Goal: Submit feedback/report problem

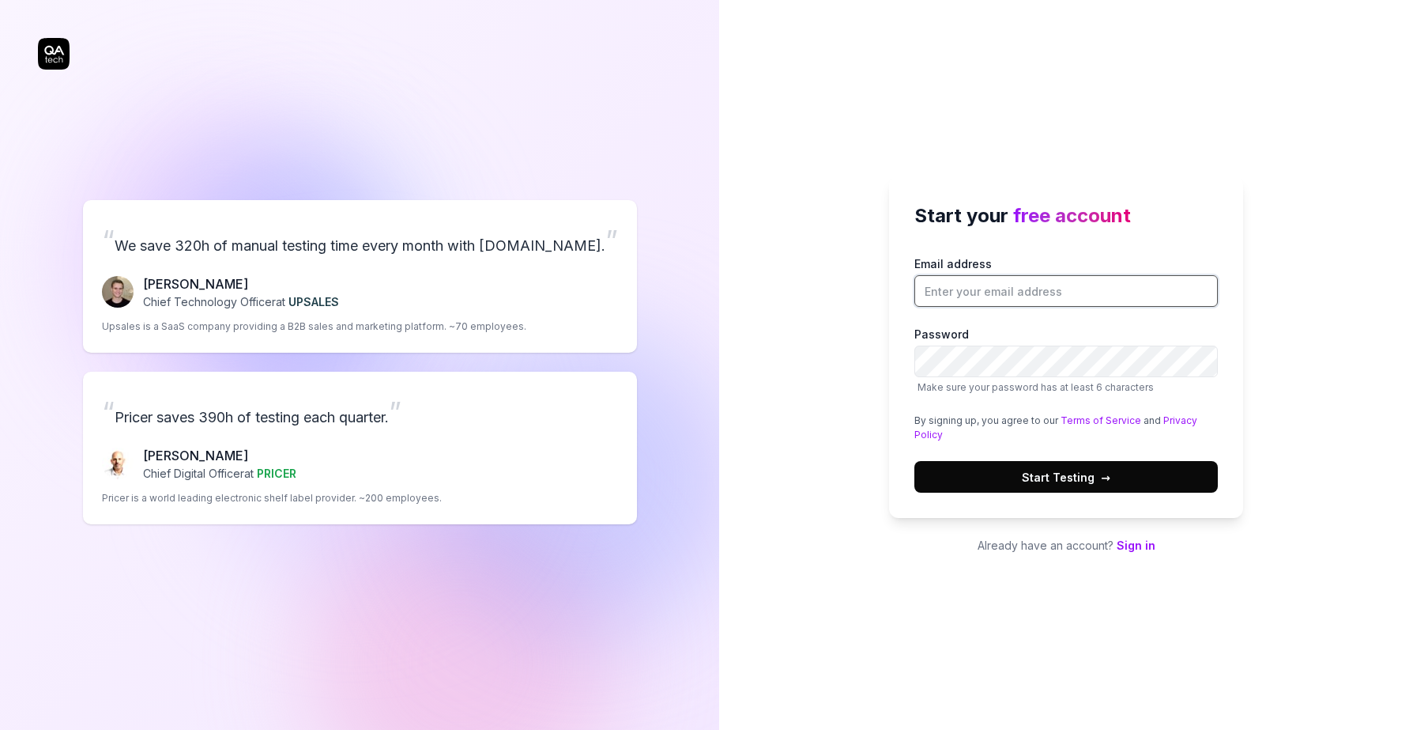
click at [1003, 289] on input "Email address" at bounding box center [1067, 291] width 304 height 32
click at [915, 461] on button "Start Testing →" at bounding box center [1067, 477] width 304 height 32
type input "[EMAIL_ADDRESS][DOMAIN_NAME]"
click at [1077, 481] on span "Start Testing →" at bounding box center [1066, 477] width 89 height 17
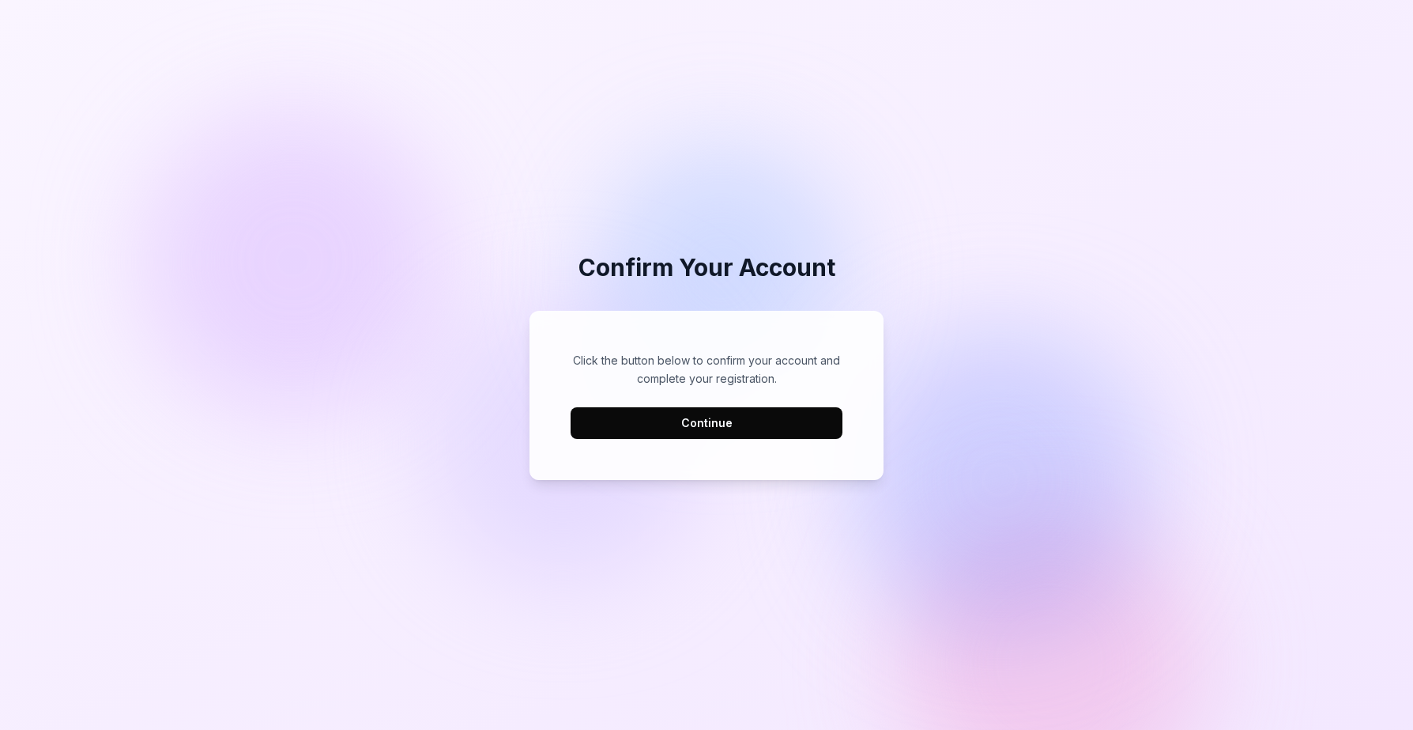
click at [722, 432] on button "Continue" at bounding box center [707, 423] width 272 height 32
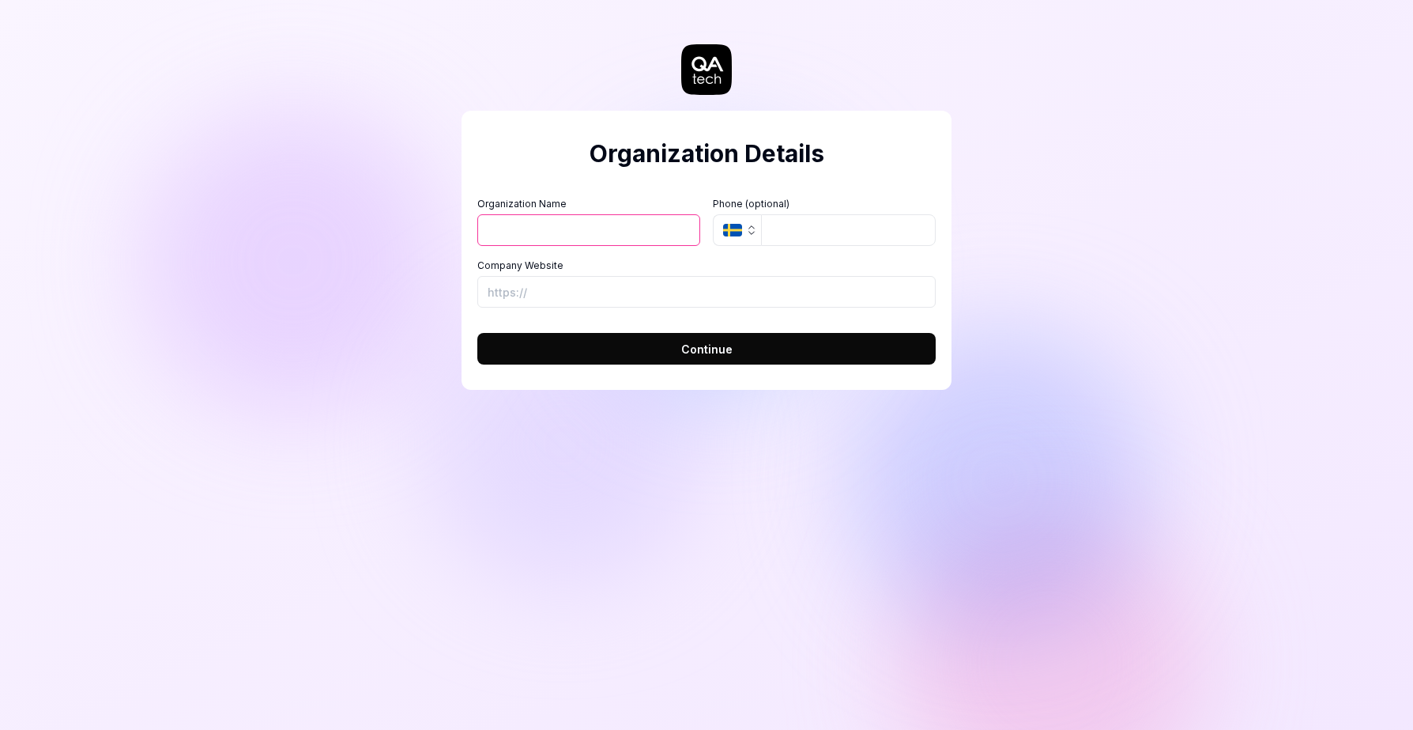
click at [677, 345] on button "Continue" at bounding box center [706, 349] width 458 height 32
click at [554, 227] on input "Organization Name" at bounding box center [588, 230] width 223 height 32
type input "ALE"
click at [547, 291] on input "Company Website" at bounding box center [706, 292] width 458 height 32
paste input "[URL][DOMAIN_NAME]"
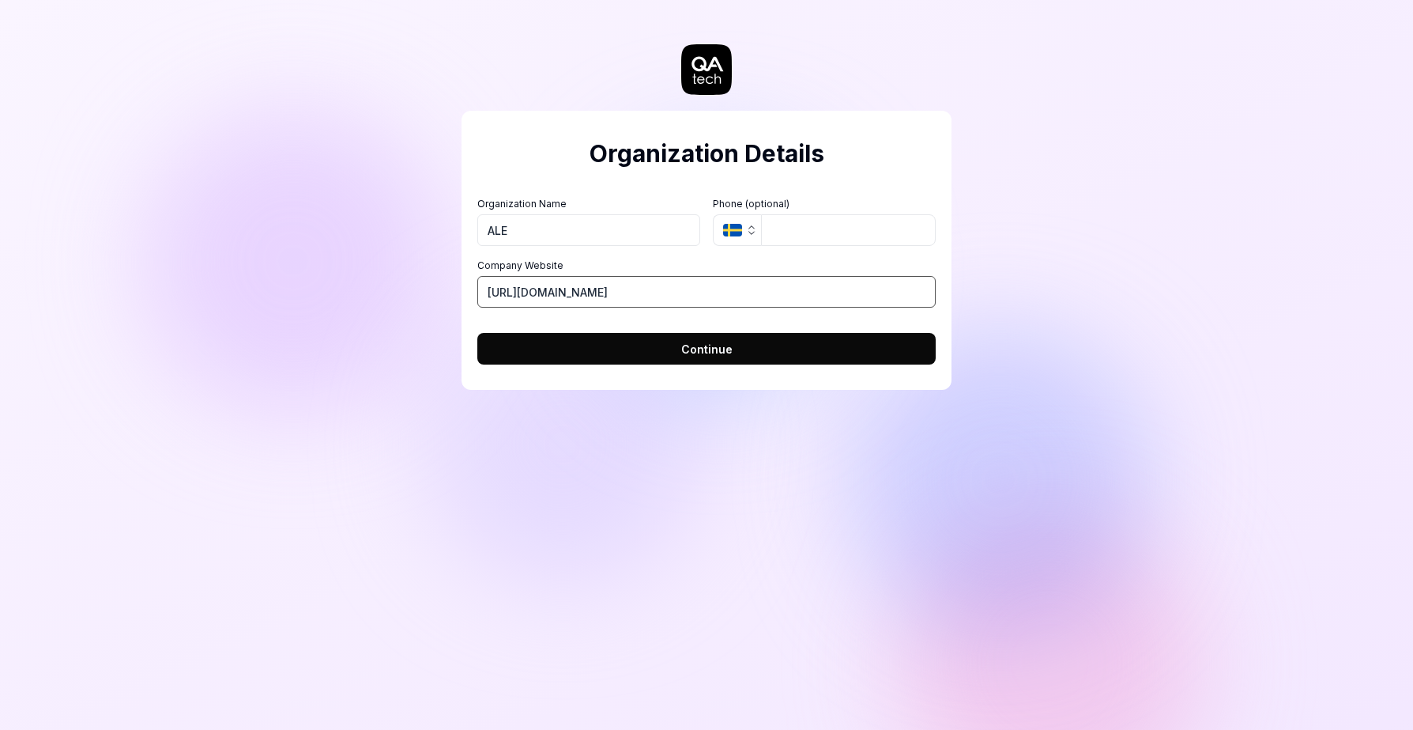
type input "[URL][DOMAIN_NAME]"
click at [588, 350] on button "Continue" at bounding box center [706, 349] width 458 height 32
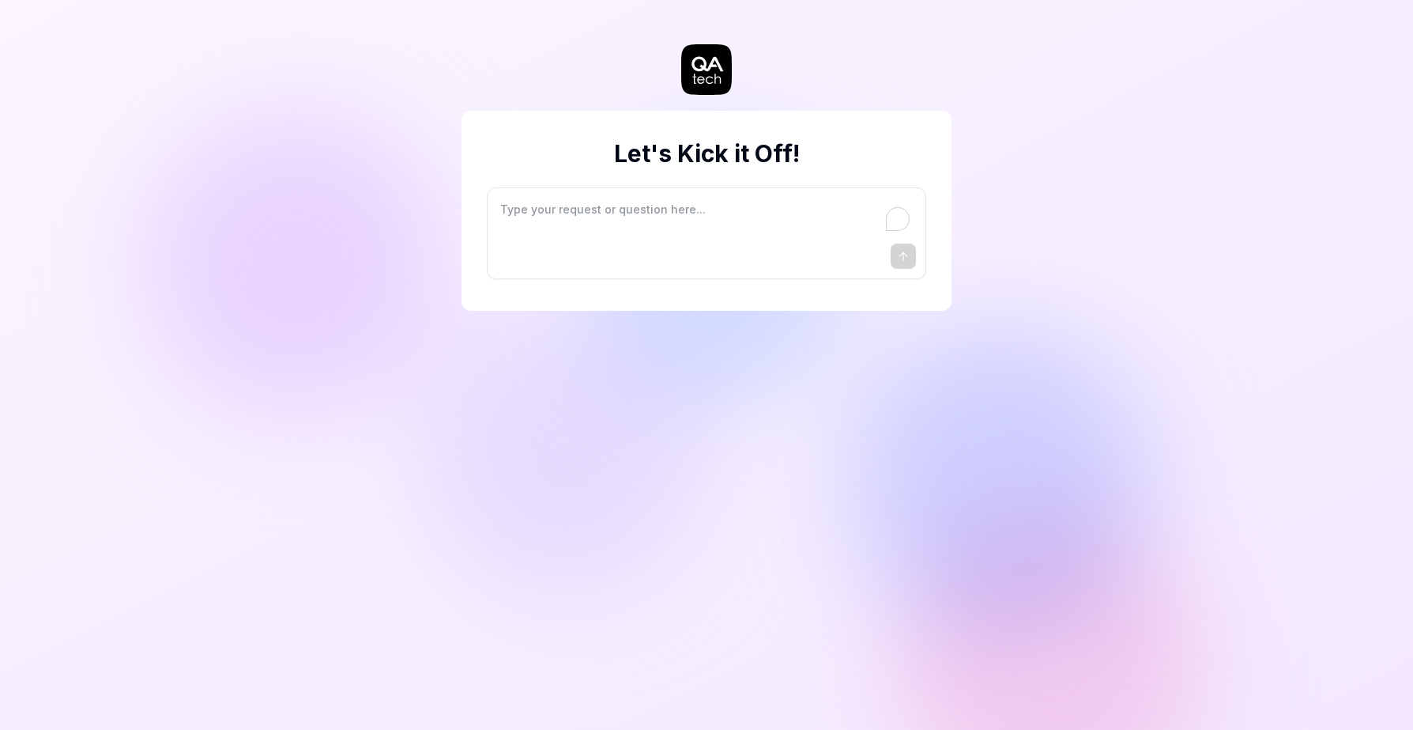
type textarea "*"
type textarea "I"
type textarea "*"
type textarea "I"
type textarea "*"
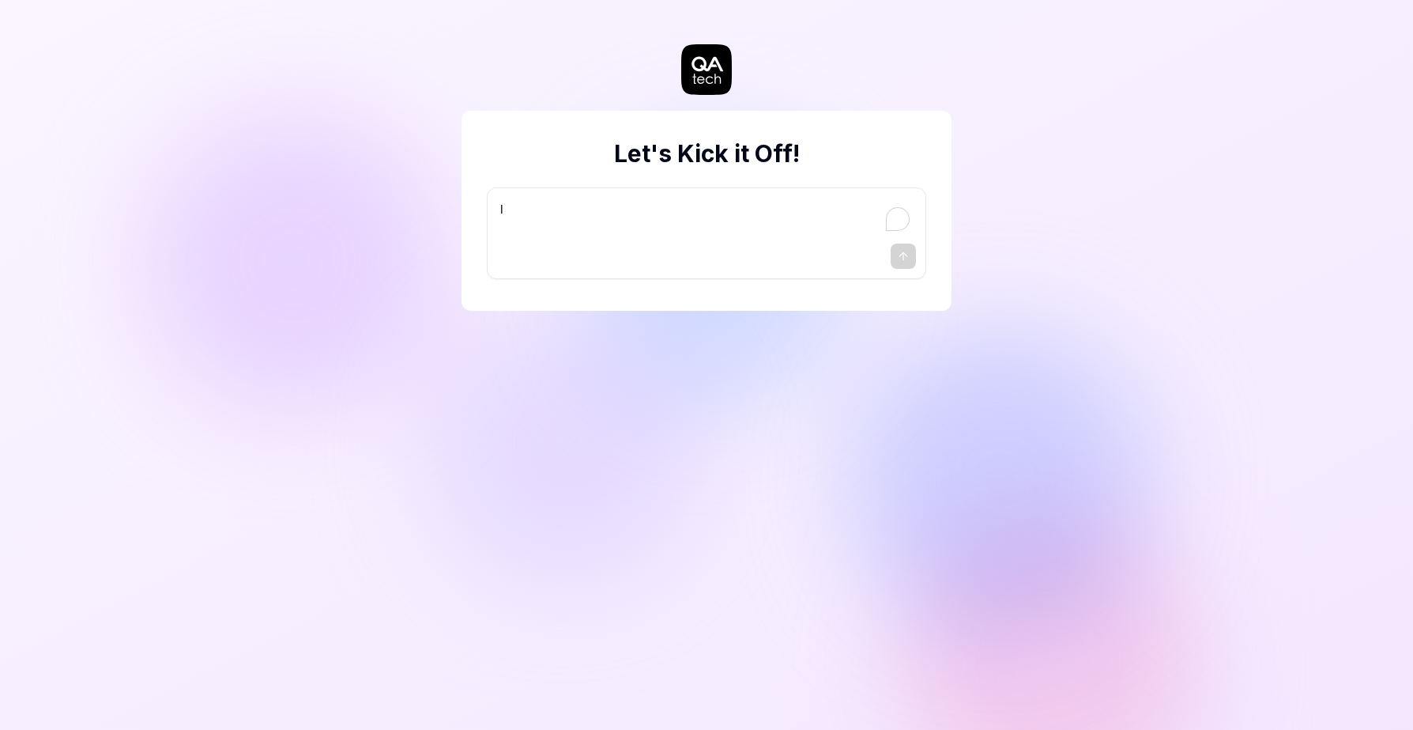
type textarea "I w"
type textarea "*"
type textarea "I wa"
type textarea "*"
type textarea "I wan"
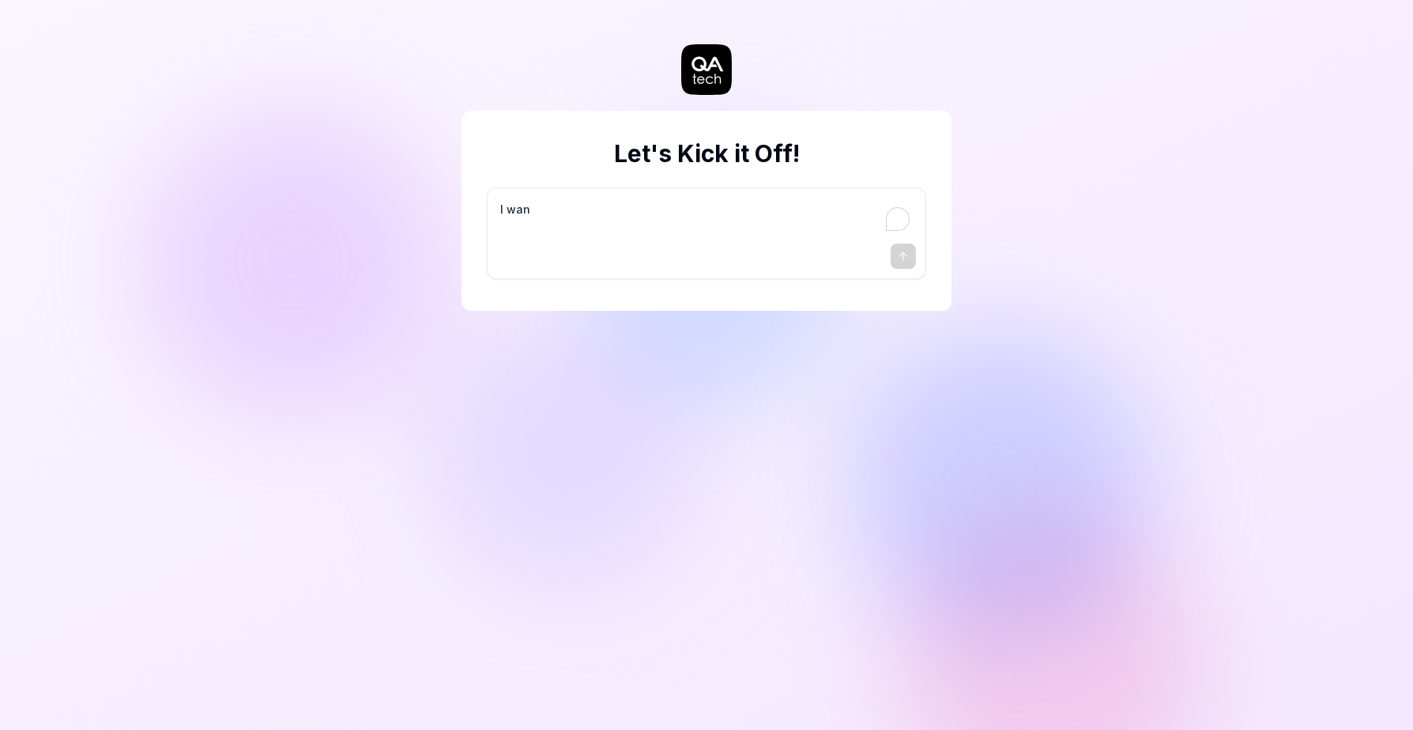
type textarea "*"
type textarea "I want"
type textarea "*"
type textarea "I want"
type textarea "*"
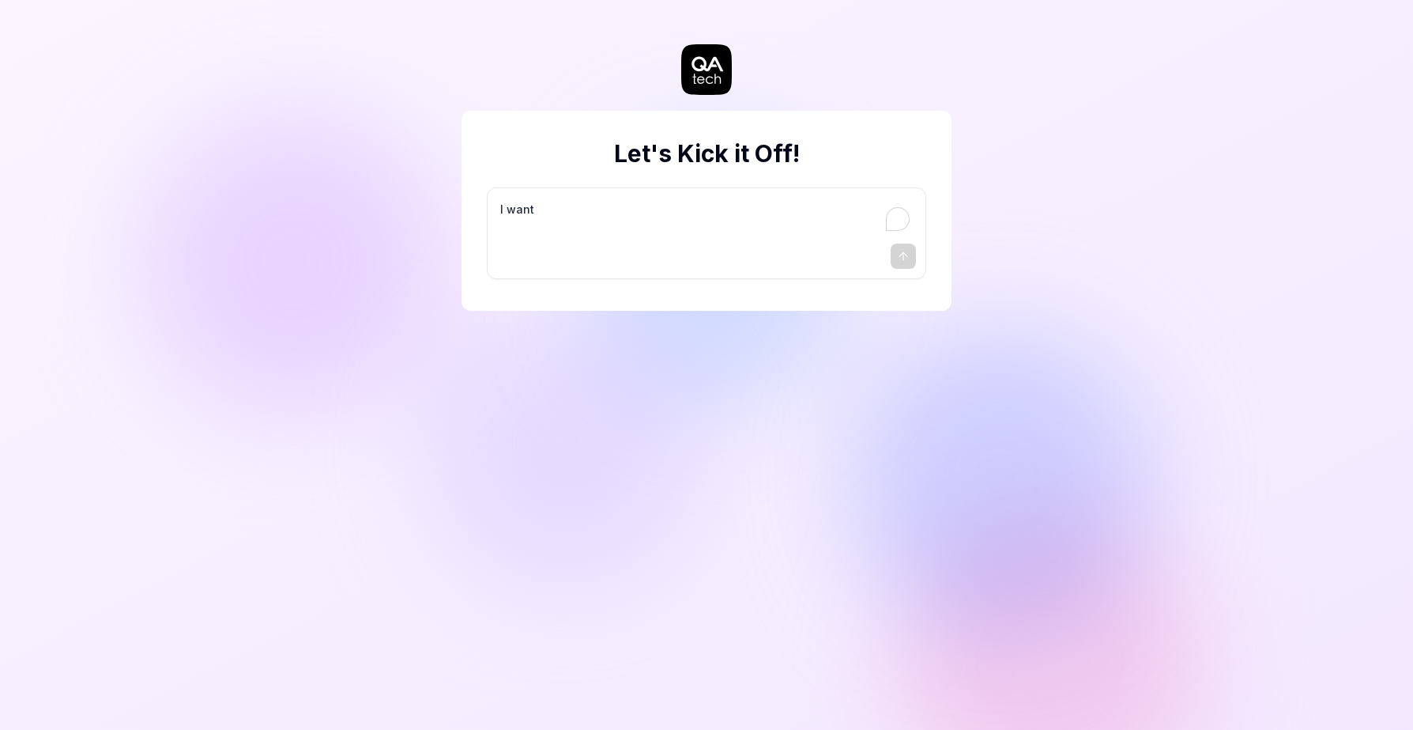
type textarea "I want a"
type textarea "*"
type textarea "I want a"
type textarea "*"
type textarea "I want a g"
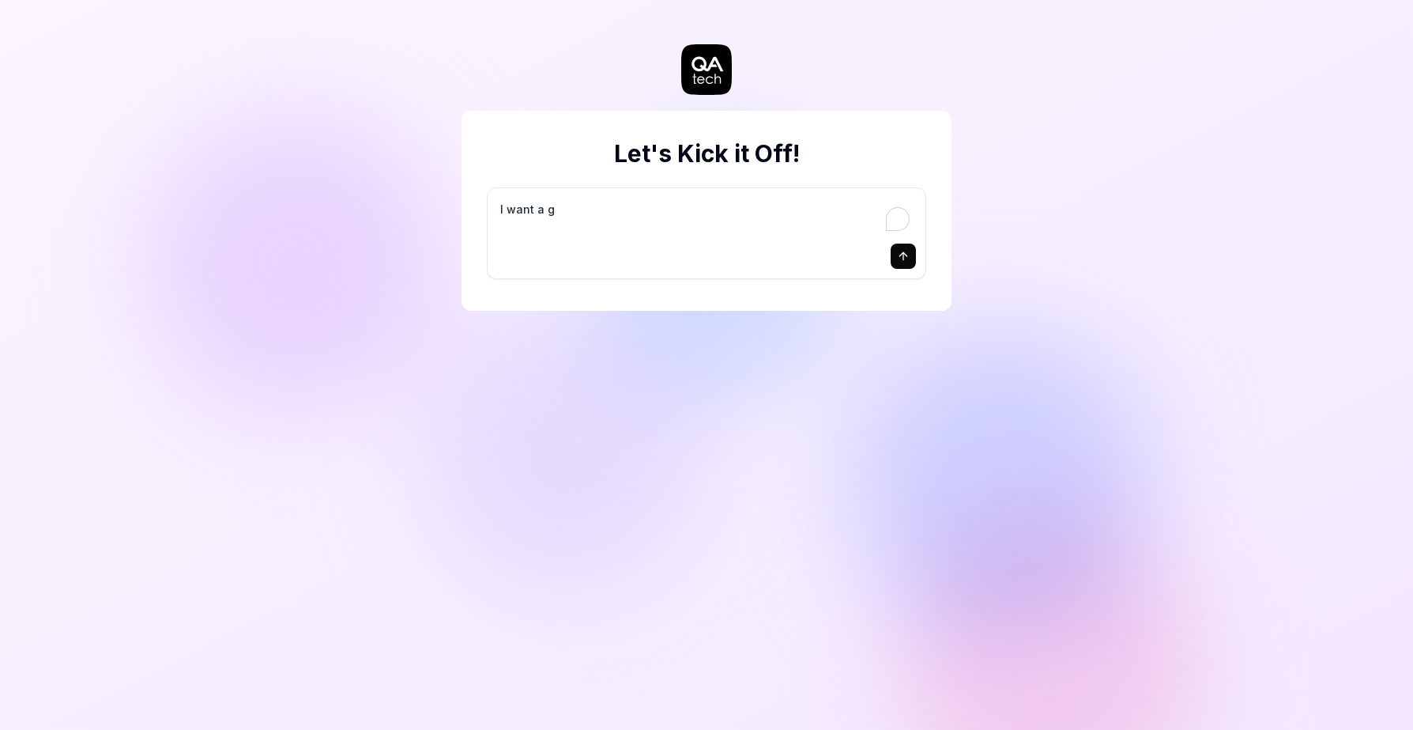
type textarea "*"
type textarea "I want a go"
type textarea "*"
type textarea "I want a goo"
type textarea "*"
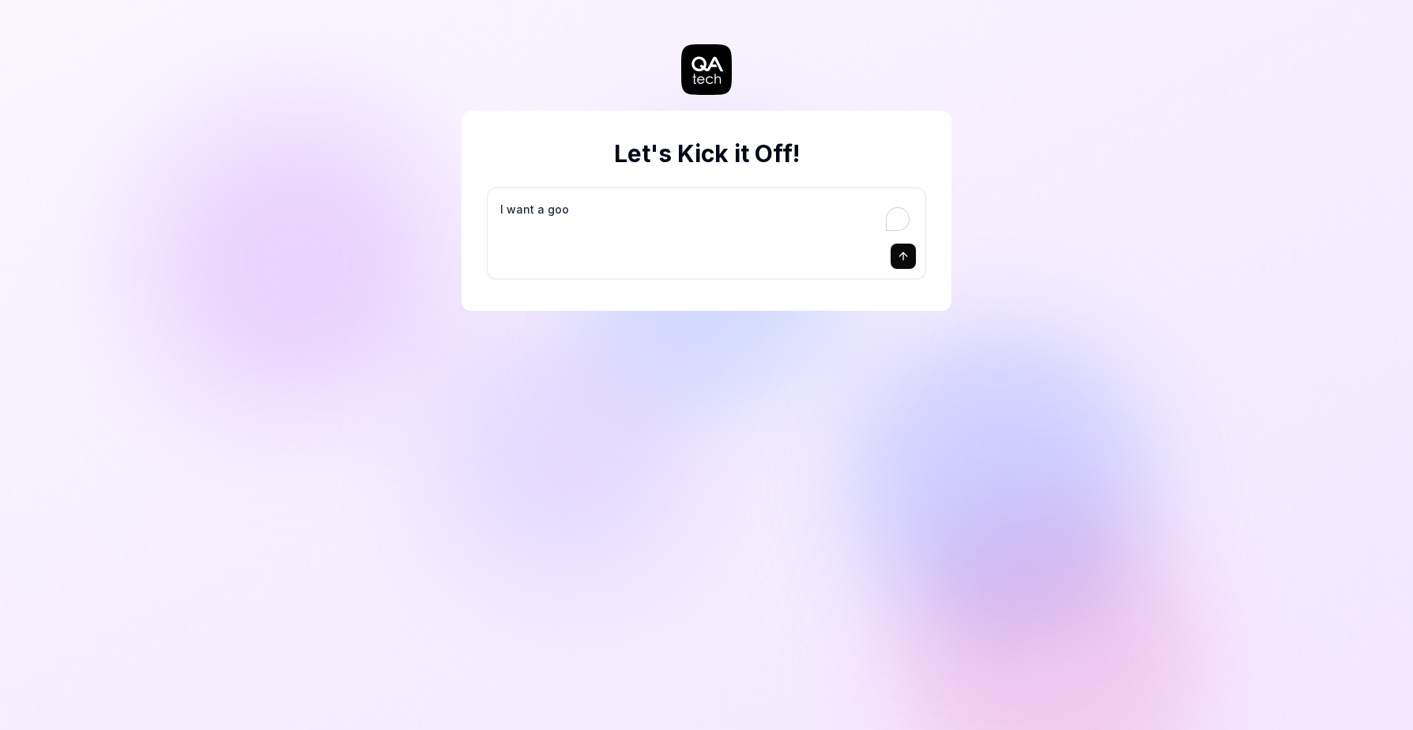
type textarea "I want a good"
type textarea "*"
type textarea "I want a good"
type textarea "*"
type textarea "I want a good t"
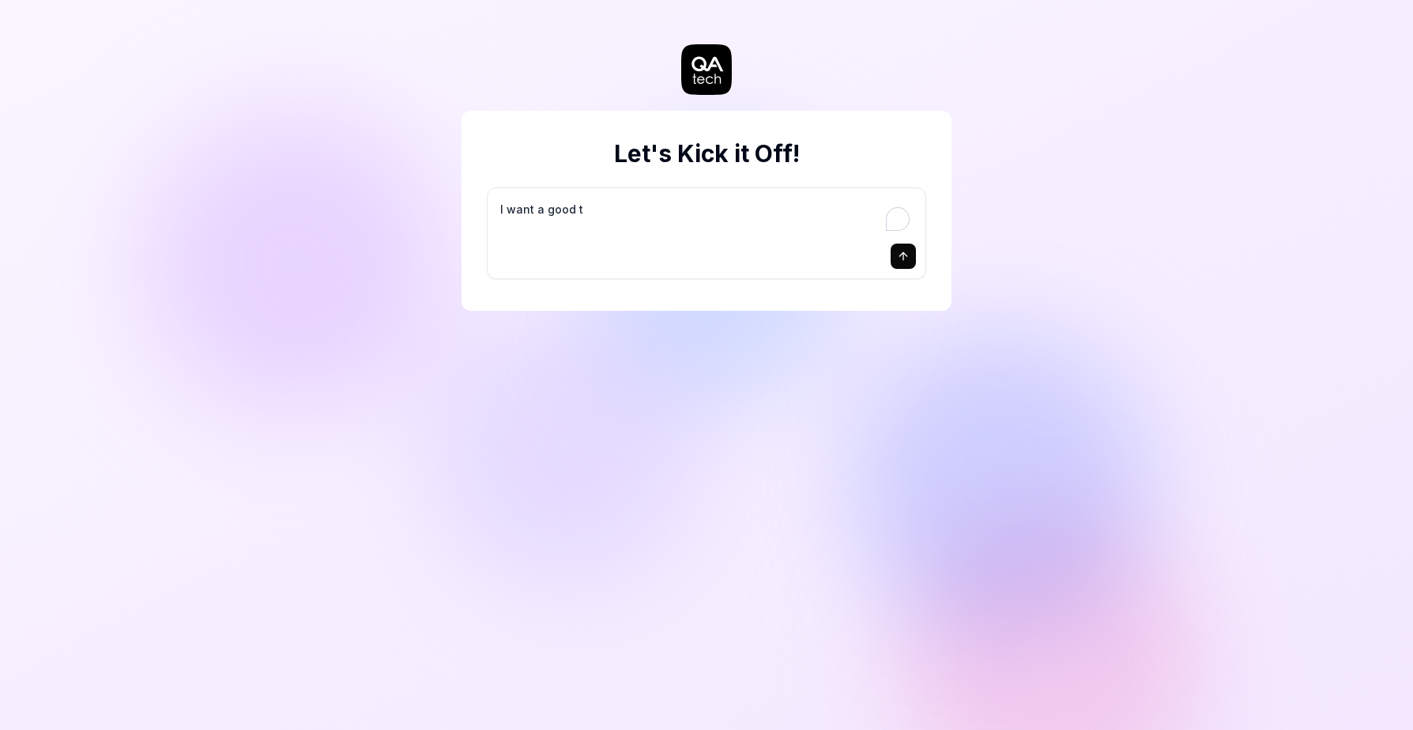
type textarea "*"
type textarea "I want a good te"
type textarea "*"
type textarea "I want a good tes"
type textarea "*"
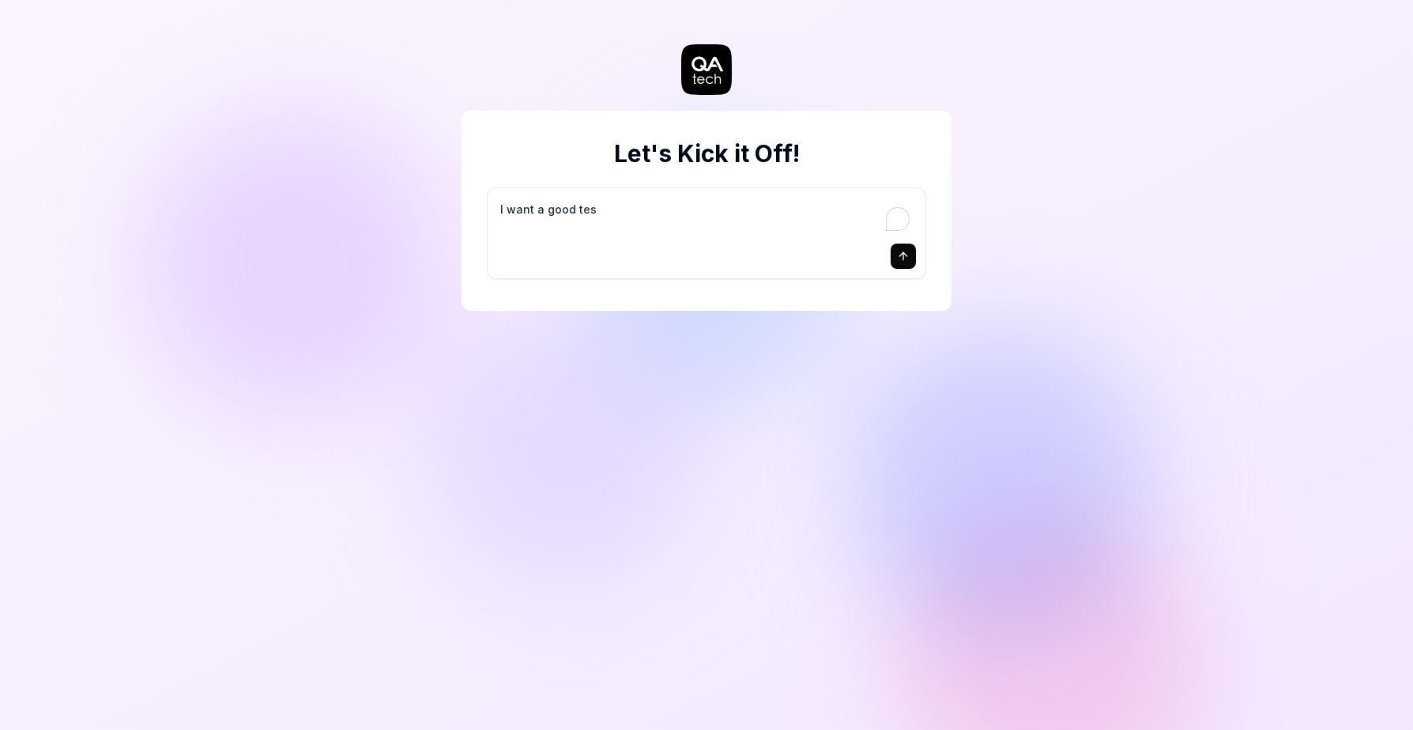
type textarea "I want a good test"
type textarea "*"
type textarea "I want a good test"
type textarea "*"
type textarea "I want a good test s"
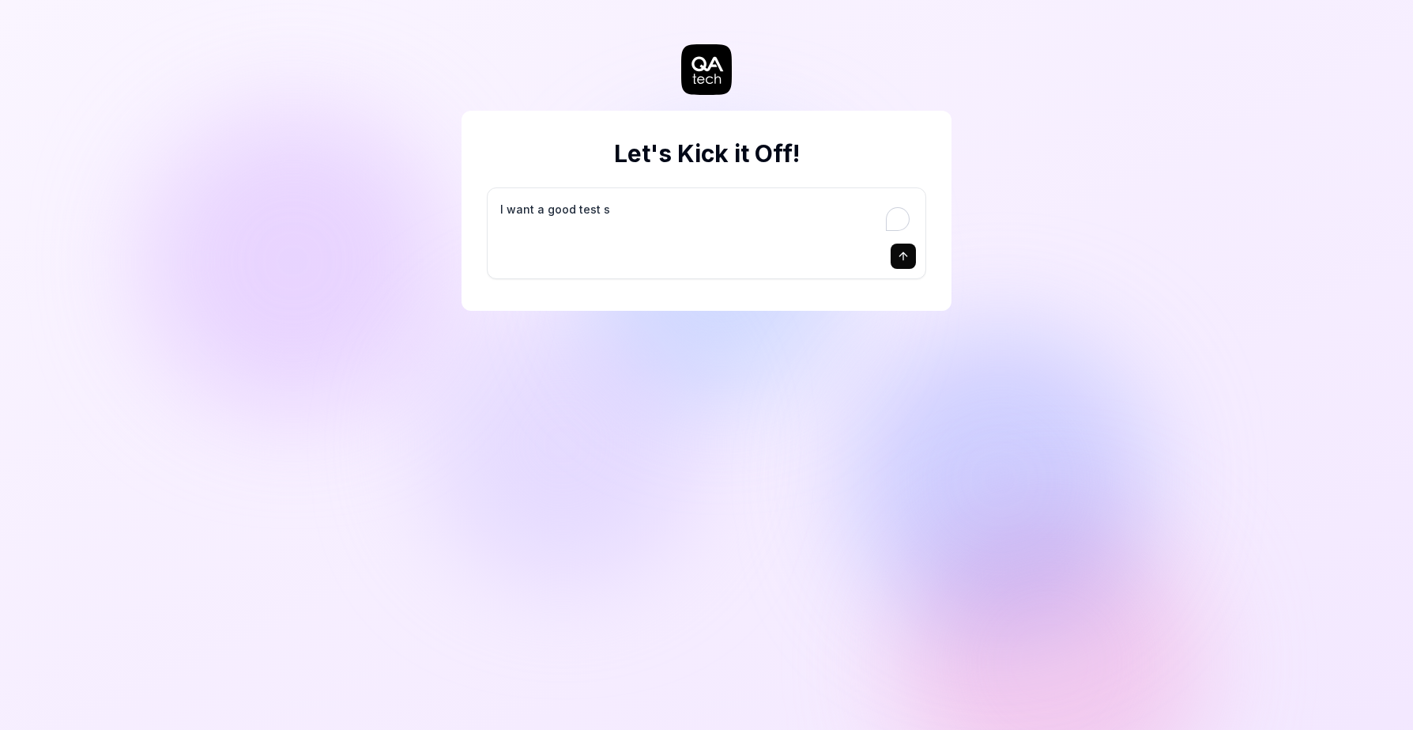
type textarea "*"
type textarea "I want a good test se"
type textarea "*"
type textarea "I want a good test set"
type textarea "*"
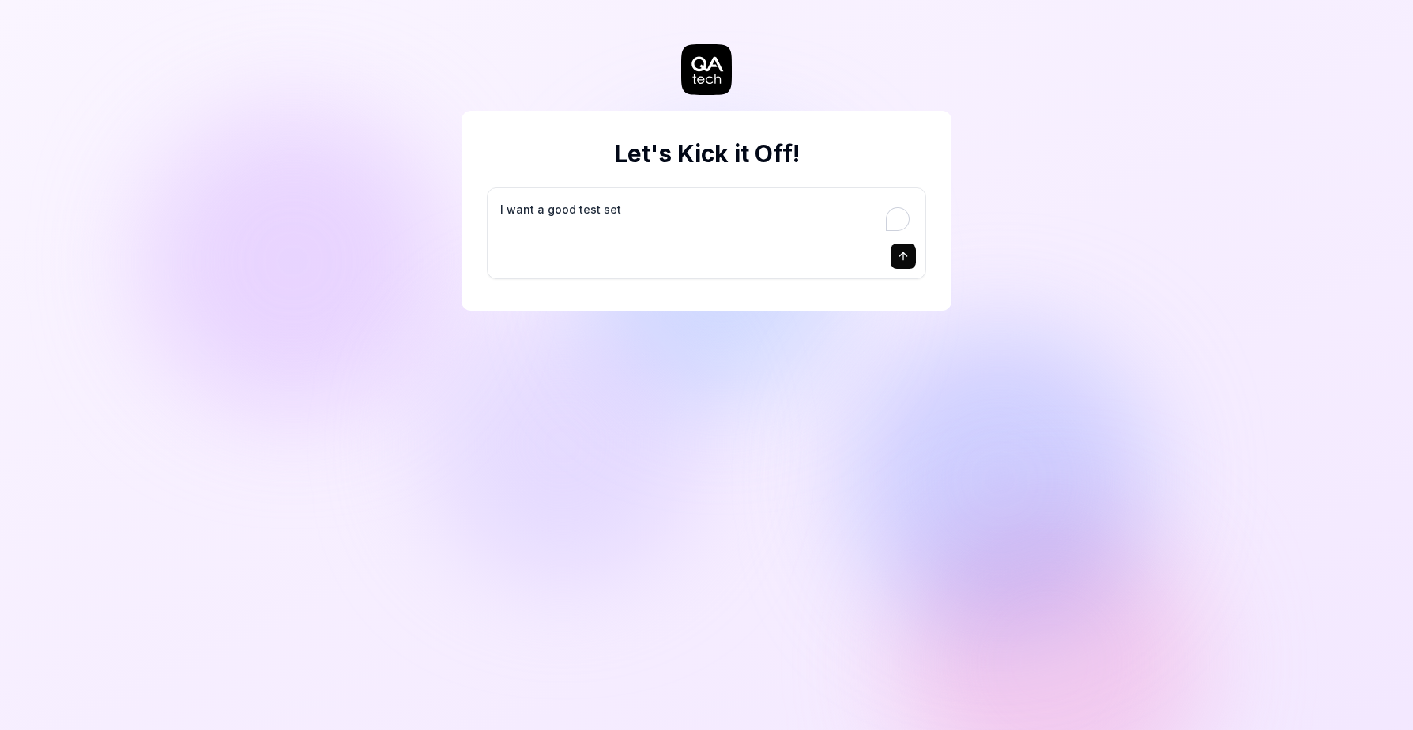
type textarea "I want a good test setu"
type textarea "*"
type textarea "I want a good test setup"
type textarea "*"
type textarea "I want a good test setup"
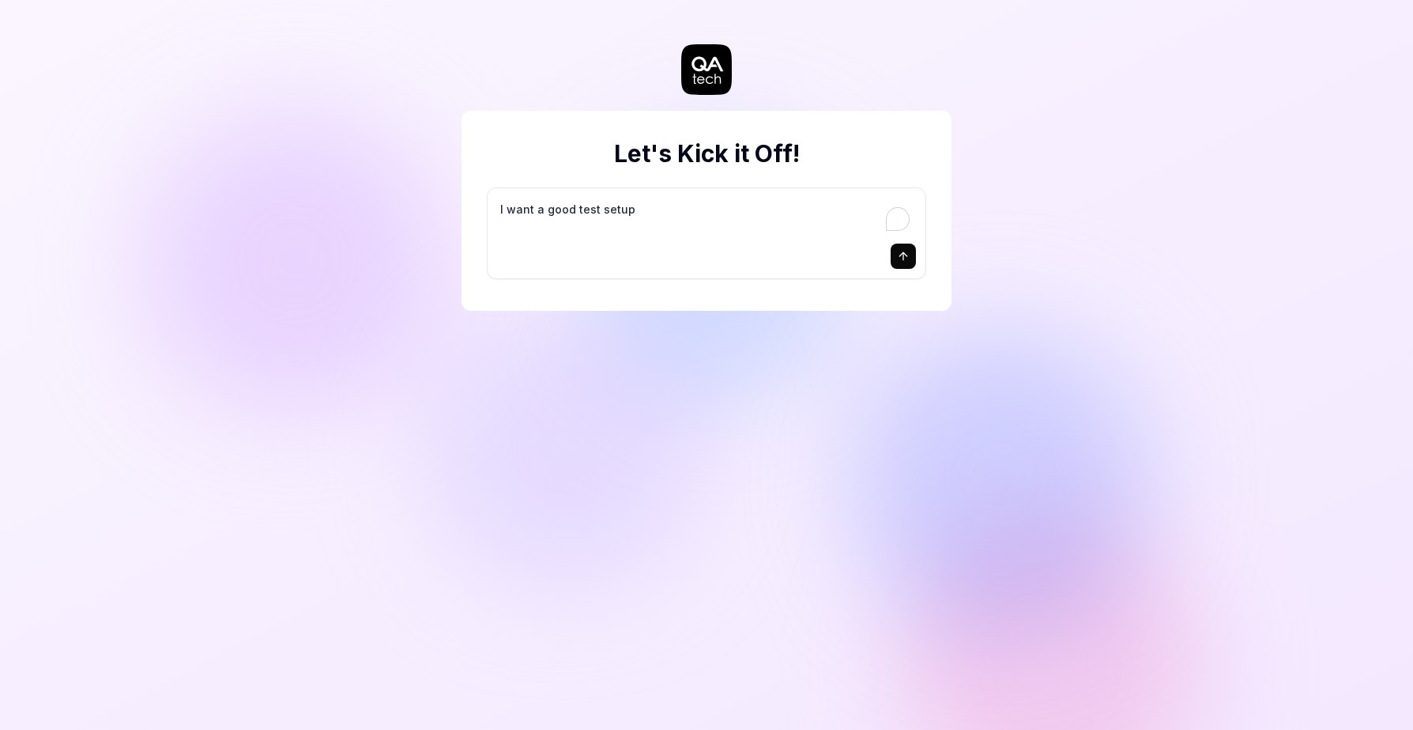
type textarea "*"
type textarea "I want a good test setup f"
type textarea "*"
type textarea "I want a good test setup fo"
type textarea "*"
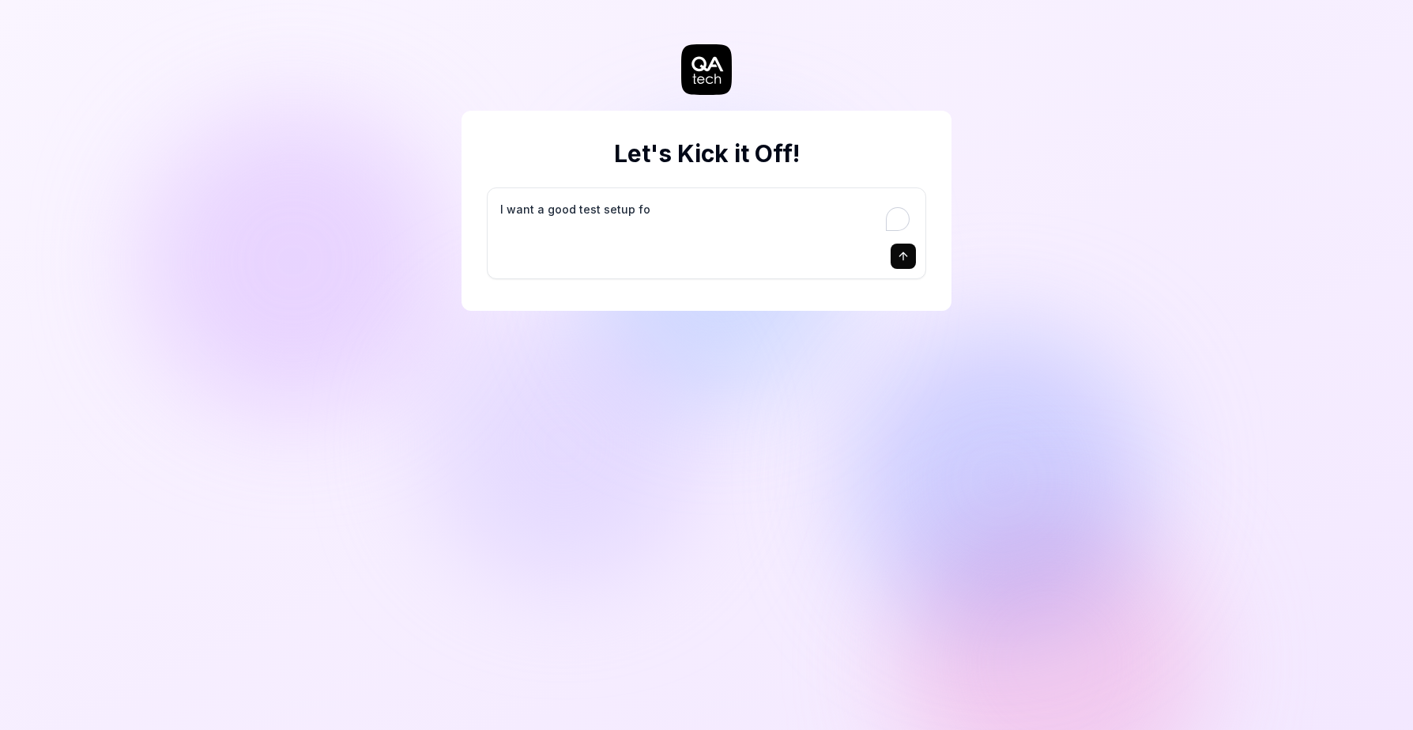
type textarea "I want a good test setup for"
type textarea "*"
type textarea "I want a good test setup for"
type textarea "*"
type textarea "I want a good test setup for m"
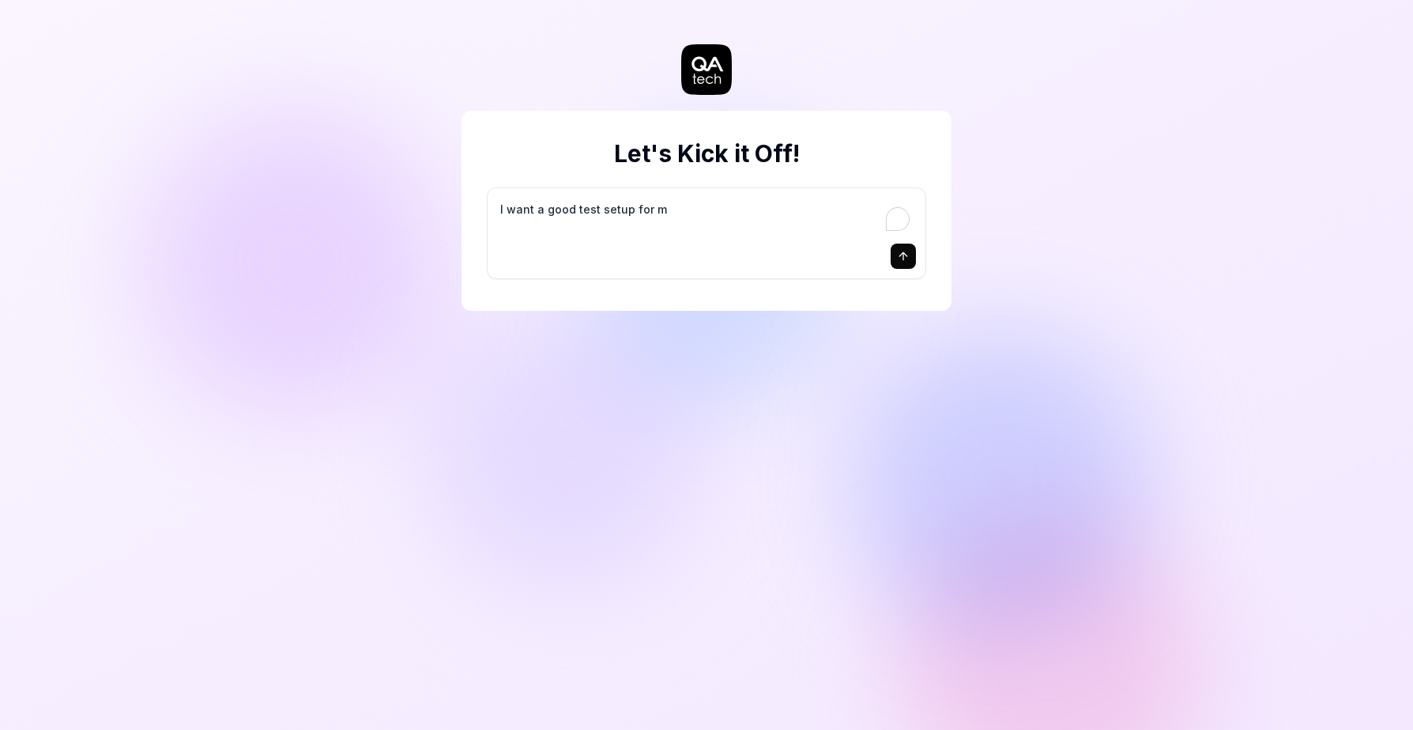
type textarea "*"
type textarea "I want a good test setup for my"
type textarea "*"
type textarea "I want a good test setup for my"
type textarea "*"
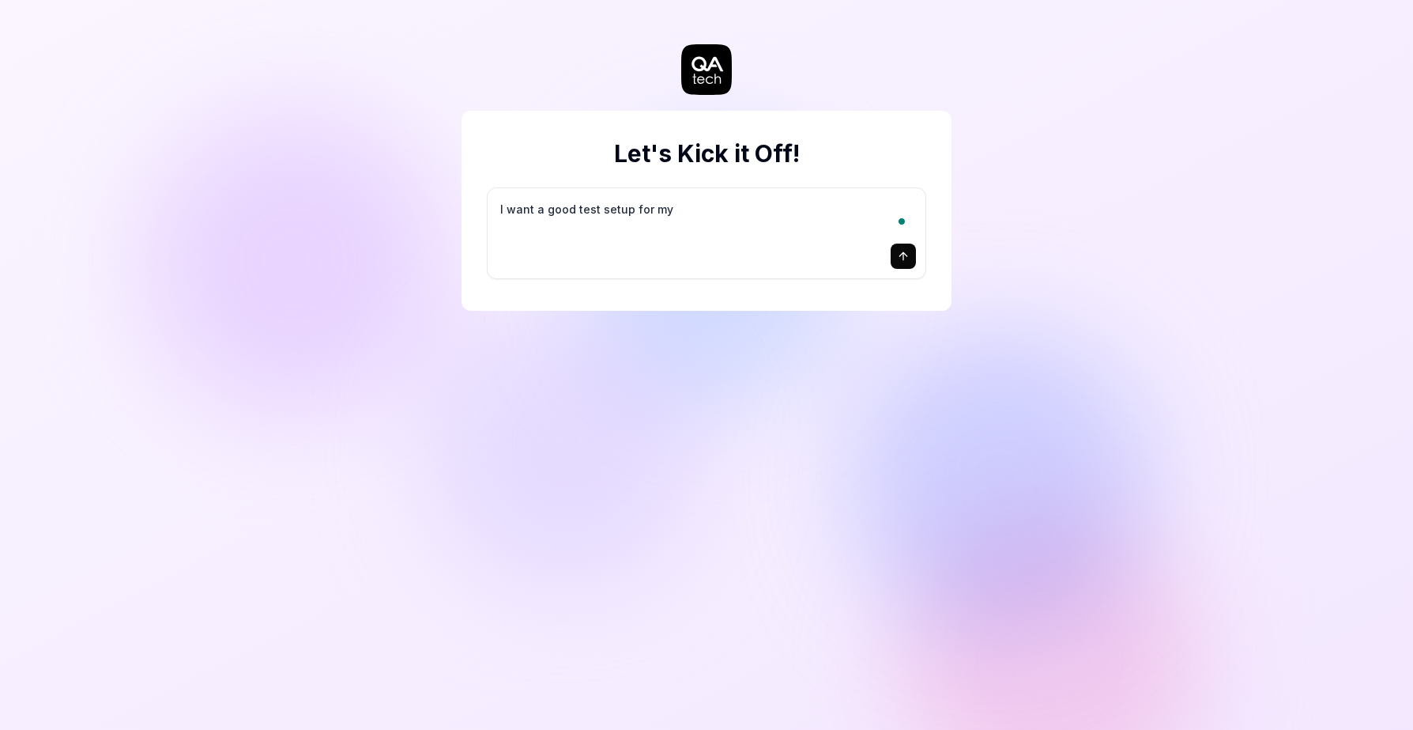
type textarea "I want a good test setup for my s"
type textarea "*"
type textarea "I want a good test setup for my si"
type textarea "*"
type textarea "I want a good test setup for my sit"
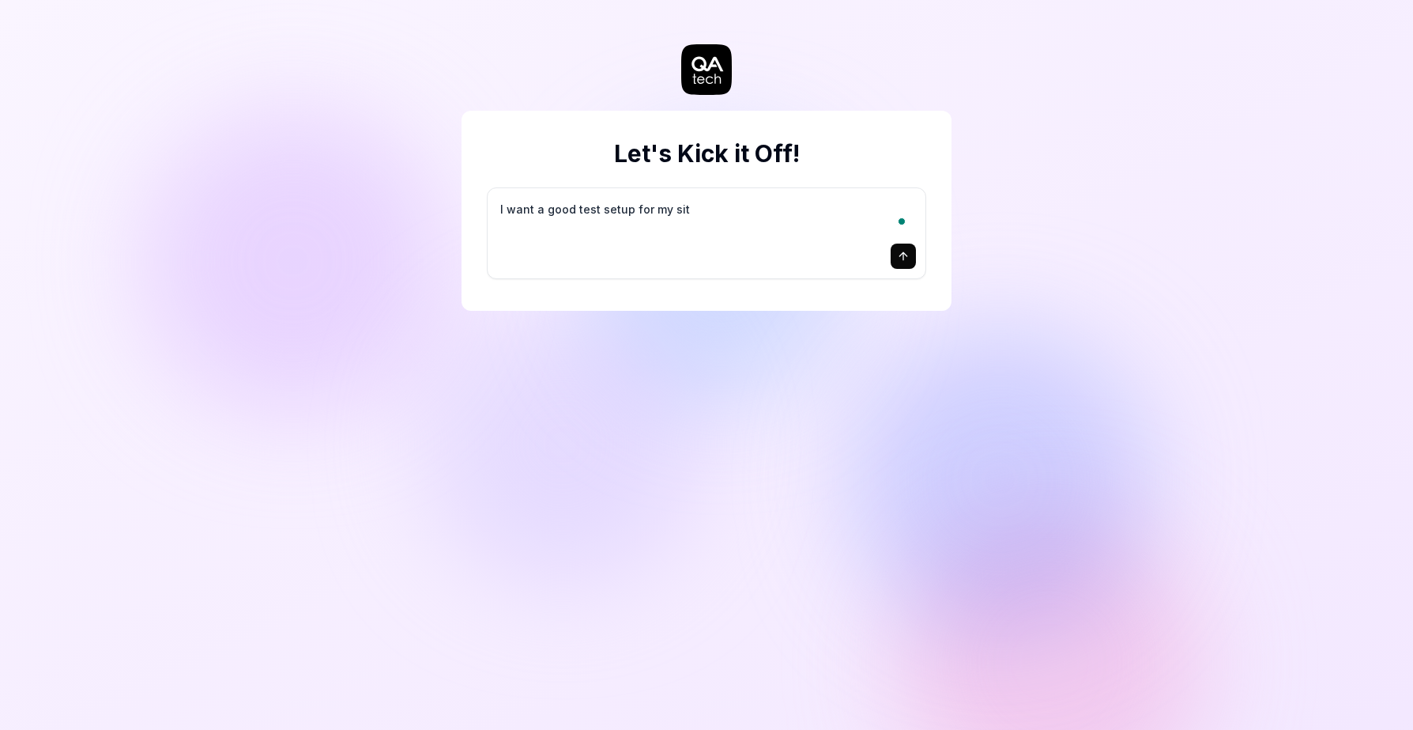
type textarea "*"
type textarea "I want a good test setup for my site"
type textarea "*"
type textarea "I want a good test setup for my site"
type textarea "*"
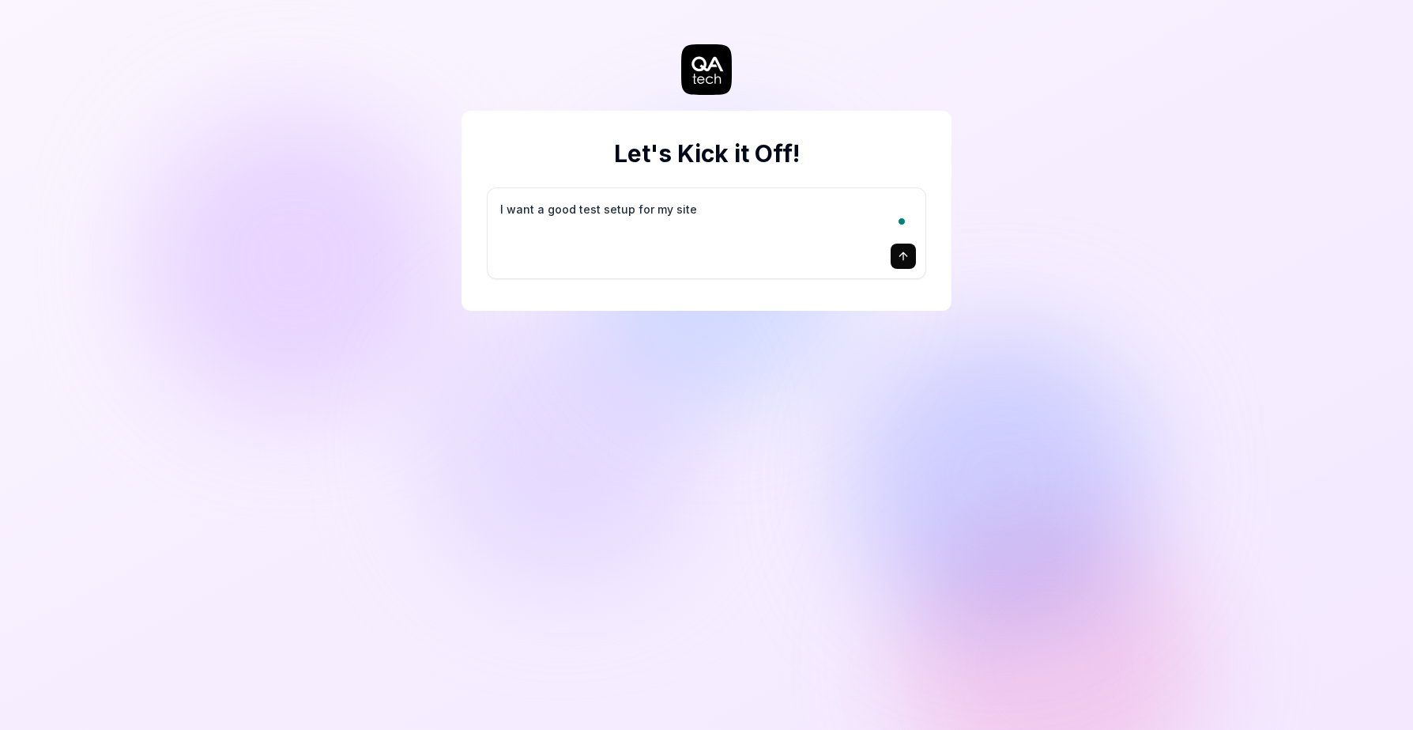
type textarea "I want a good test setup for my site -"
type textarea "*"
type textarea "I want a good test setup for my site -"
type textarea "*"
type textarea "I want a good test setup for my site - h"
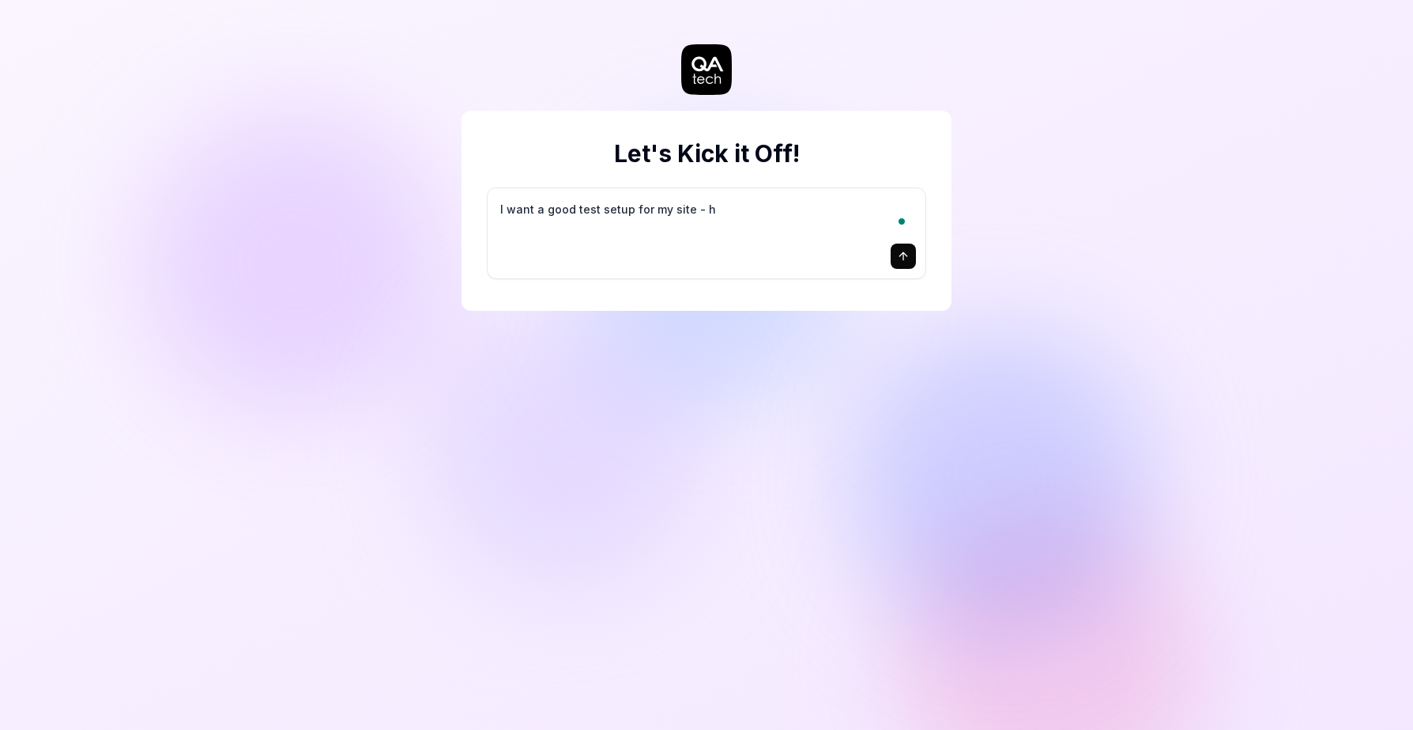
type textarea "*"
type textarea "I want a good test setup for my site - he"
type textarea "*"
type textarea "I want a good test setup for my site - hel"
type textarea "*"
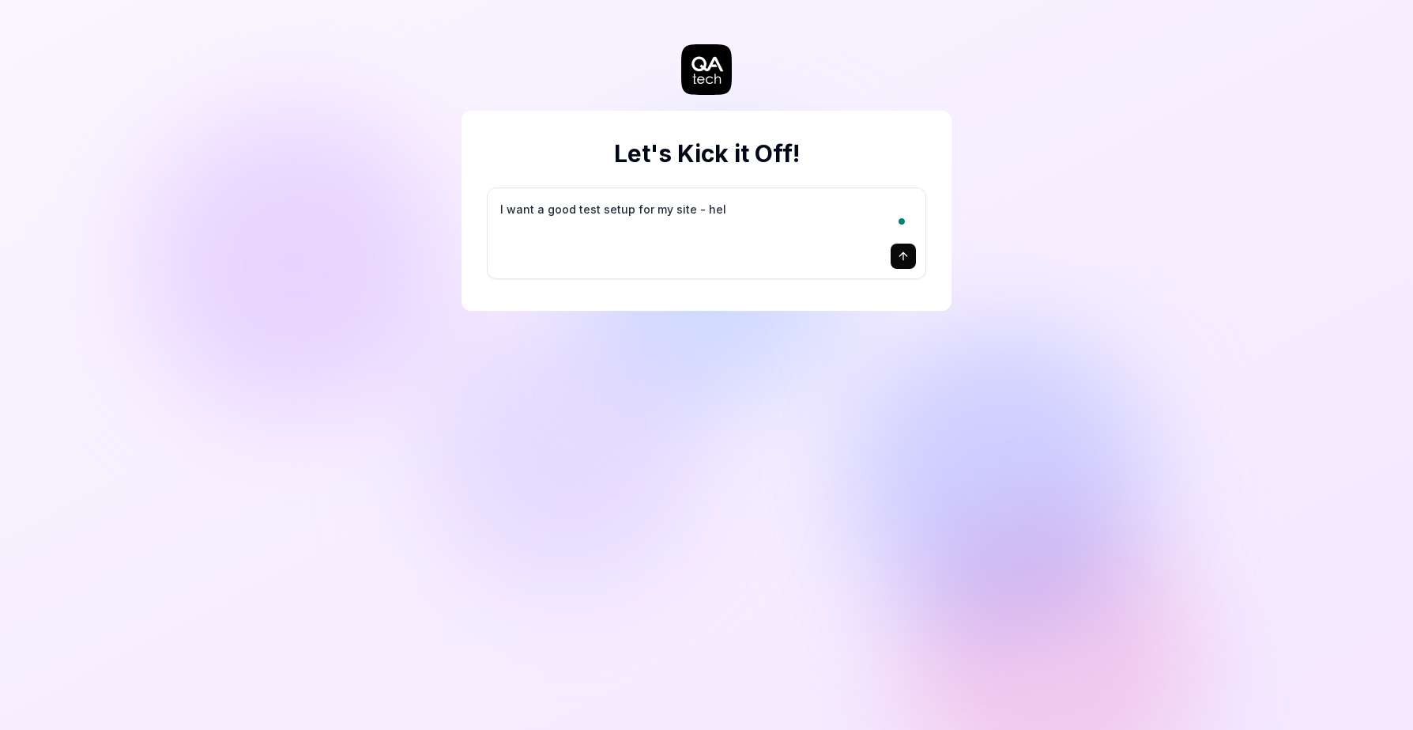
type textarea "I want a good test setup for my site - help"
type textarea "*"
type textarea "I want a good test setup for my site - help"
type textarea "*"
type textarea "I want a good test setup for my site - help m"
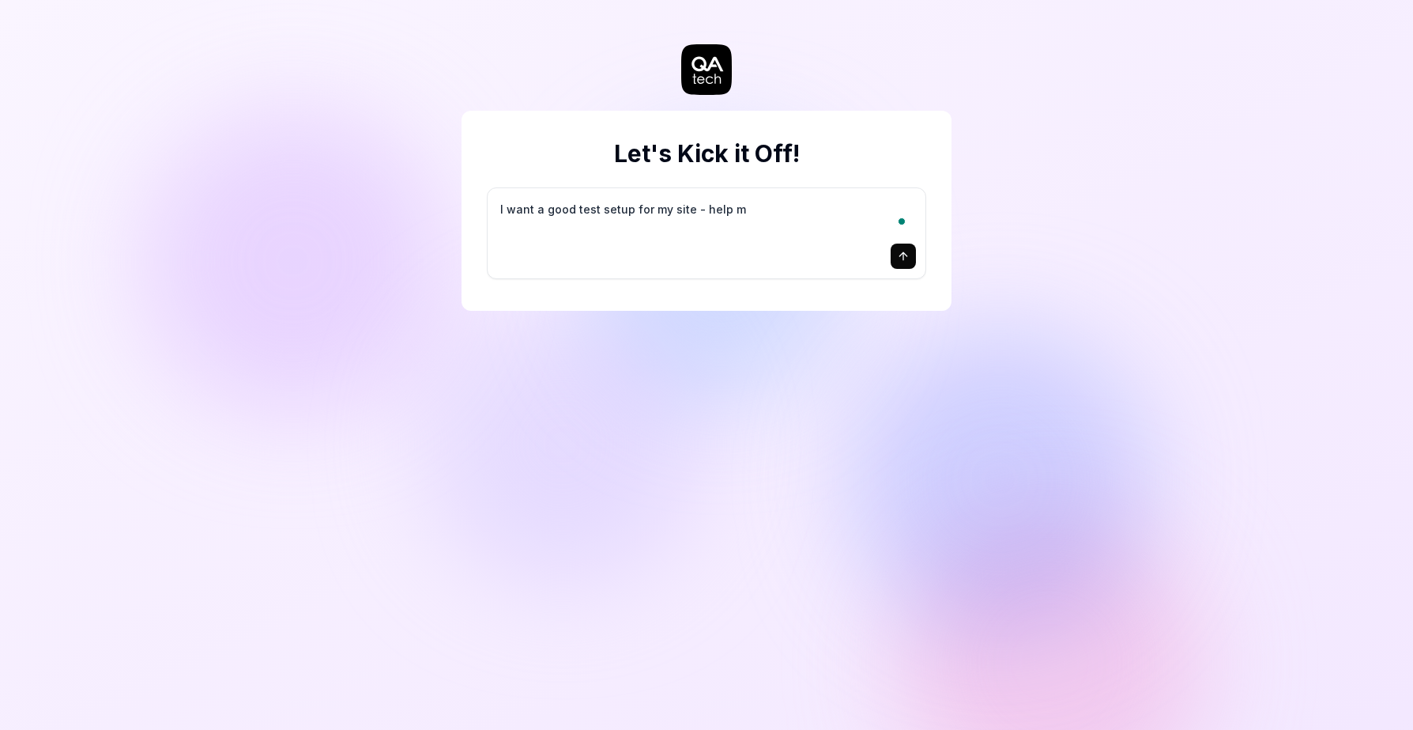
type textarea "*"
type textarea "I want a good test setup for my site - help me"
type textarea "*"
type textarea "I want a good test setup for my site - help me"
type textarea "*"
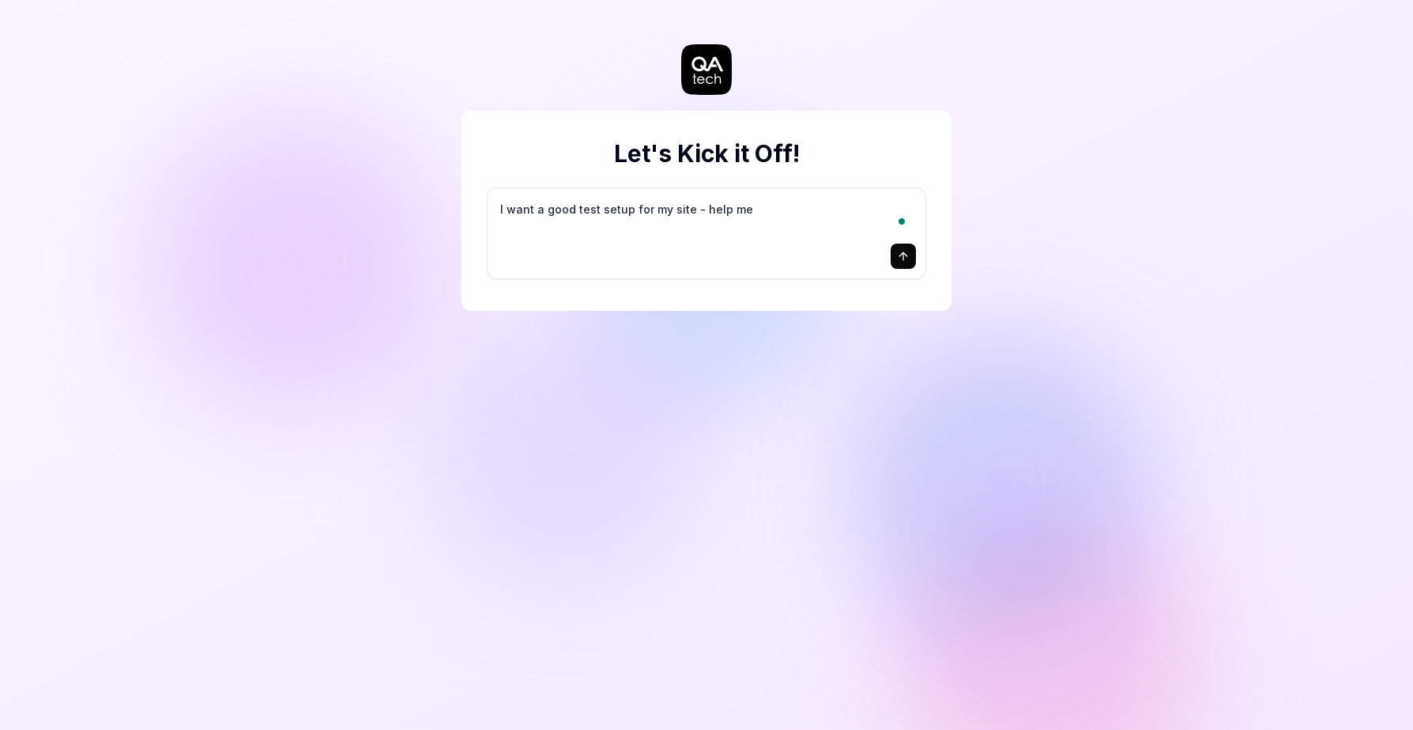
type textarea "I want a good test setup for my site - help me c"
type textarea "*"
type textarea "I want a good test setup for my site - help me cr"
type textarea "*"
type textarea "I want a good test setup for my site - help me cre"
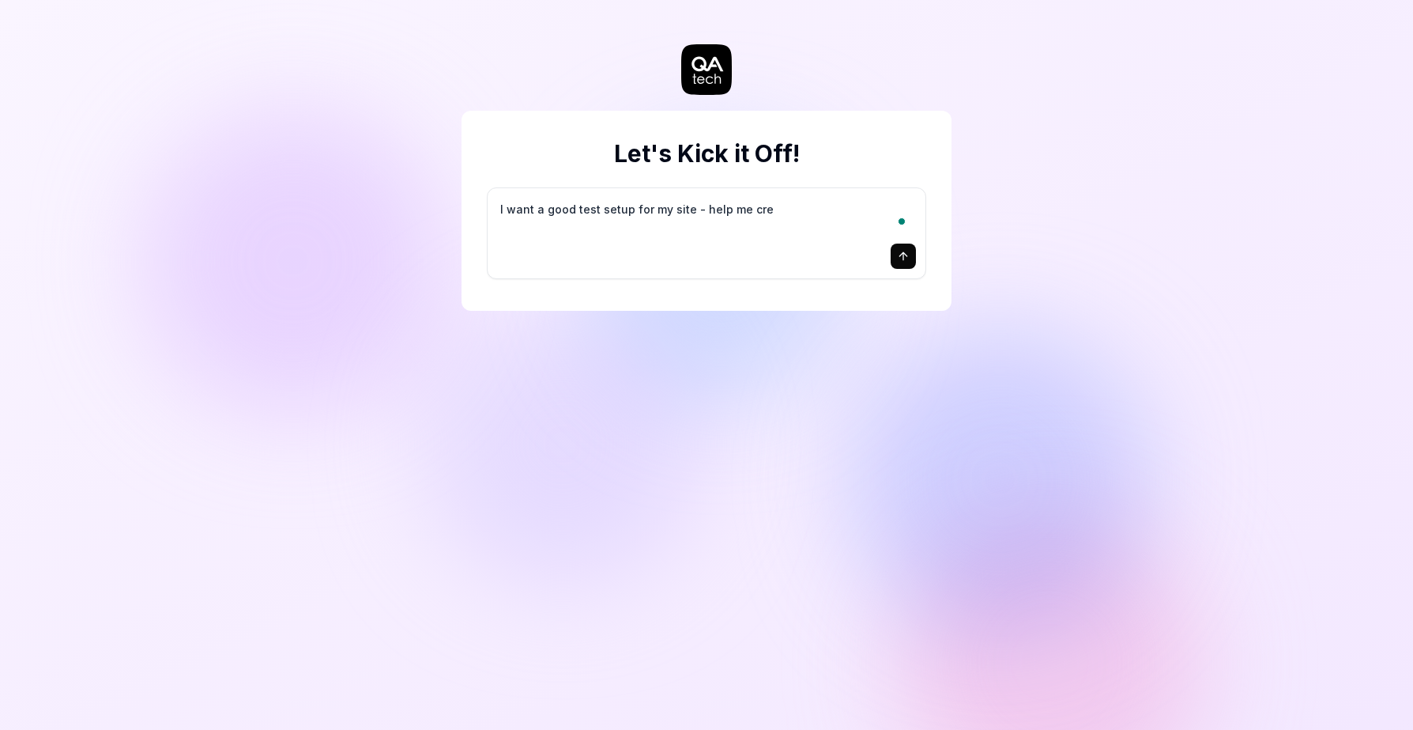
type textarea "*"
type textarea "I want a good test setup for my site - help me crea"
type textarea "*"
type textarea "I want a good test setup for my site - help me creat"
type textarea "*"
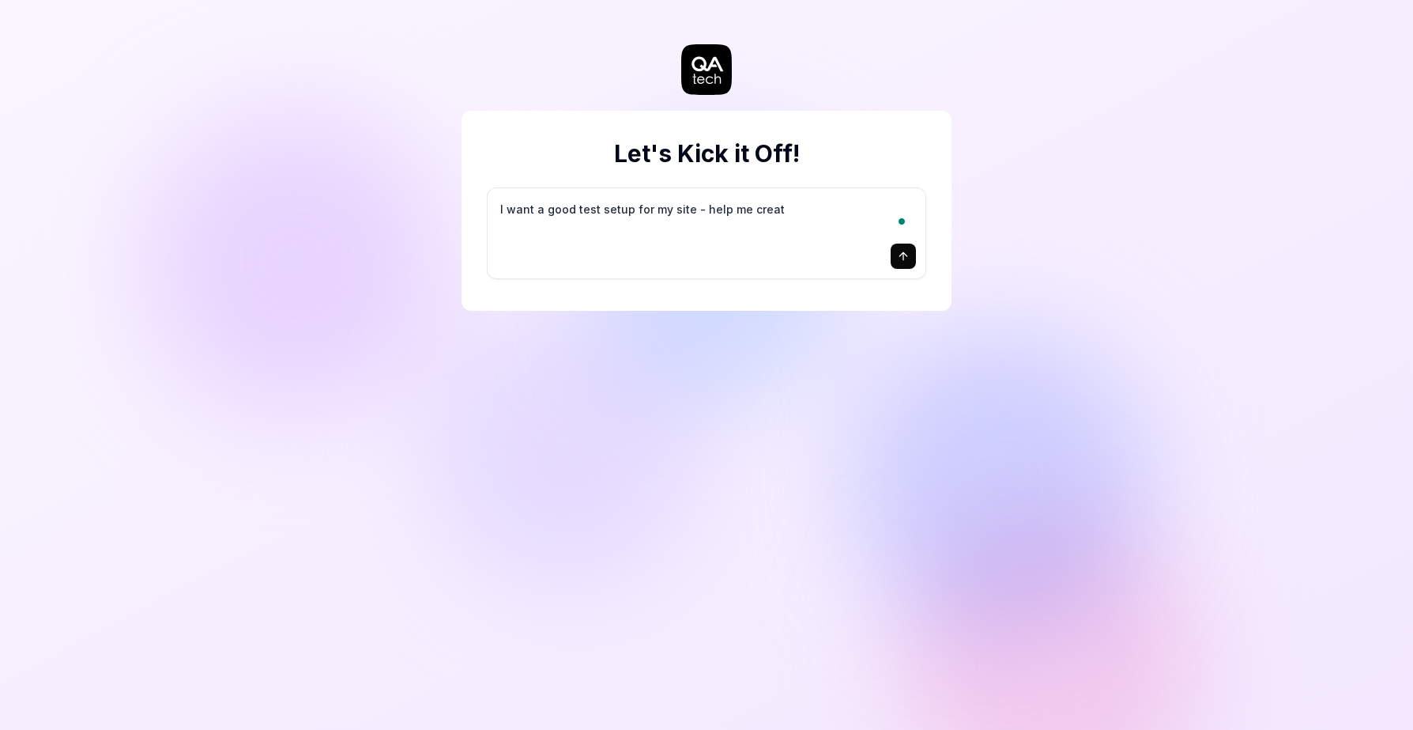
type textarea "I want a good test setup for my site - help me create"
type textarea "*"
type textarea "I want a good test setup for my site - help me create"
type textarea "*"
type textarea "I want a good test setup for my site - help me create t"
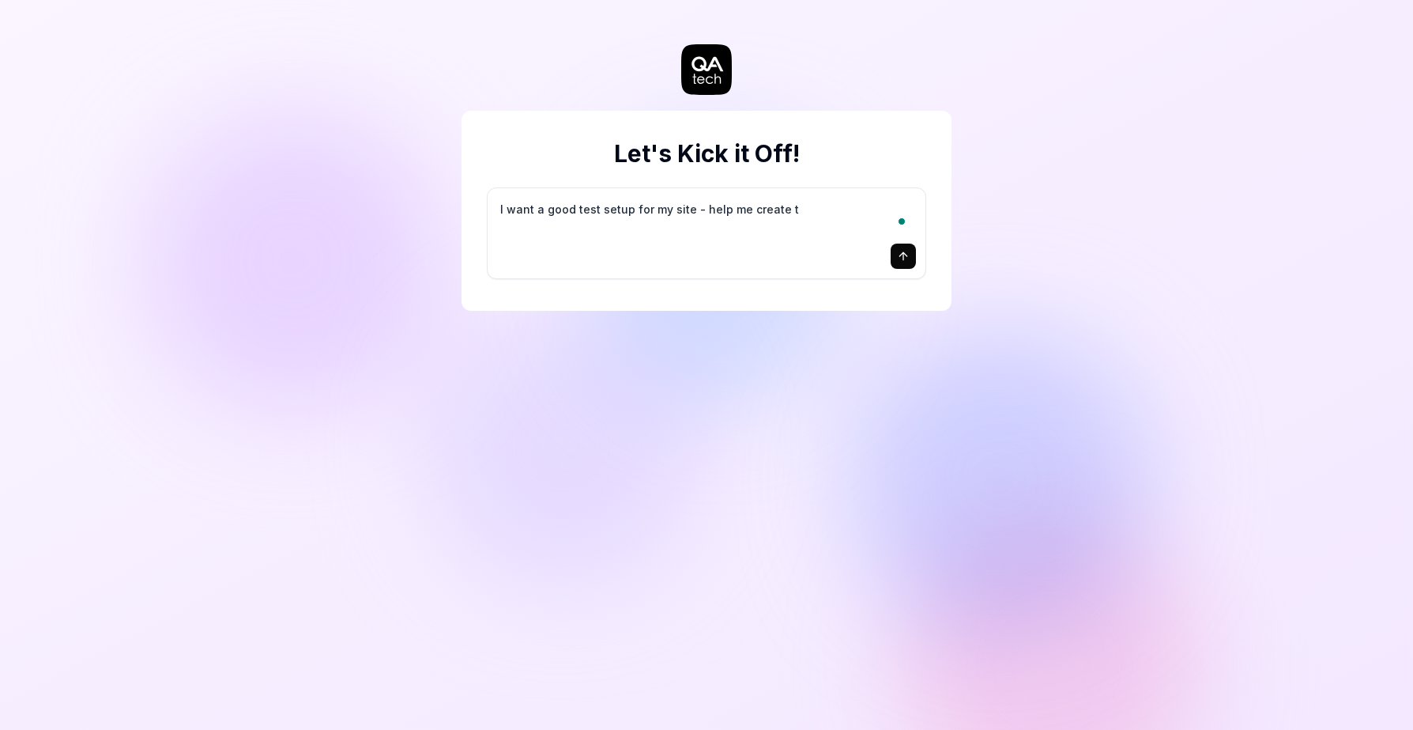
type textarea "*"
type textarea "I want a good test setup for my site - help me create th"
type textarea "*"
type textarea "I want a good test setup for my site - help me create the"
type textarea "*"
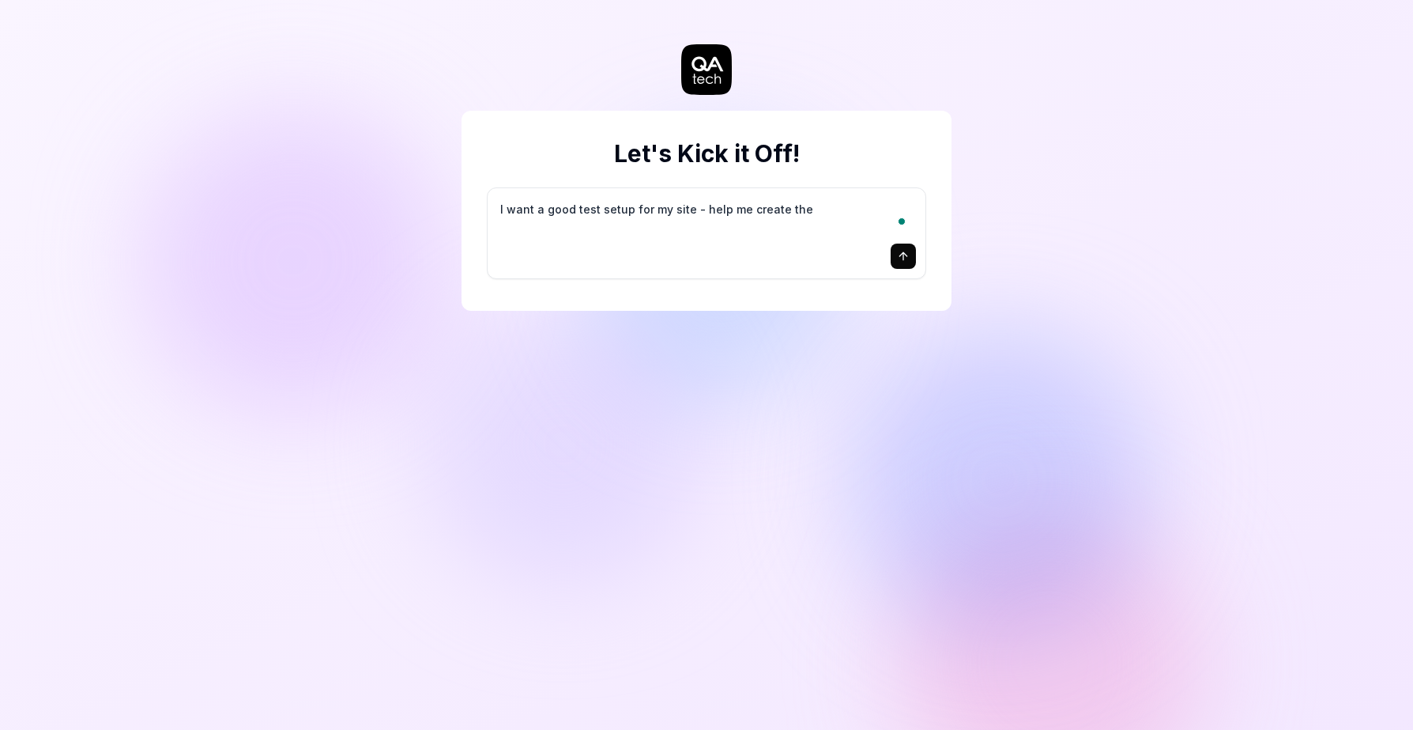
type textarea "I want a good test setup for my site - help me create the"
type textarea "*"
type textarea "I want a good test setup for my site - help me create the f"
type textarea "*"
type textarea "I want a good test setup for my site - help me create the fi"
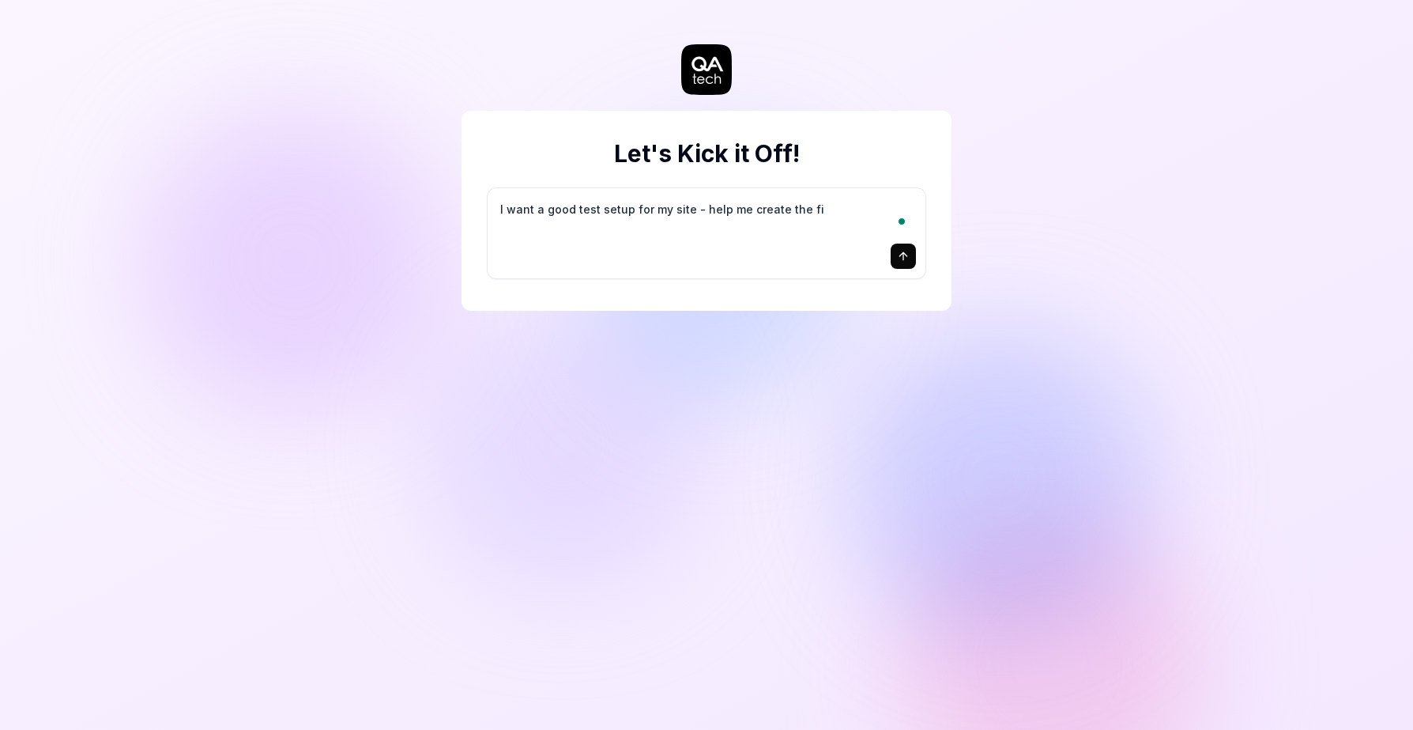
type textarea "*"
type textarea "I want a good test setup for my site - help me create the fir"
type textarea "*"
type textarea "I want a good test setup for my site - help me create the firs"
type textarea "*"
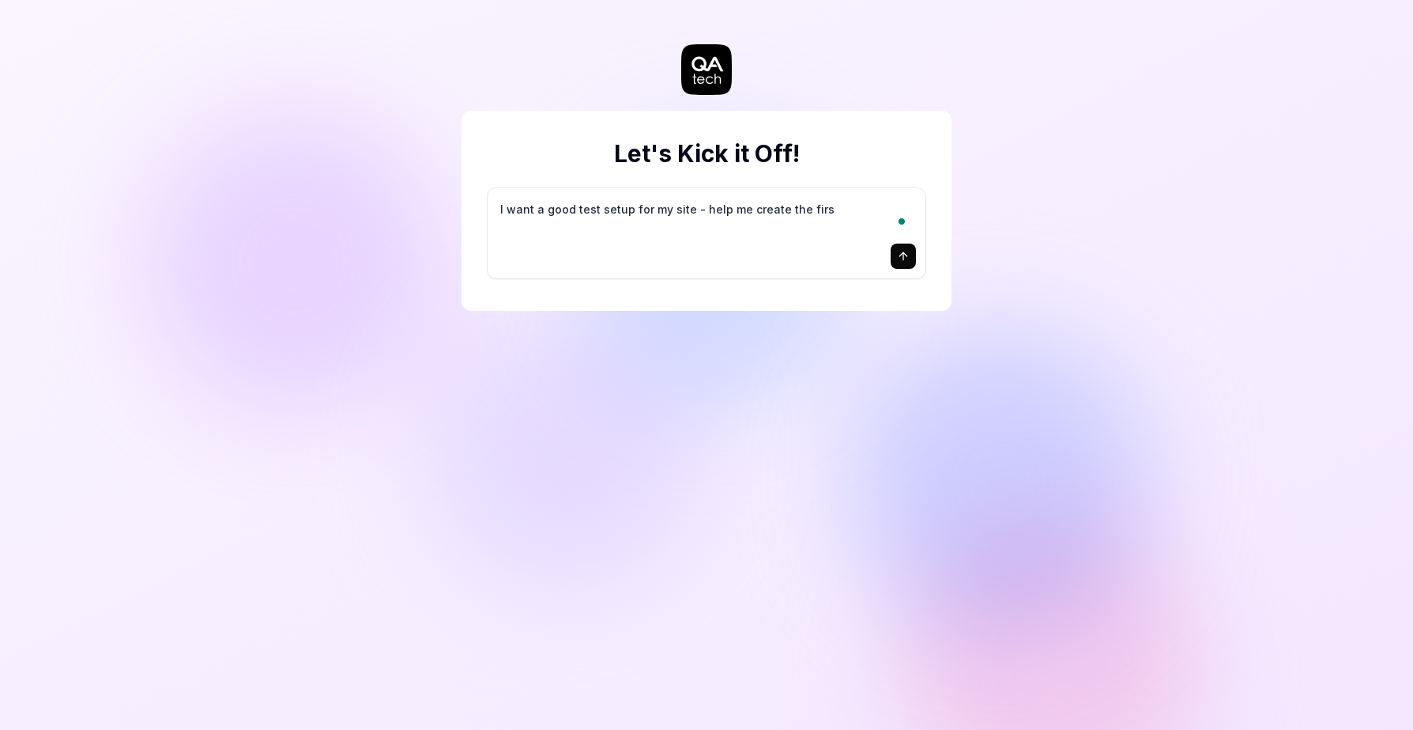
type textarea "I want a good test setup for my site - help me create the first"
type textarea "*"
type textarea "I want a good test setup for my site - help me create the first"
type textarea "*"
type textarea "I want a good test setup for my site - help me create the first 3"
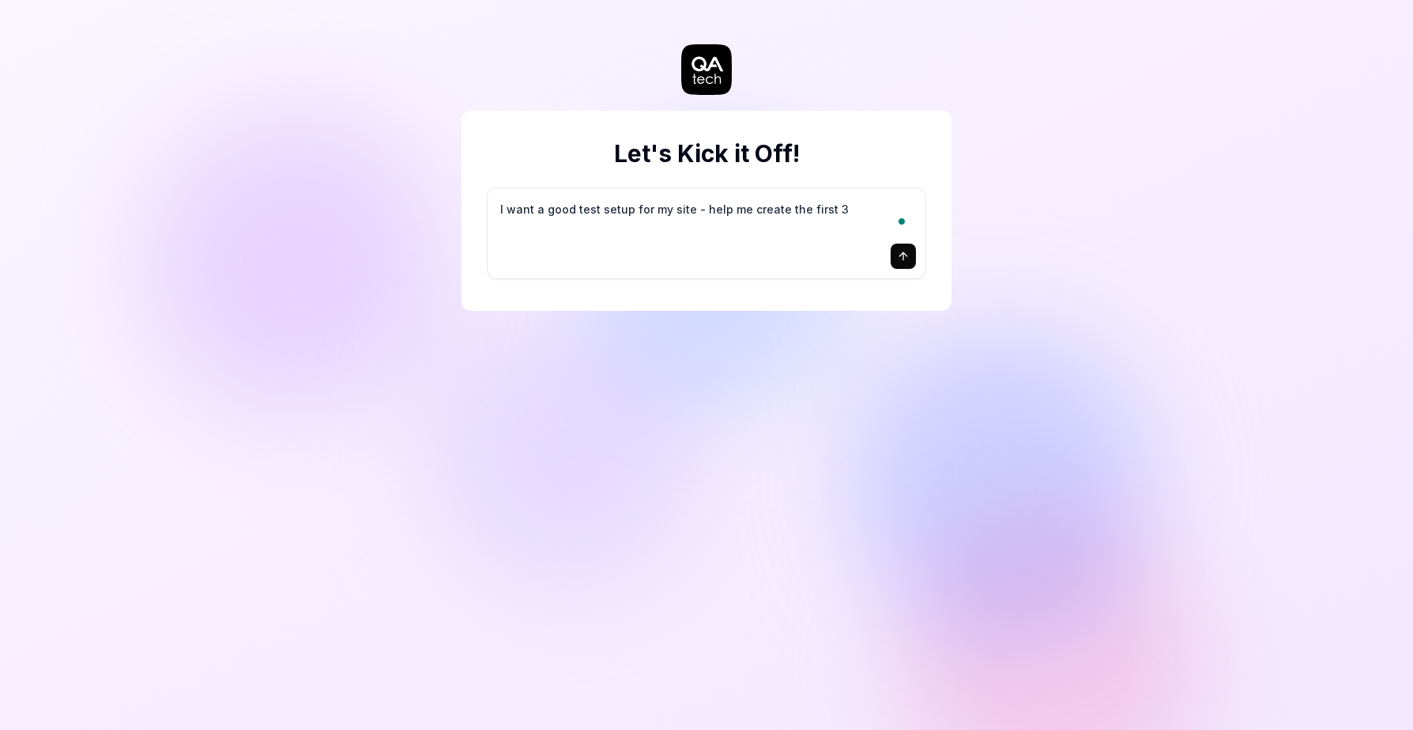
type textarea "*"
type textarea "I want a good test setup for my site - help me create the first 3-"
type textarea "*"
type textarea "I want a good test setup for my site - help me create the first 3-5"
type textarea "*"
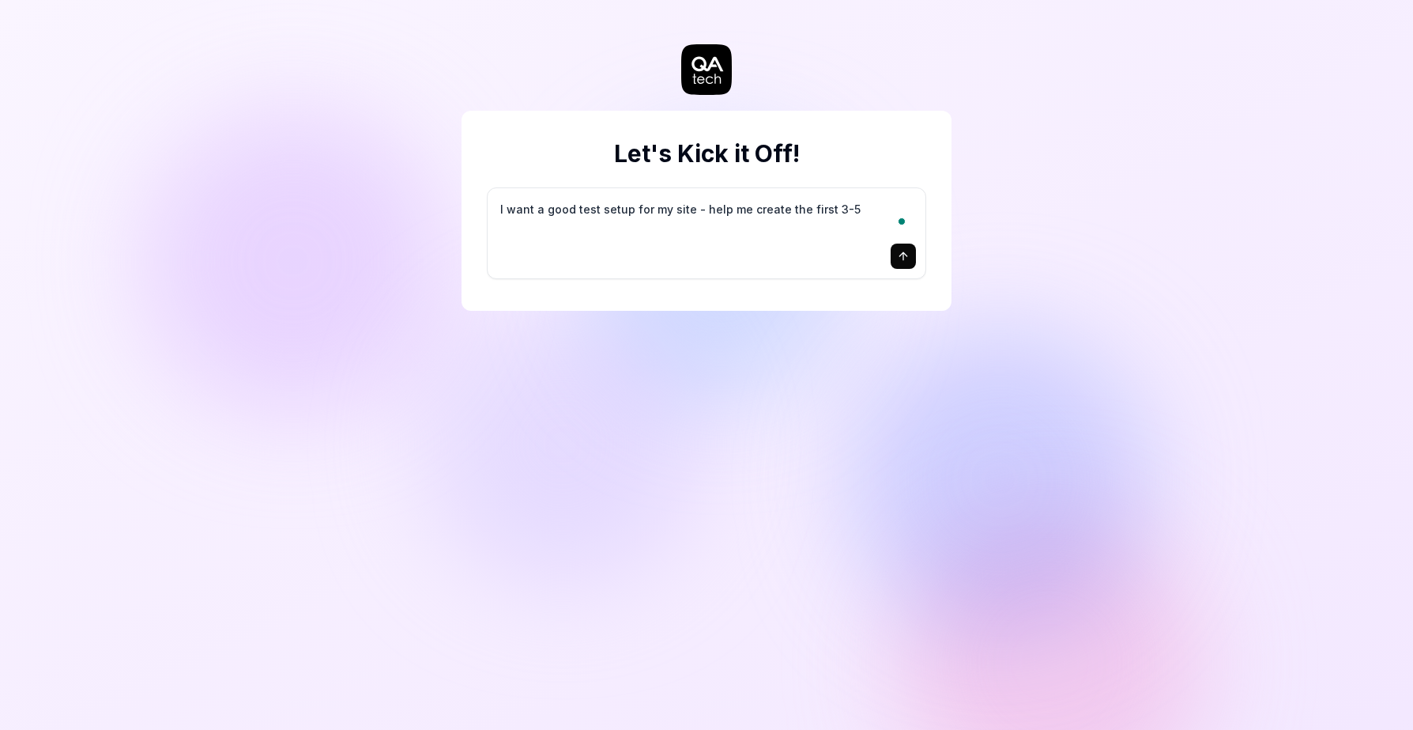
type textarea "I want a good test setup for my site - help me create the first 3-5"
type textarea "*"
type textarea "I want a good test setup for my site - help me create the first 3-5 t"
type textarea "*"
type textarea "I want a good test setup for my site - help me create the first 3-5 te"
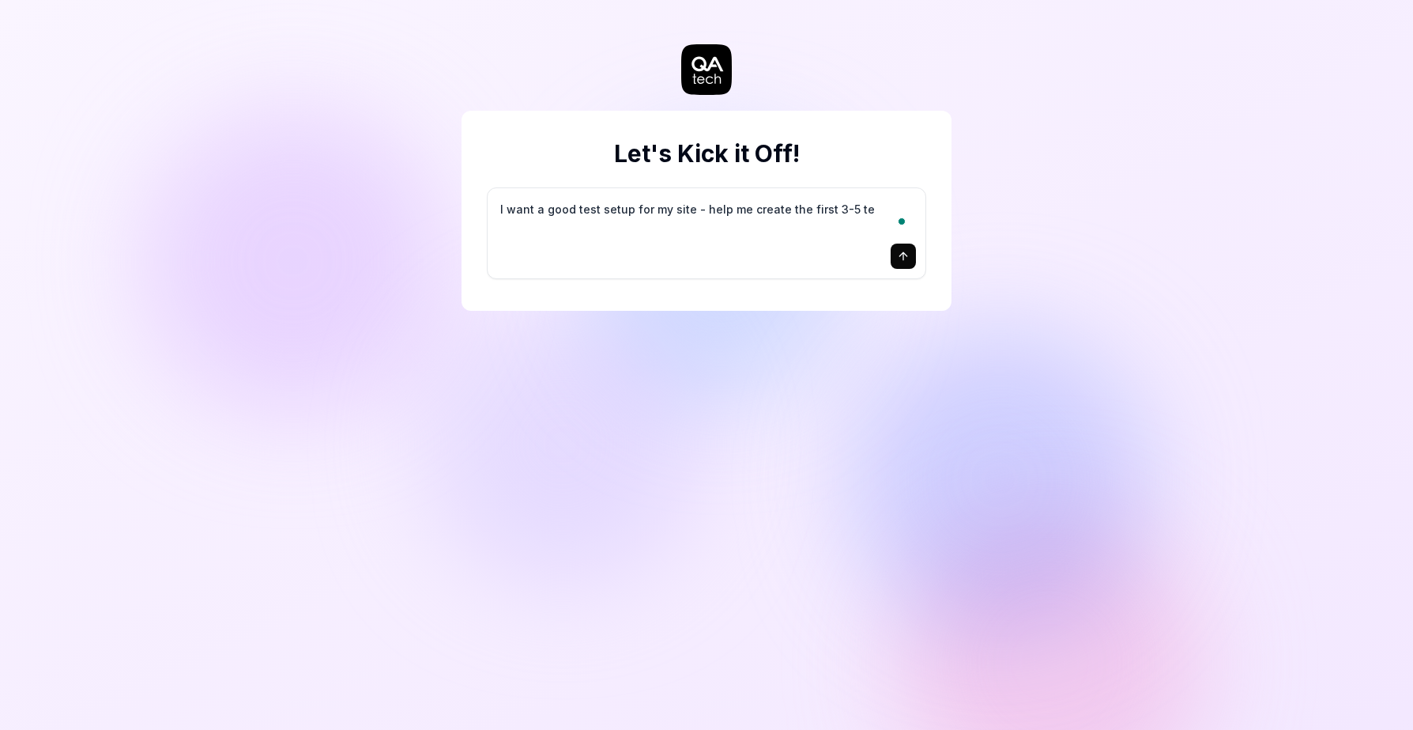
type textarea "*"
type textarea "I want a good test setup for my site - help me create the first 3-5 tes"
type textarea "*"
type textarea "I want a good test setup for my site - help me create the first 3-5 test"
type textarea "*"
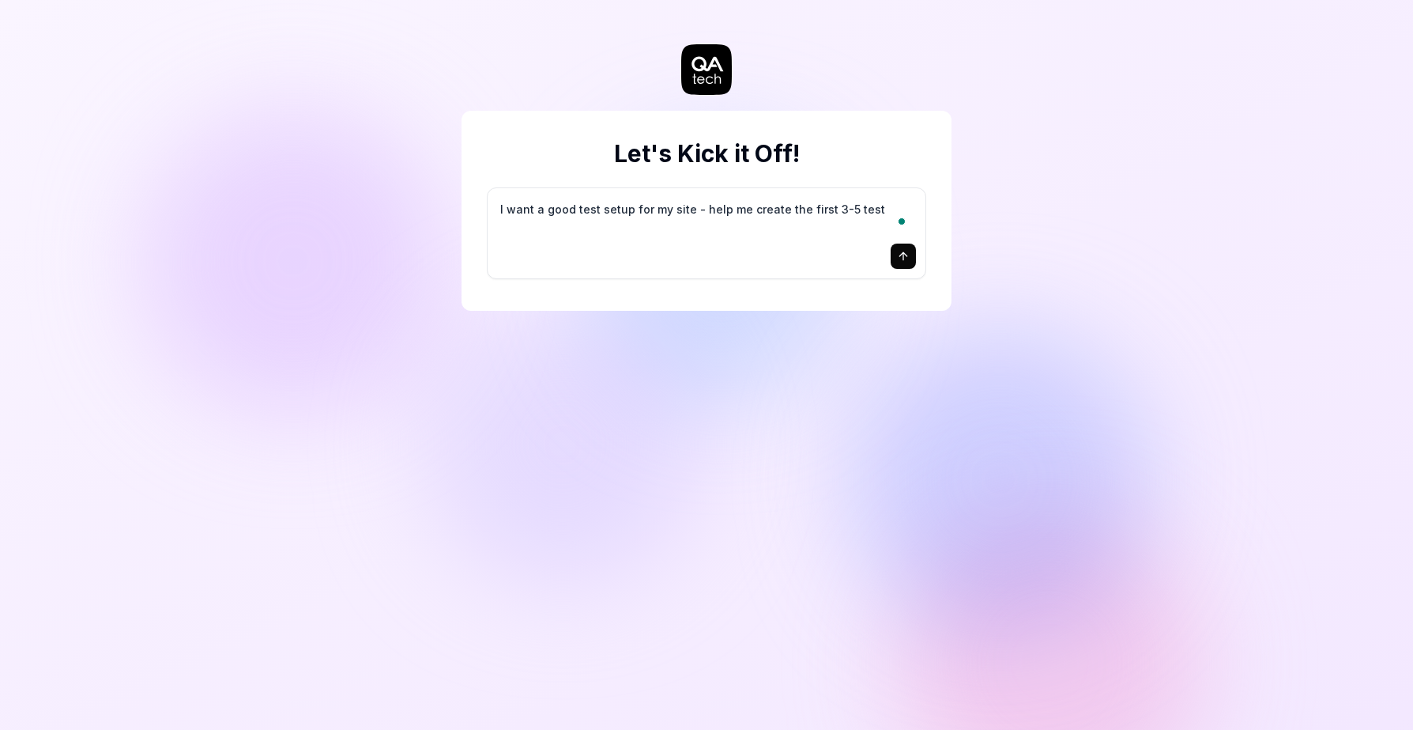
type textarea "I want a good test setup for my site - help me create the first 3-5 test"
type textarea "*"
type textarea "I want a good test setup for my site - help me create the first 3-5 test c"
type textarea "*"
type textarea "I want a good test setup for my site - help me create the first 3-5 test ca"
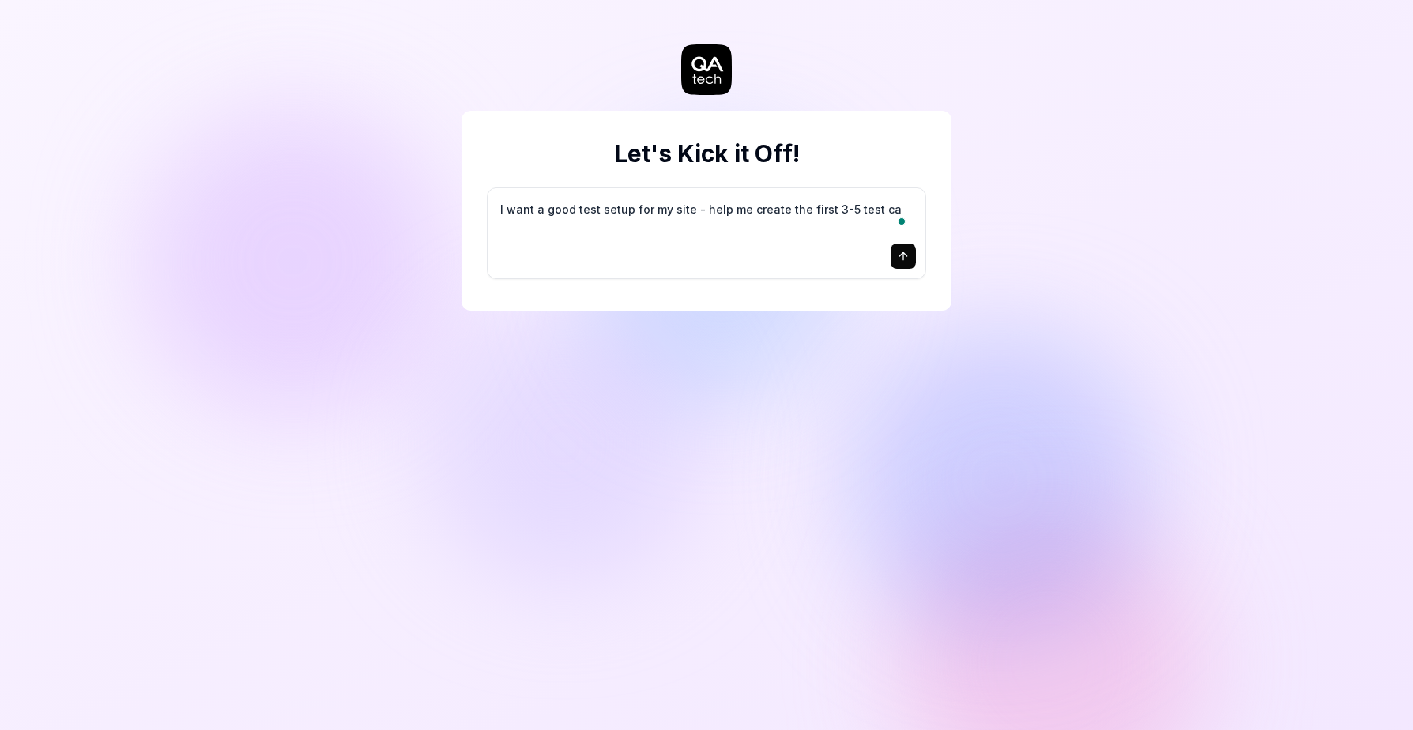
type textarea "*"
type textarea "I want a good test setup for my site - help me create the first 3-5 test cas"
type textarea "*"
type textarea "I want a good test setup for my site - help me create the first 3-5 test case"
type textarea "*"
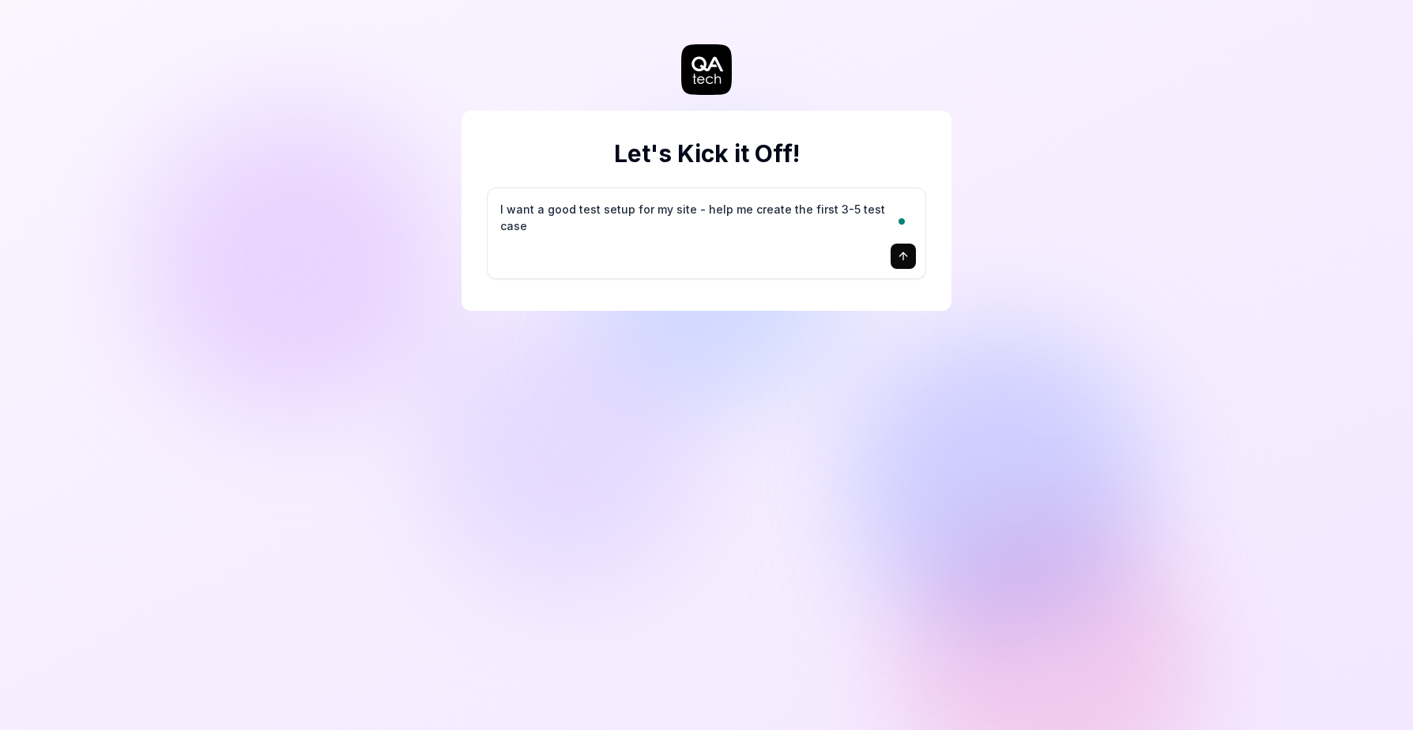
type textarea "I want a good test setup for my site - help me create the first 3-5 test cases"
click at [904, 262] on button "submit" at bounding box center [903, 255] width 25 height 25
type textarea "*"
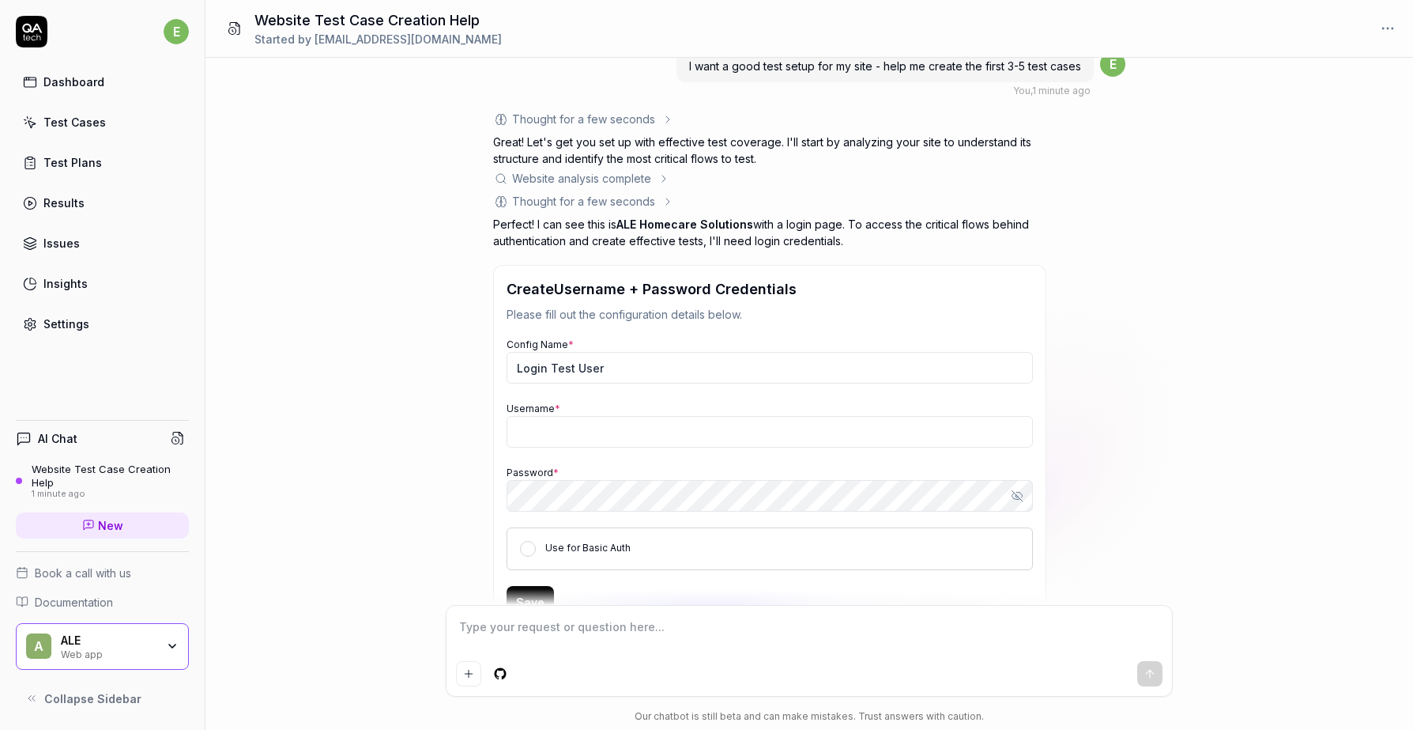
scroll to position [86, 0]
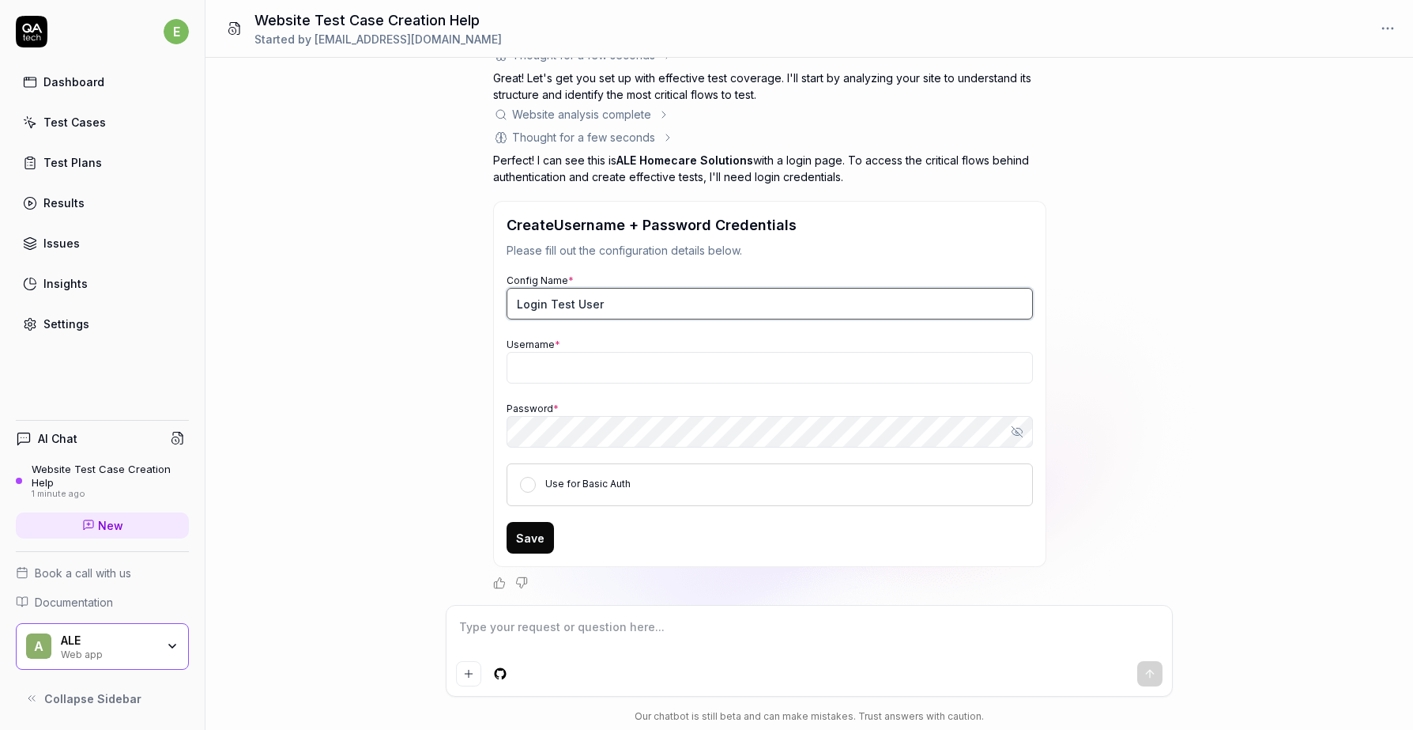
drag, startPoint x: 643, startPoint y: 304, endPoint x: 485, endPoint y: 308, distance: 158.1
click at [485, 308] on div "I want a good test setup for my site - help me create the first 3-5 test cases …" at bounding box center [810, 331] width 1208 height 547
click at [1024, 432] on button "Show password" at bounding box center [1018, 432] width 32 height 32
type textarea "*"
click at [556, 376] on input "Username *" at bounding box center [770, 368] width 526 height 32
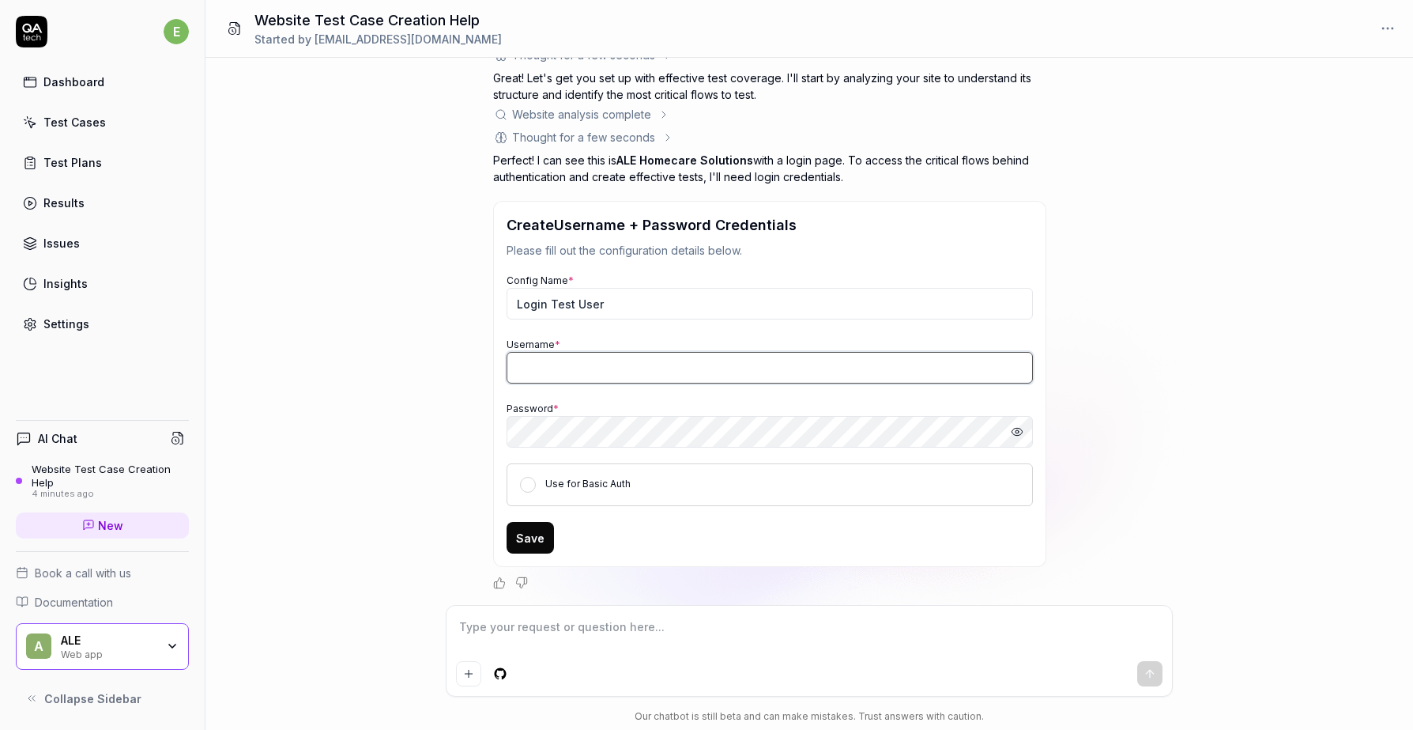
paste input "[EMAIL_ADDRESS][DOMAIN_NAME]"
type input "[EMAIL_ADDRESS][DOMAIN_NAME]"
click at [528, 489] on button "Use for Basic Auth" at bounding box center [528, 485] width 16 height 16
click at [537, 534] on button "Save" at bounding box center [530, 538] width 47 height 32
click at [530, 538] on button "Save" at bounding box center [530, 538] width 47 height 32
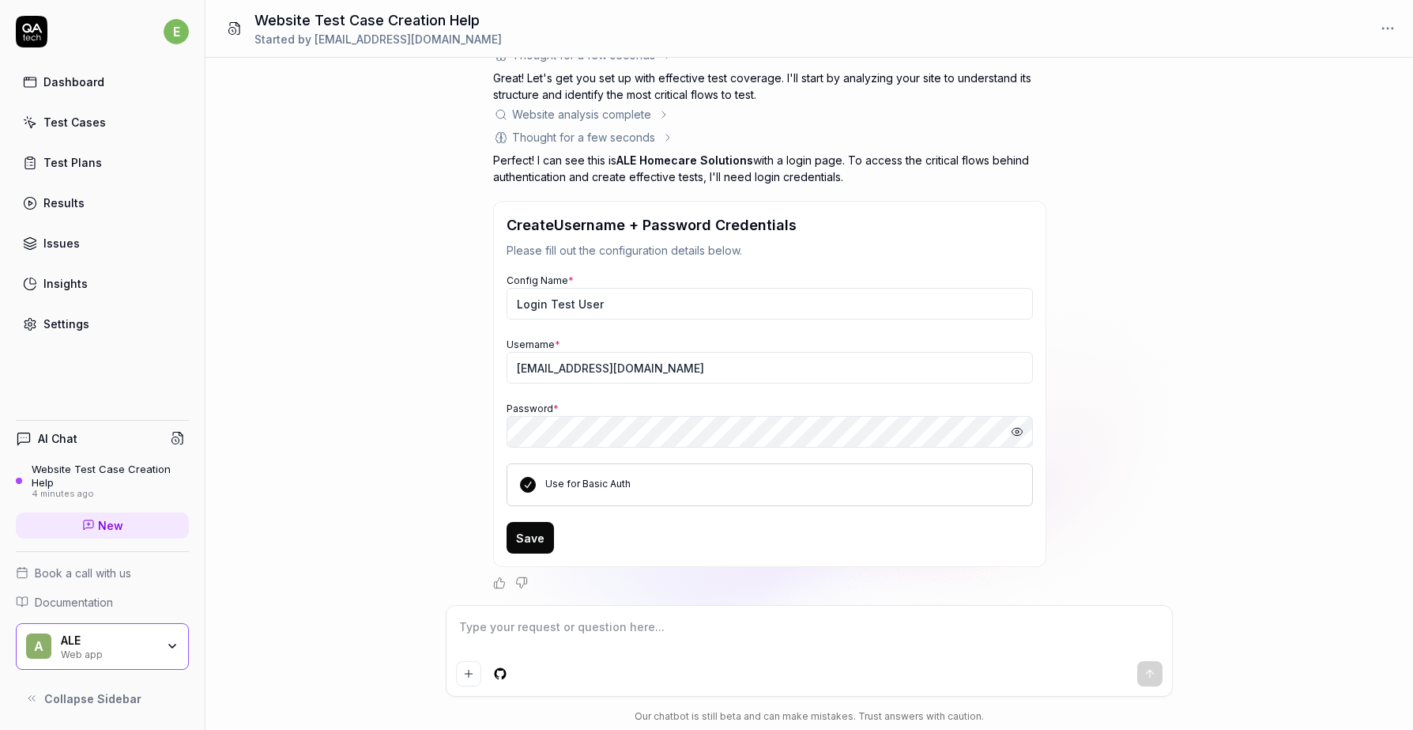
click at [543, 540] on button "Save" at bounding box center [530, 538] width 47 height 32
click at [541, 540] on button "Save" at bounding box center [530, 538] width 47 height 32
click at [534, 628] on textarea at bounding box center [809, 635] width 707 height 40
type textarea "*"
type textarea "a"
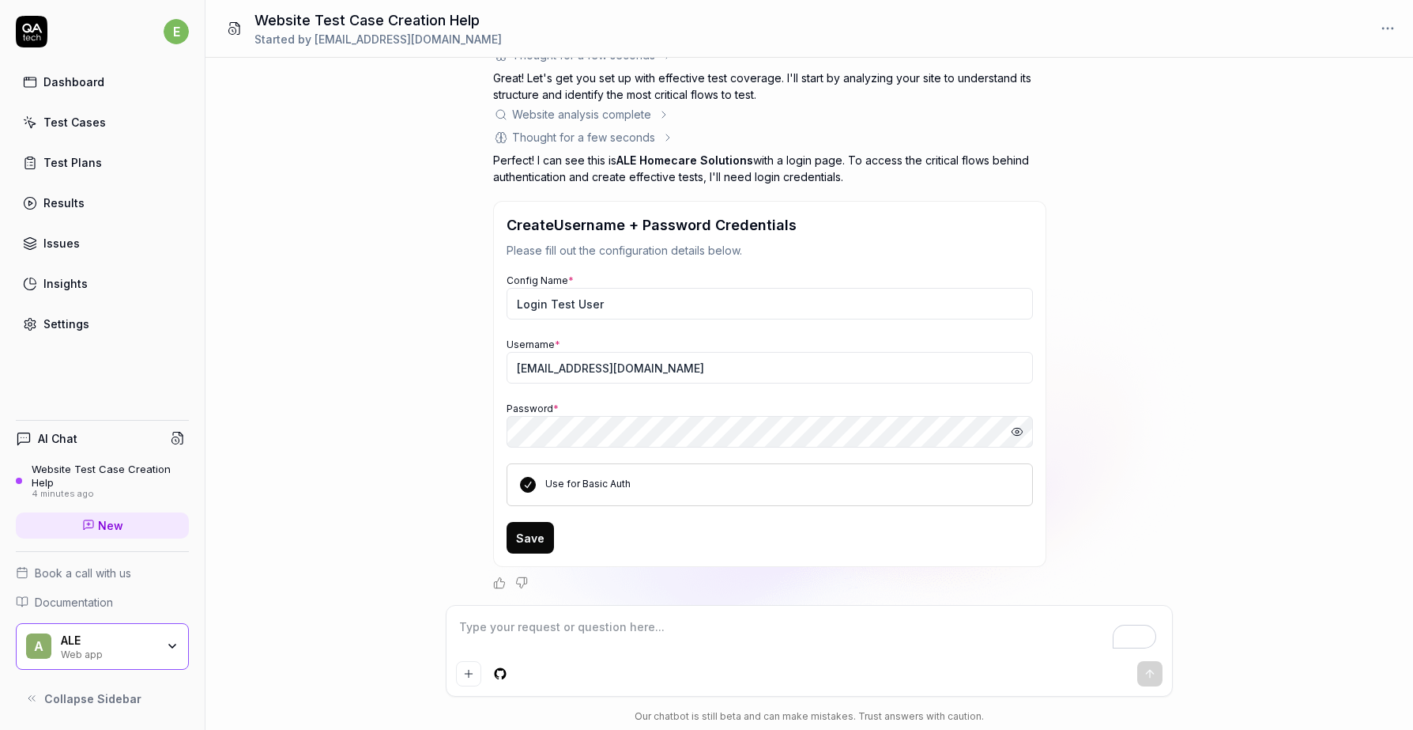
type textarea "*"
type textarea "ad"
type textarea "*"
type textarea "add"
type textarea "*"
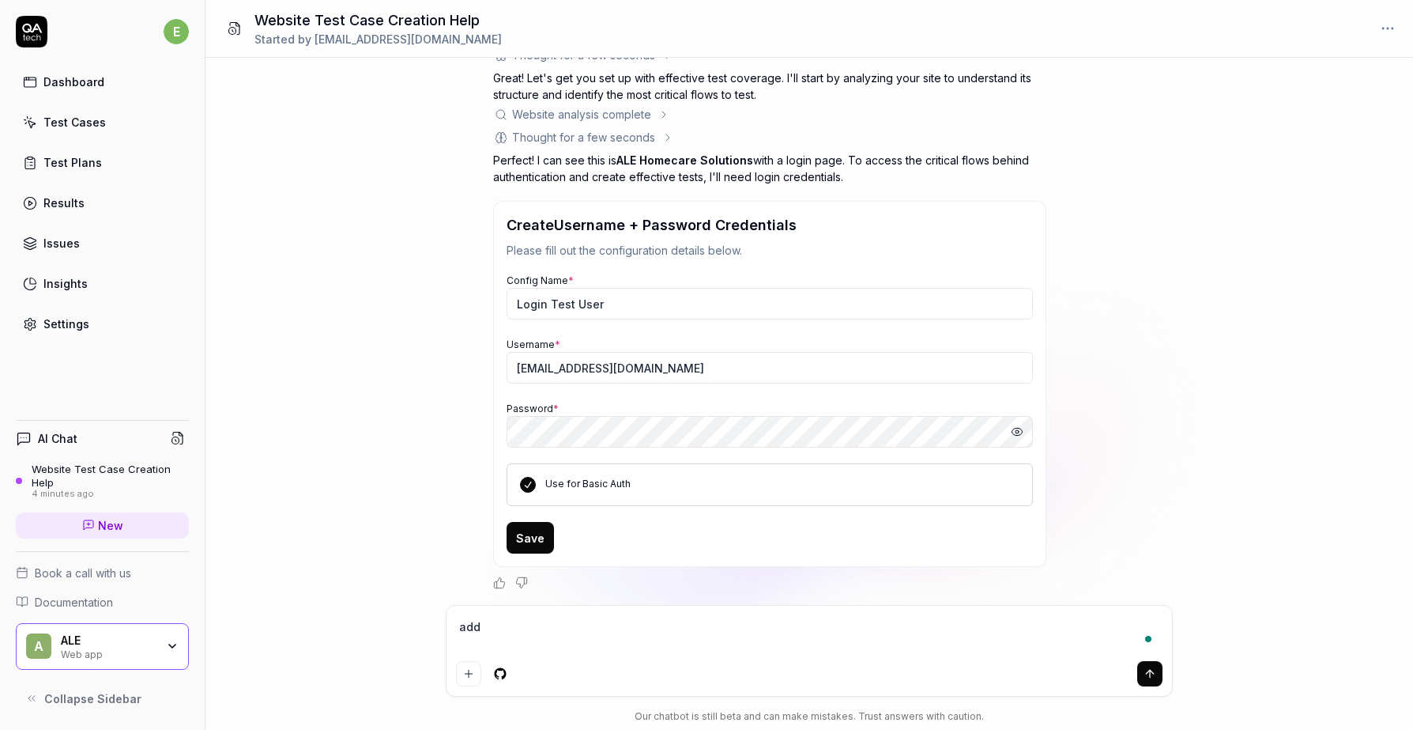
type textarea "adde"
type textarea "*"
type textarea "added"
type textarea "*"
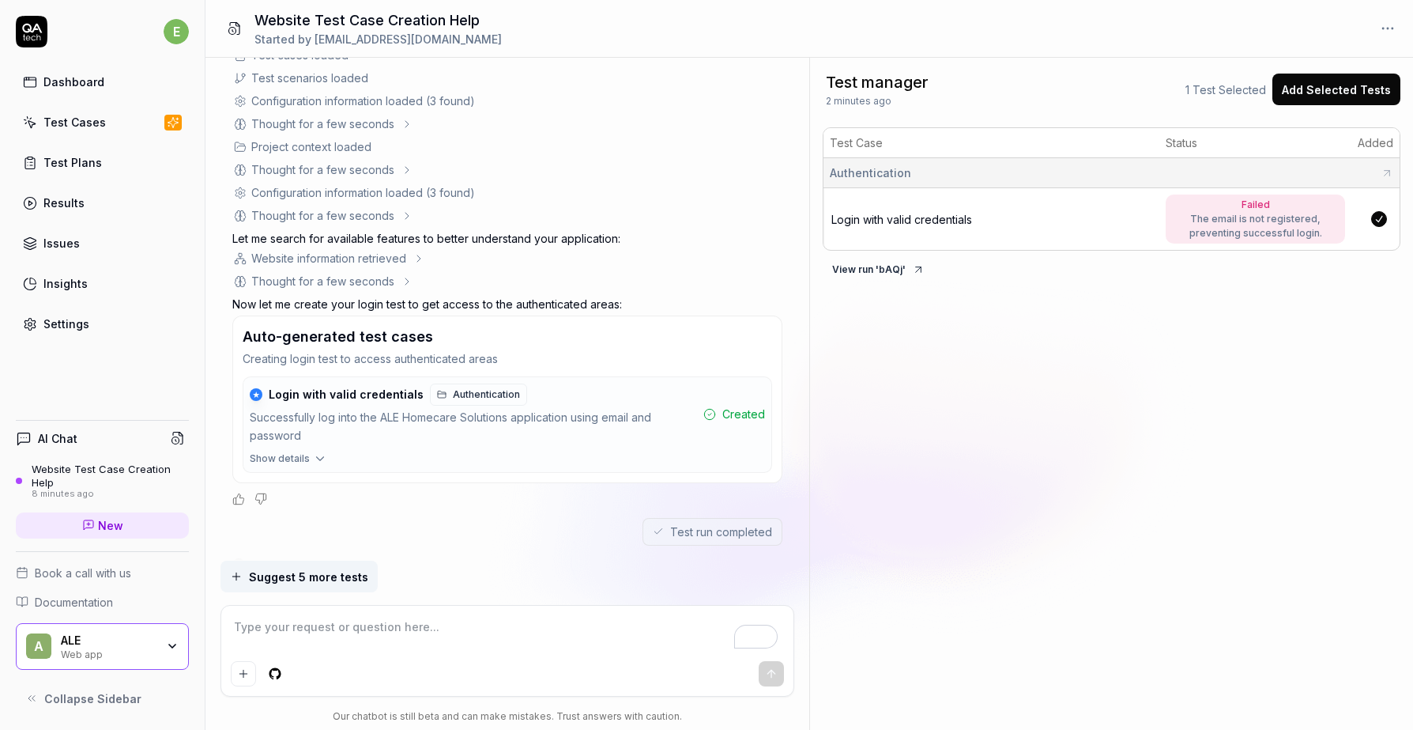
scroll to position [788, 0]
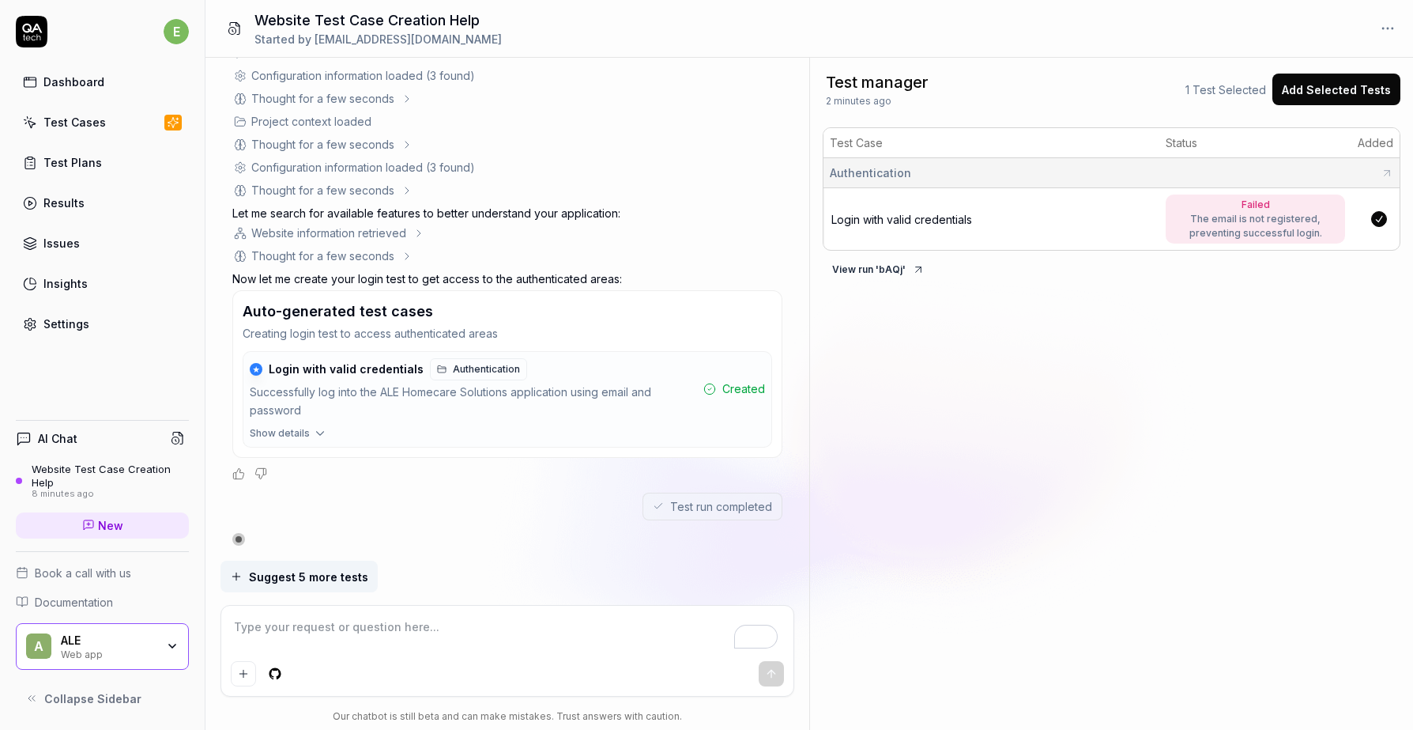
type textarea "*"
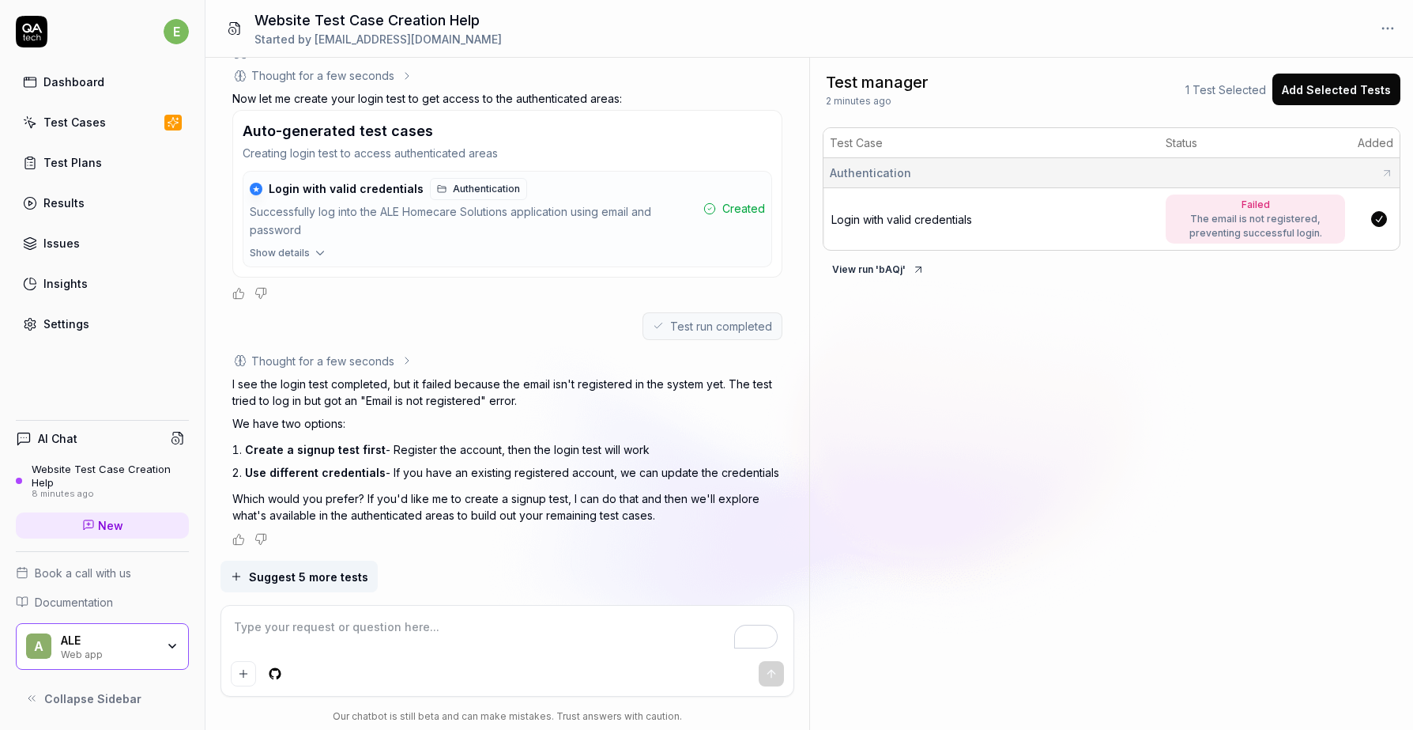
click at [304, 625] on textarea "To enrich screen reader interactions, please activate Accessibility in Grammarl…" at bounding box center [507, 635] width 553 height 40
type textarea "w"
type textarea "*"
type textarea "wh"
type textarea "*"
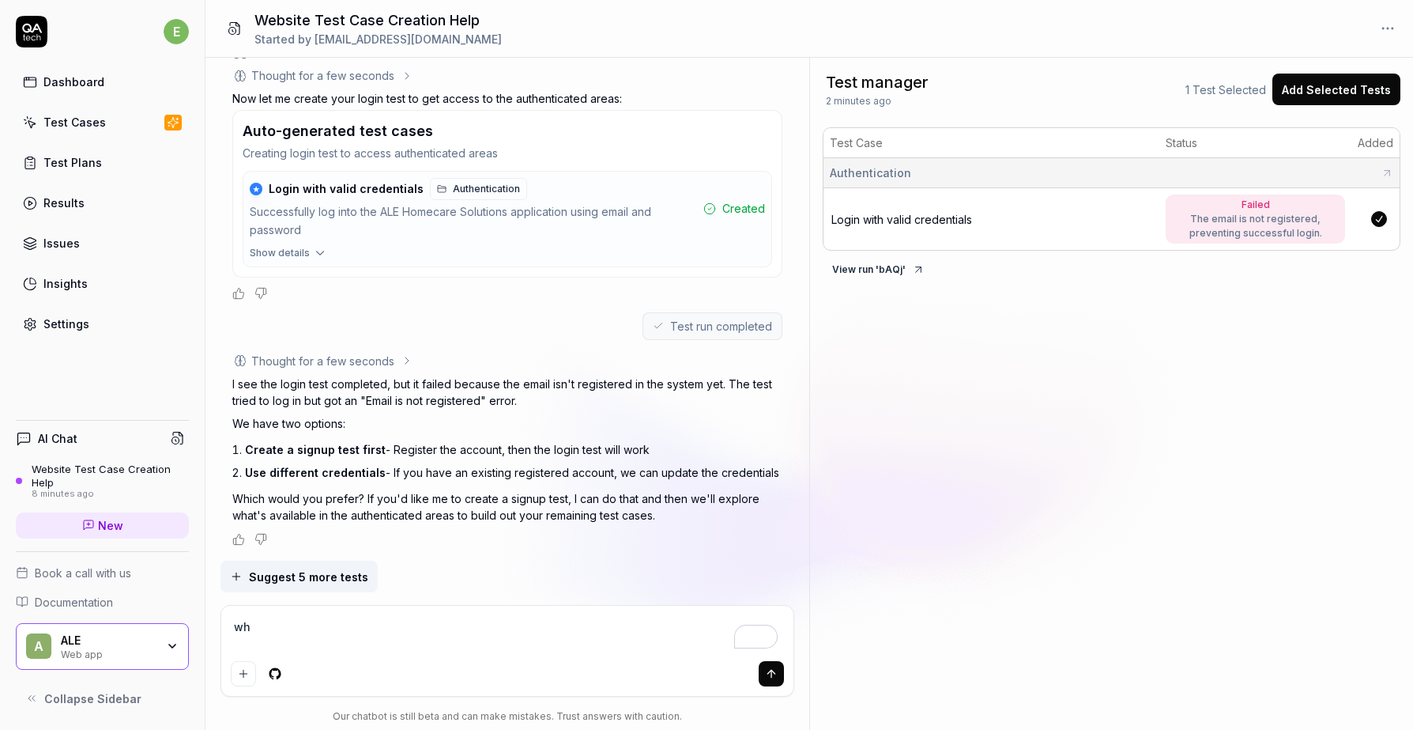
type textarea "wha"
type textarea "*"
type textarea "what"
type textarea "*"
type textarea "what"
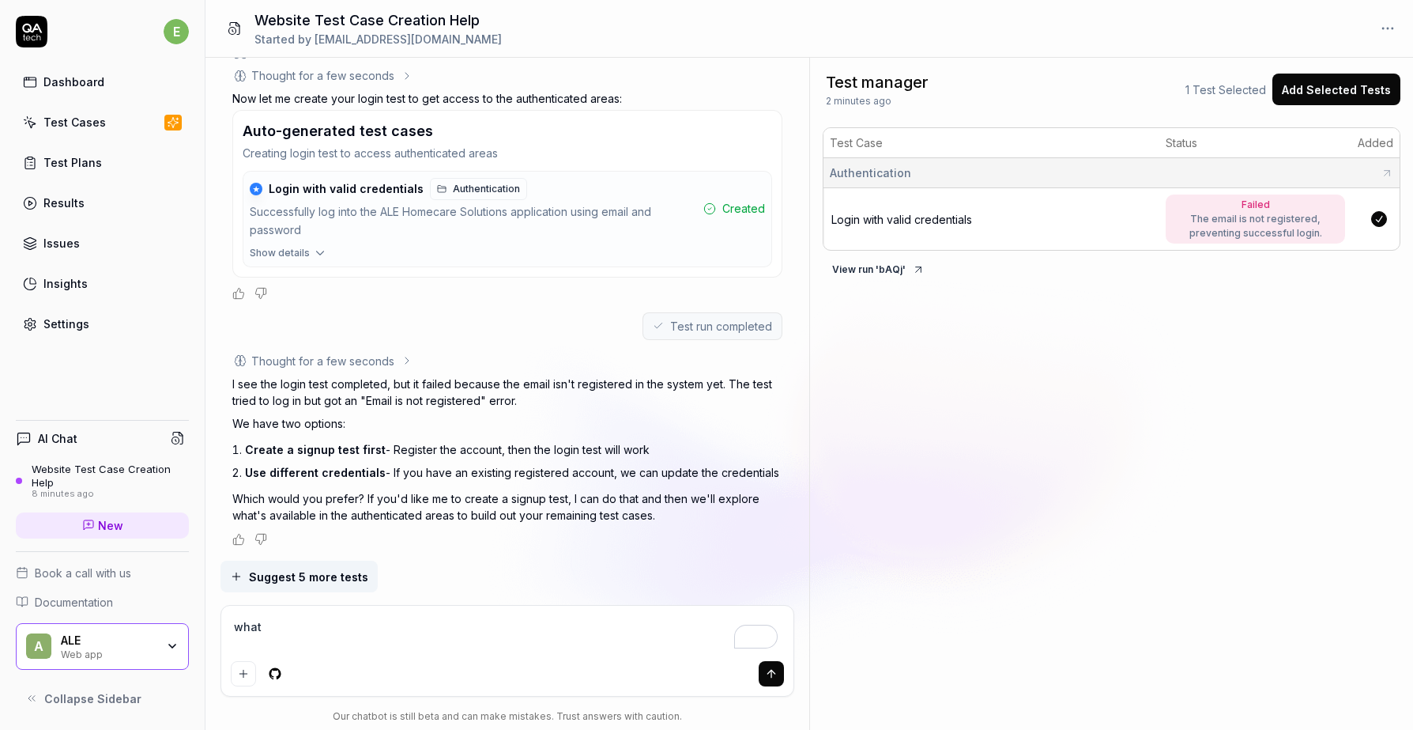
type textarea "*"
type textarea "what e"
type textarea "*"
type textarea "what em"
type textarea "*"
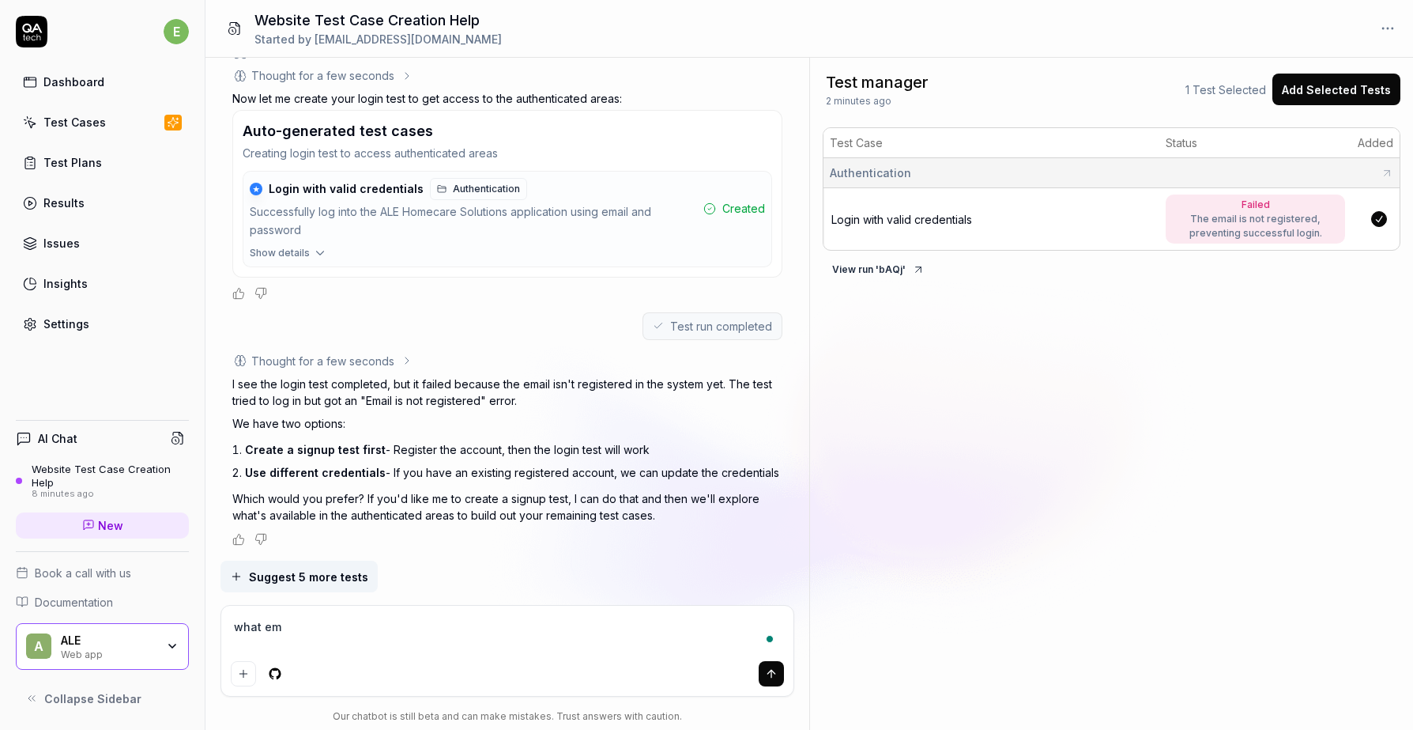
type textarea "what ema"
type textarea "*"
type textarea "what emai"
type textarea "*"
type textarea "what email"
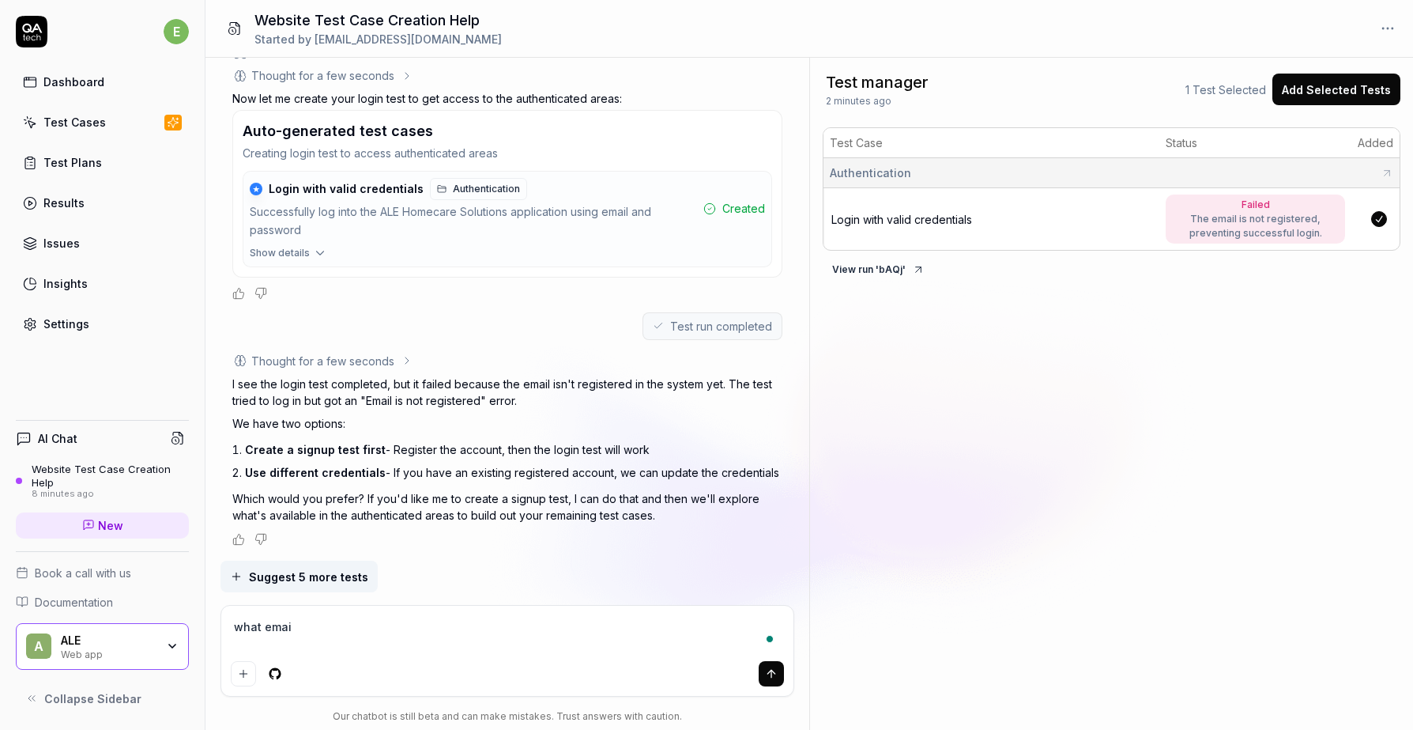
type textarea "*"
type textarea "what email"
type textarea "*"
type textarea "what email d"
type textarea "*"
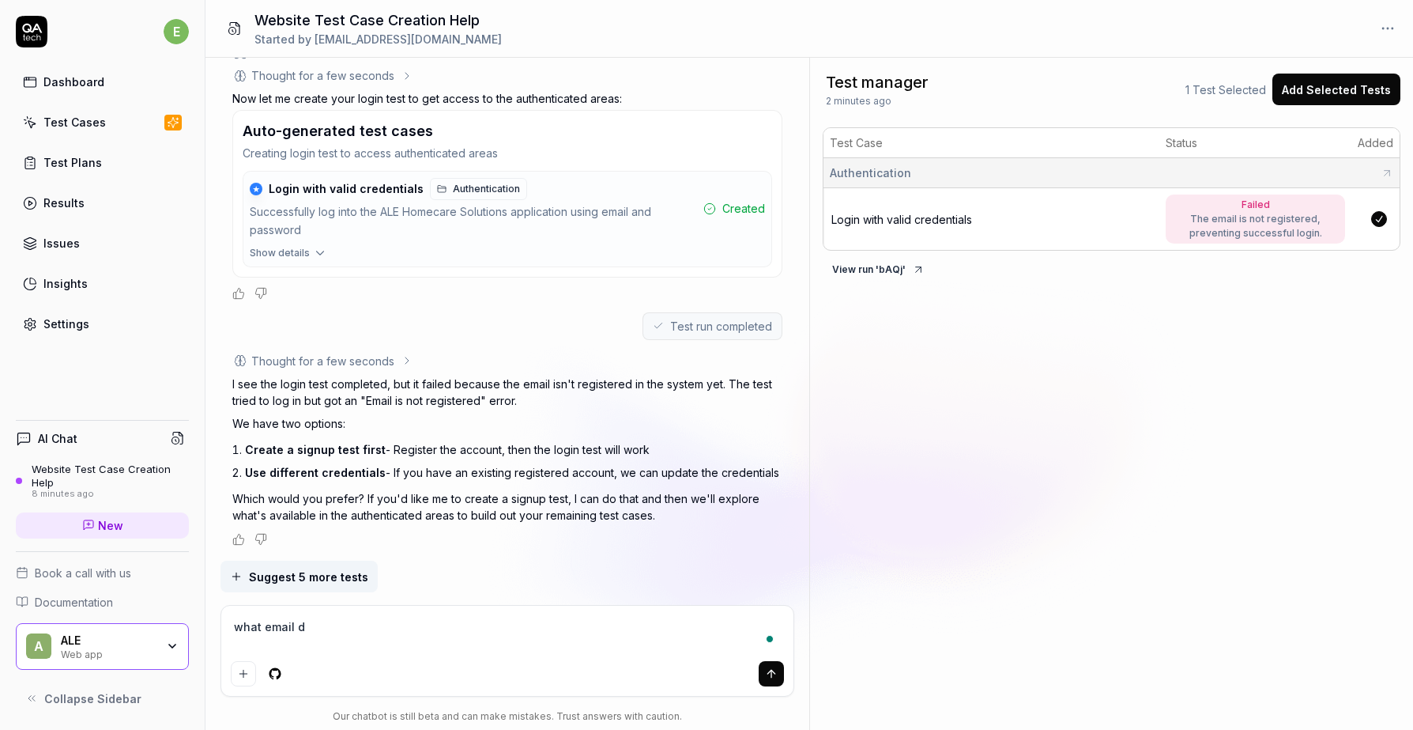
type textarea "what email di"
type textarea "*"
type textarea "what email did"
type textarea "*"
type textarea "what email did"
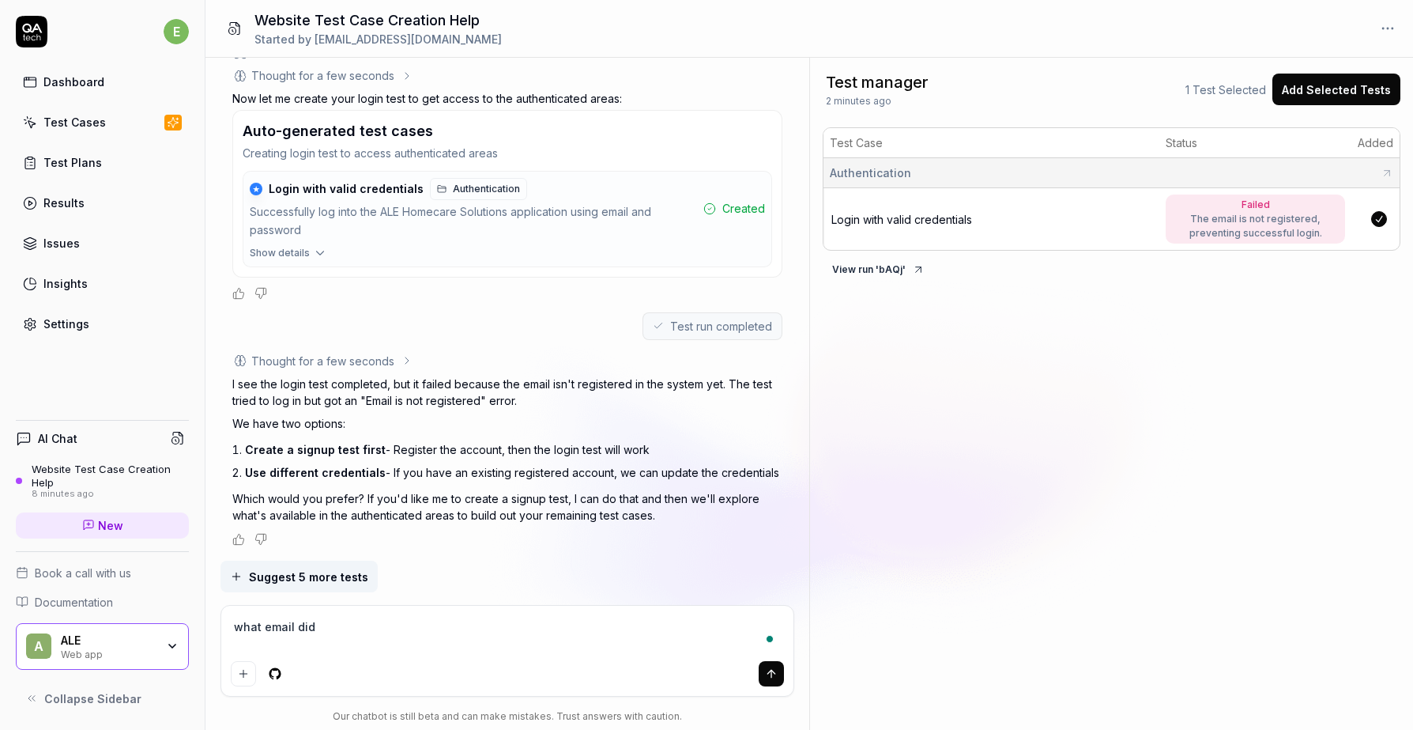
type textarea "*"
type textarea "what email did y"
type textarea "*"
type textarea "what email did yo"
type textarea "*"
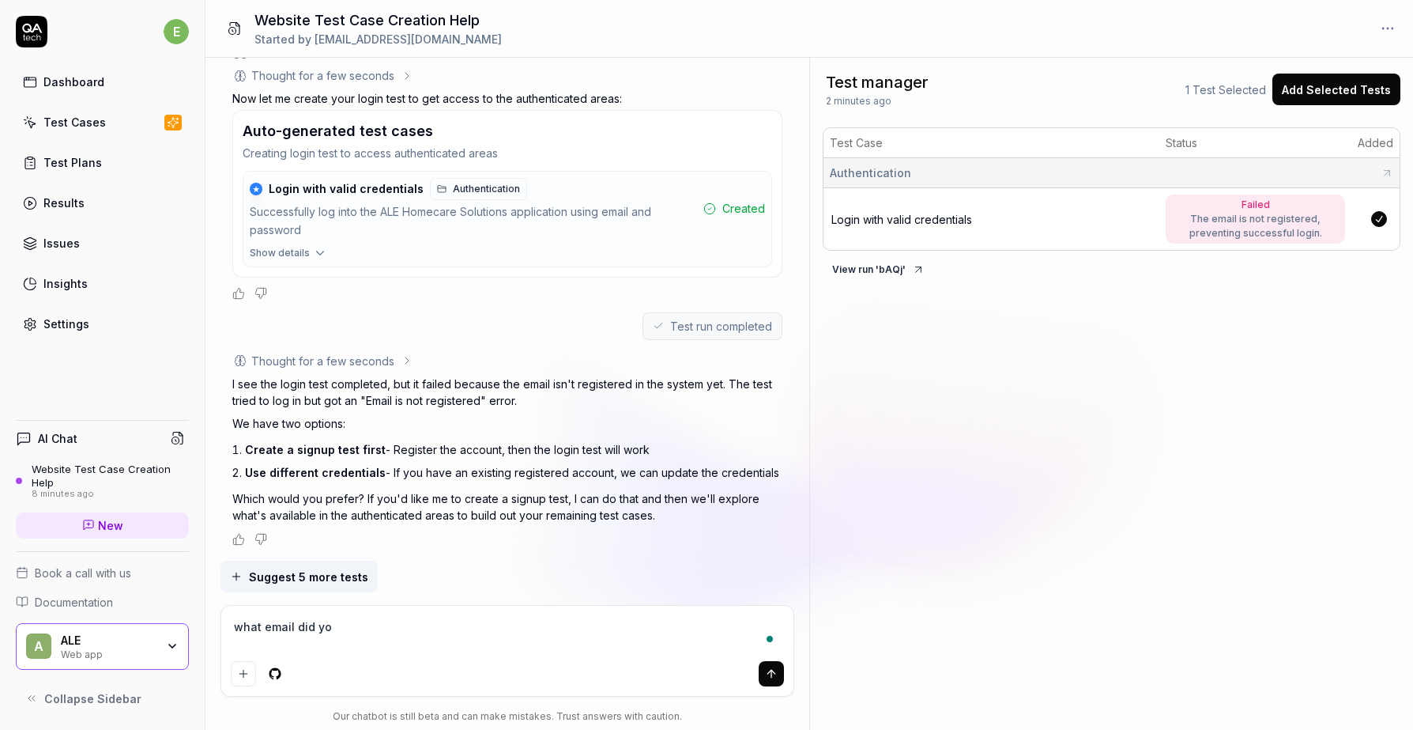
type textarea "what email did you"
type textarea "*"
type textarea "what email did you"
type textarea "*"
type textarea "what email did you u"
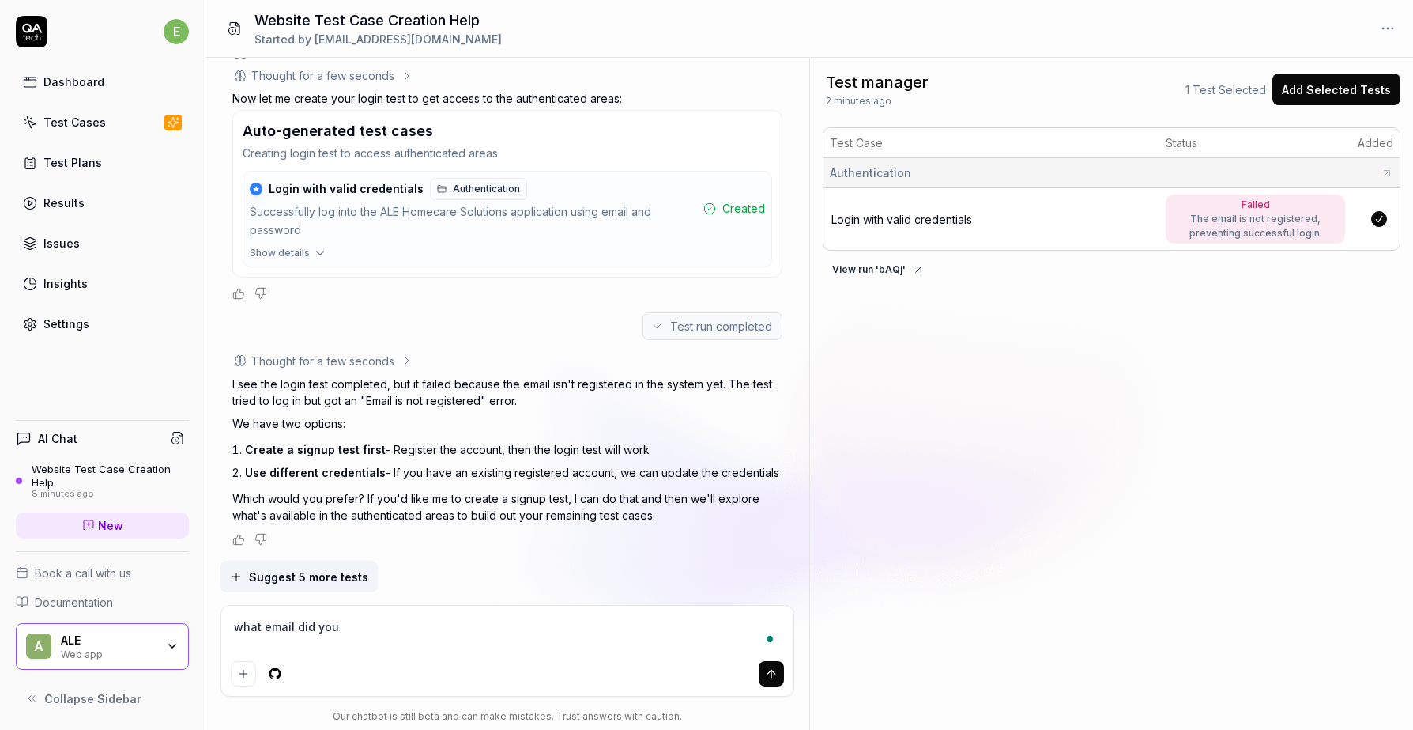
type textarea "*"
type textarea "what email did you us"
type textarea "*"
type textarea "what email did you use"
type textarea "*"
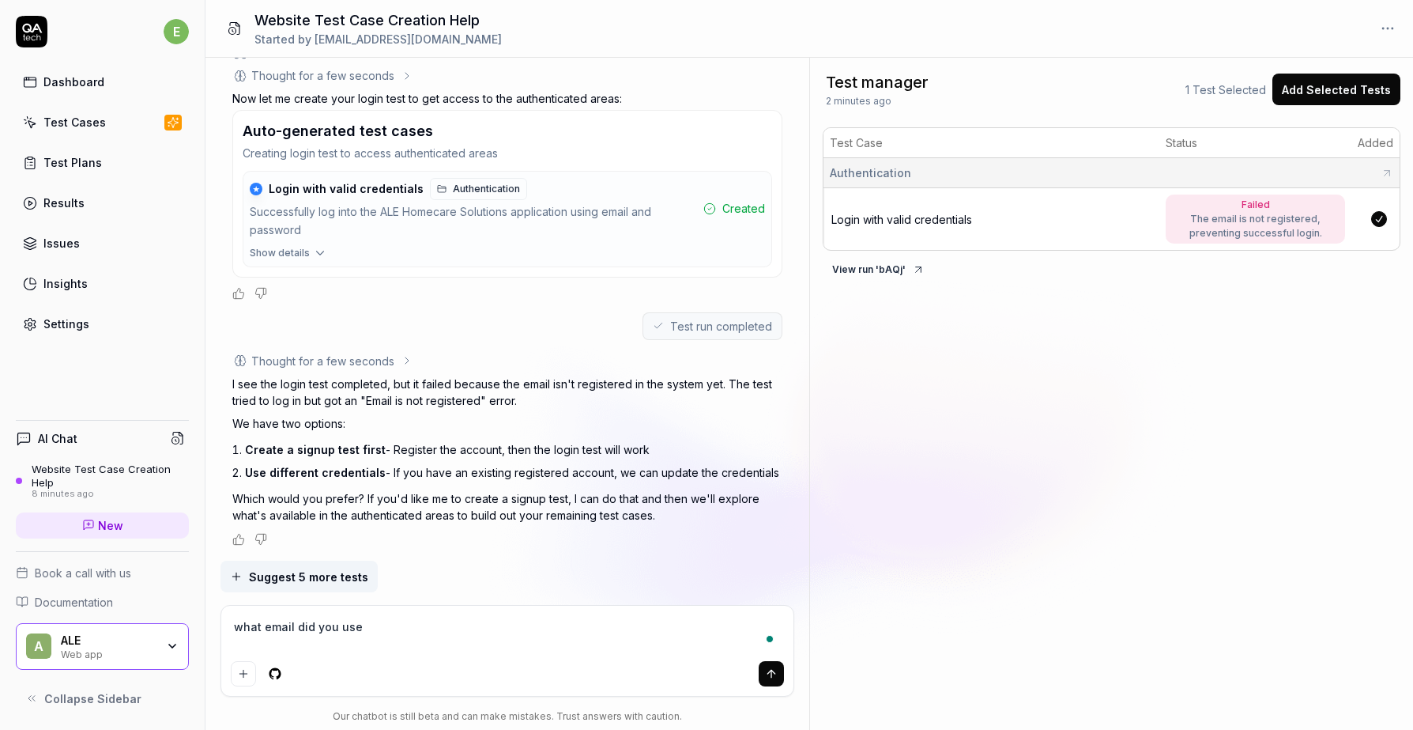
type textarea "what email did you use?"
type textarea "*"
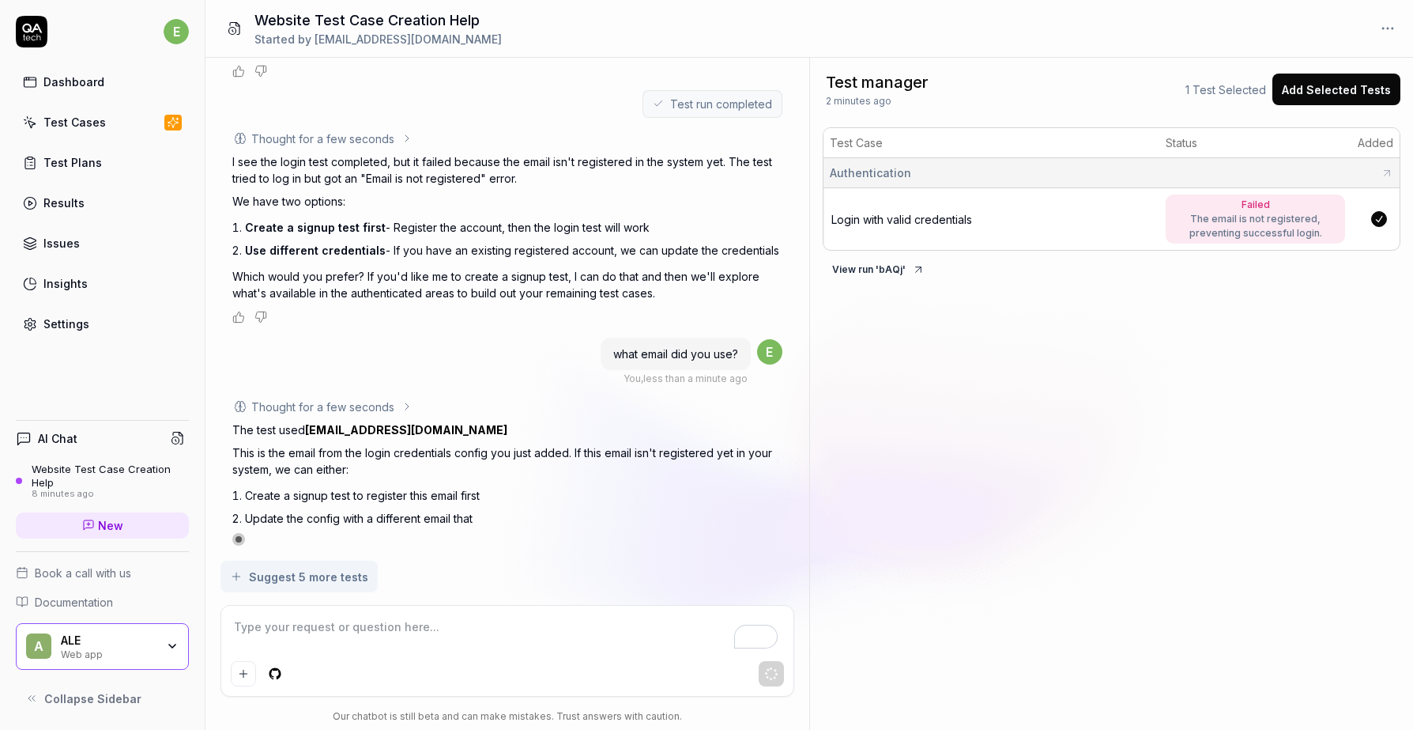
scroll to position [1213, 0]
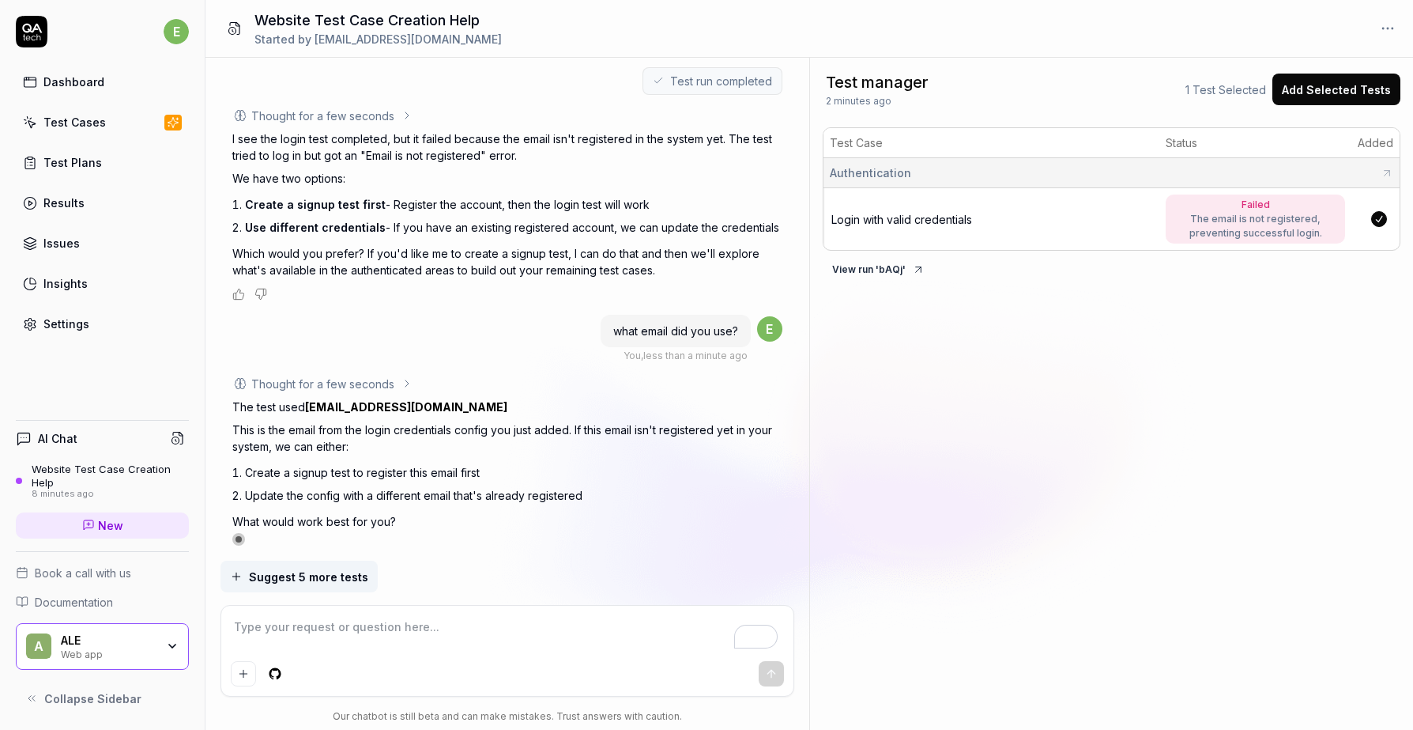
type textarea "*"
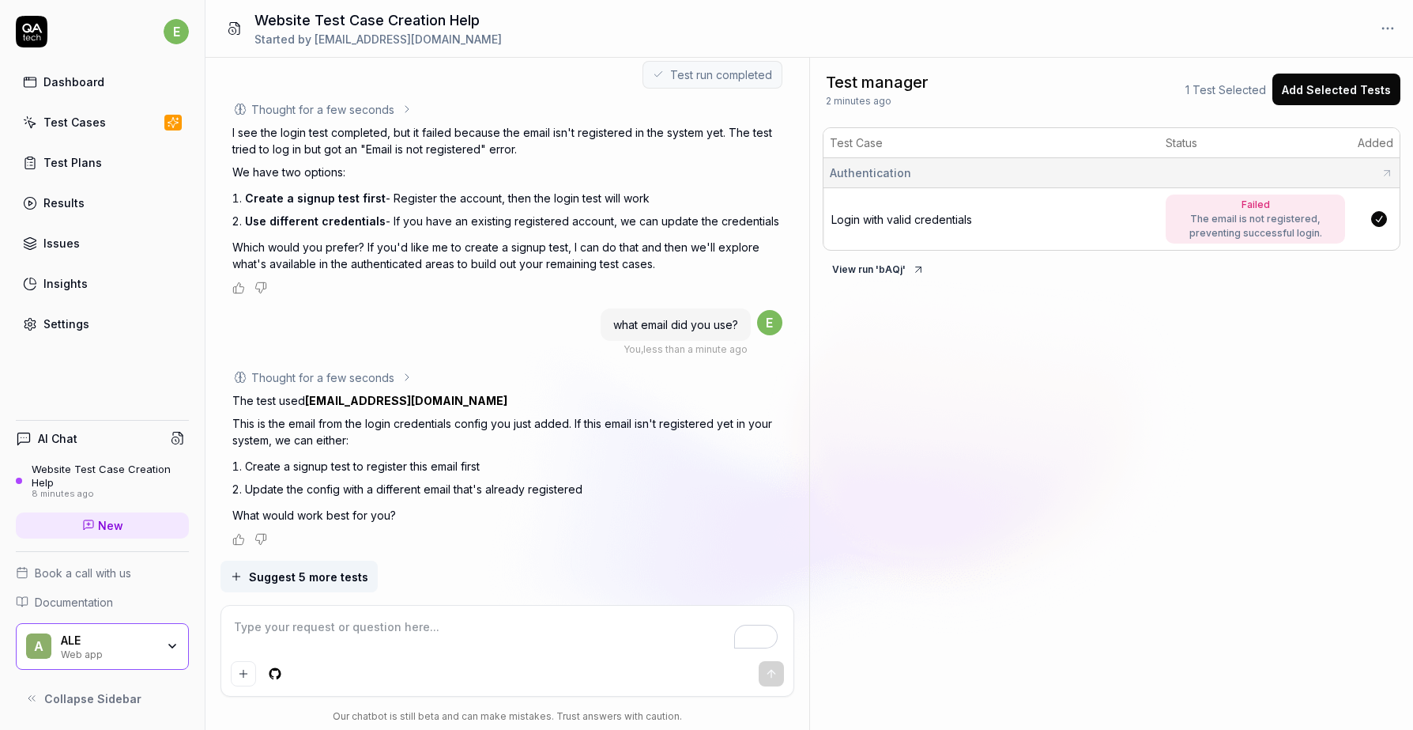
click at [316, 641] on textarea "To enrich screen reader interactions, please activate Accessibility in Grammarl…" at bounding box center [507, 635] width 553 height 40
type textarea "I"
type textarea "*"
type textarea "I"
type textarea "*"
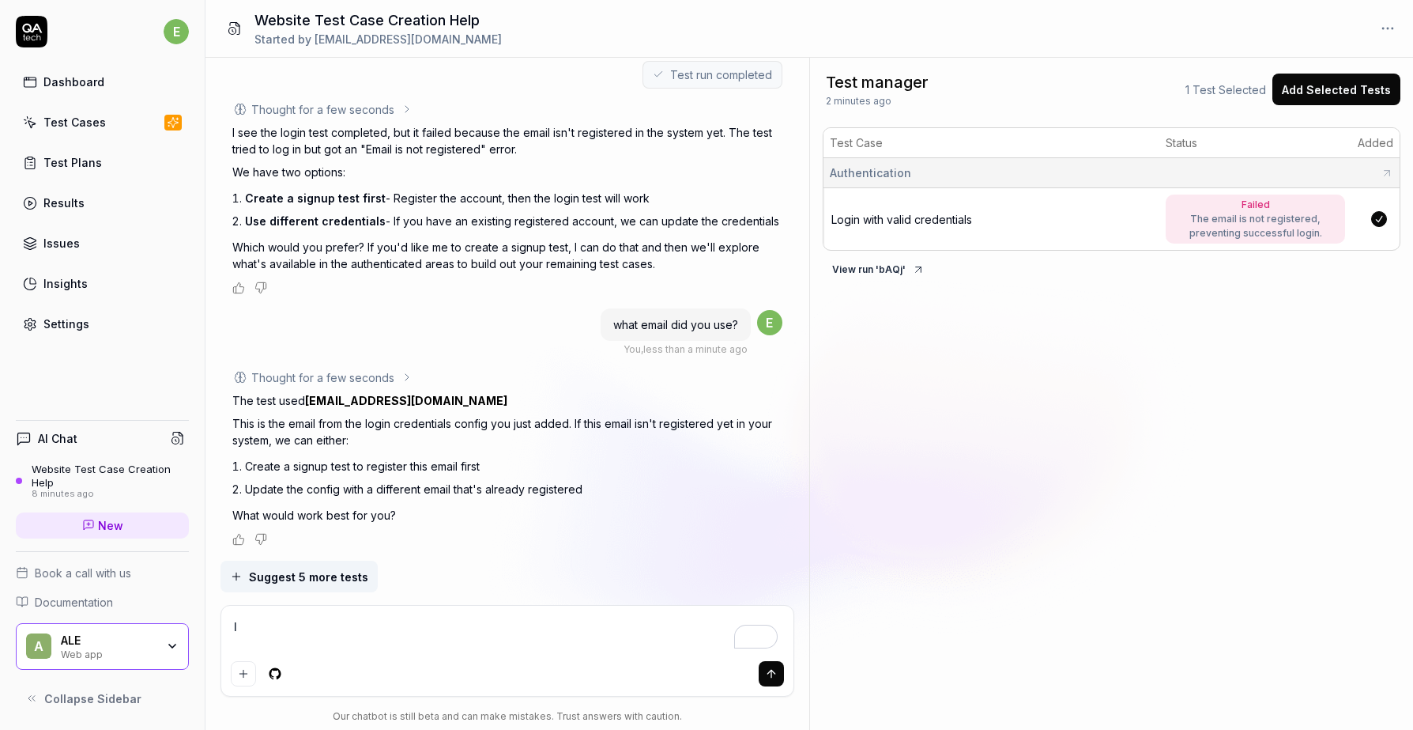
type textarea "I g"
type textarea "*"
type textarea "I ga"
type textarea "*"
type textarea "I gav"
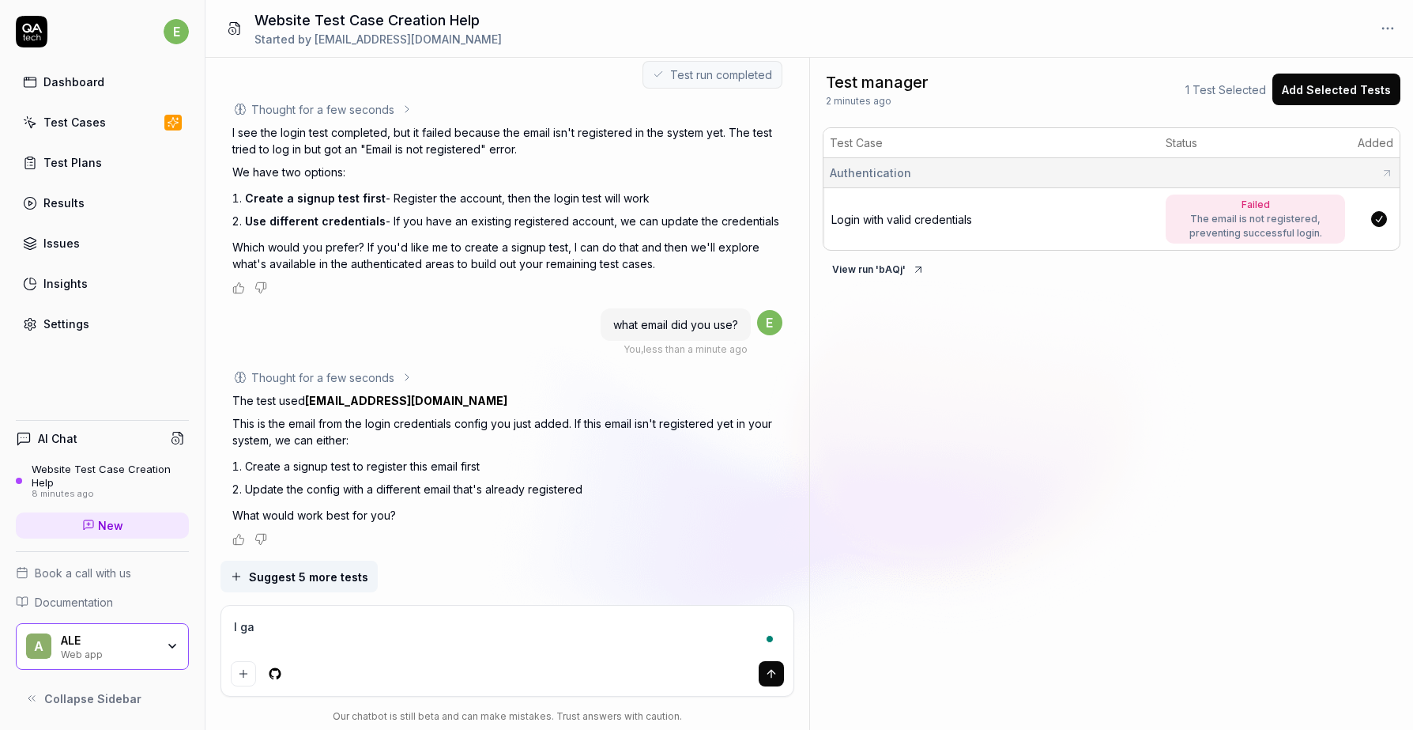
type textarea "*"
type textarea "I gave"
type textarea "*"
type textarea "I gave"
type textarea "*"
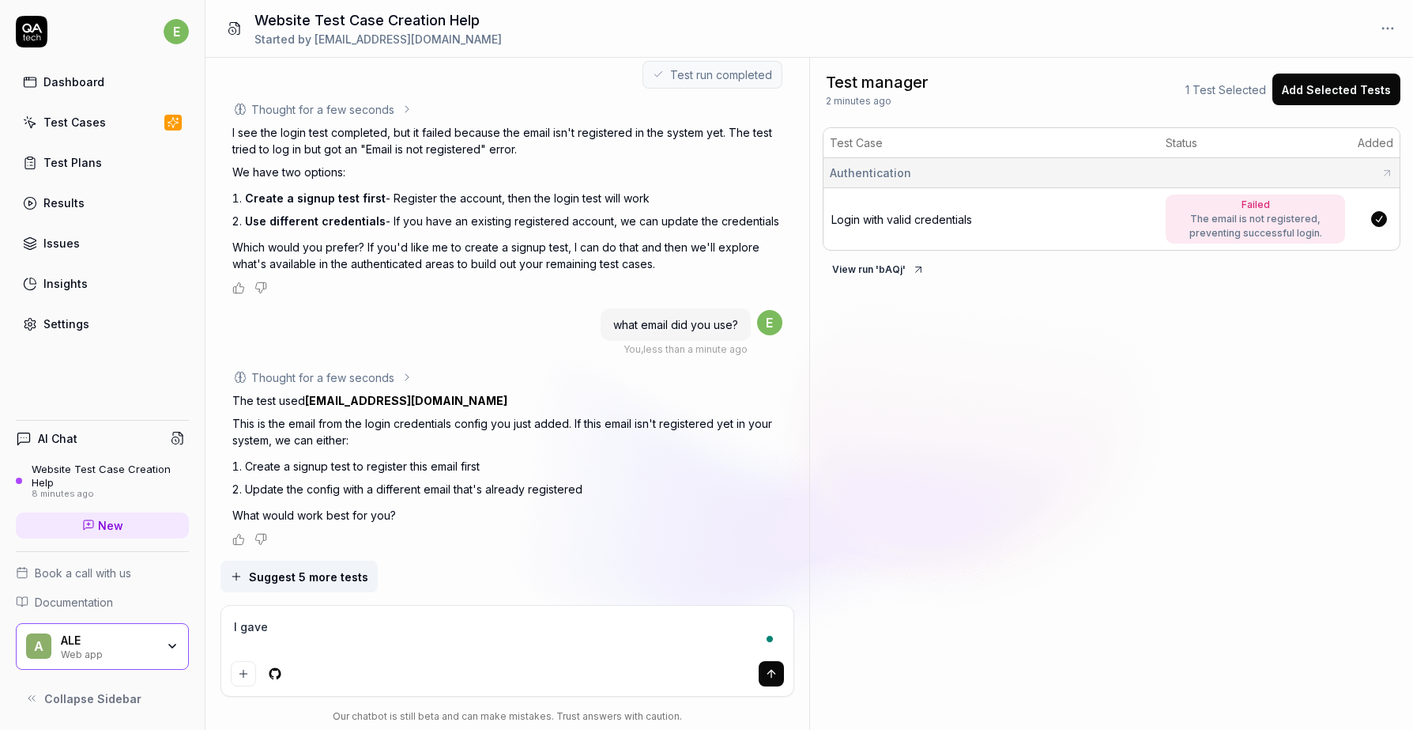
type textarea "I gave y"
type textarea "*"
type textarea "I gave yo"
type textarea "*"
type textarea "I gave you"
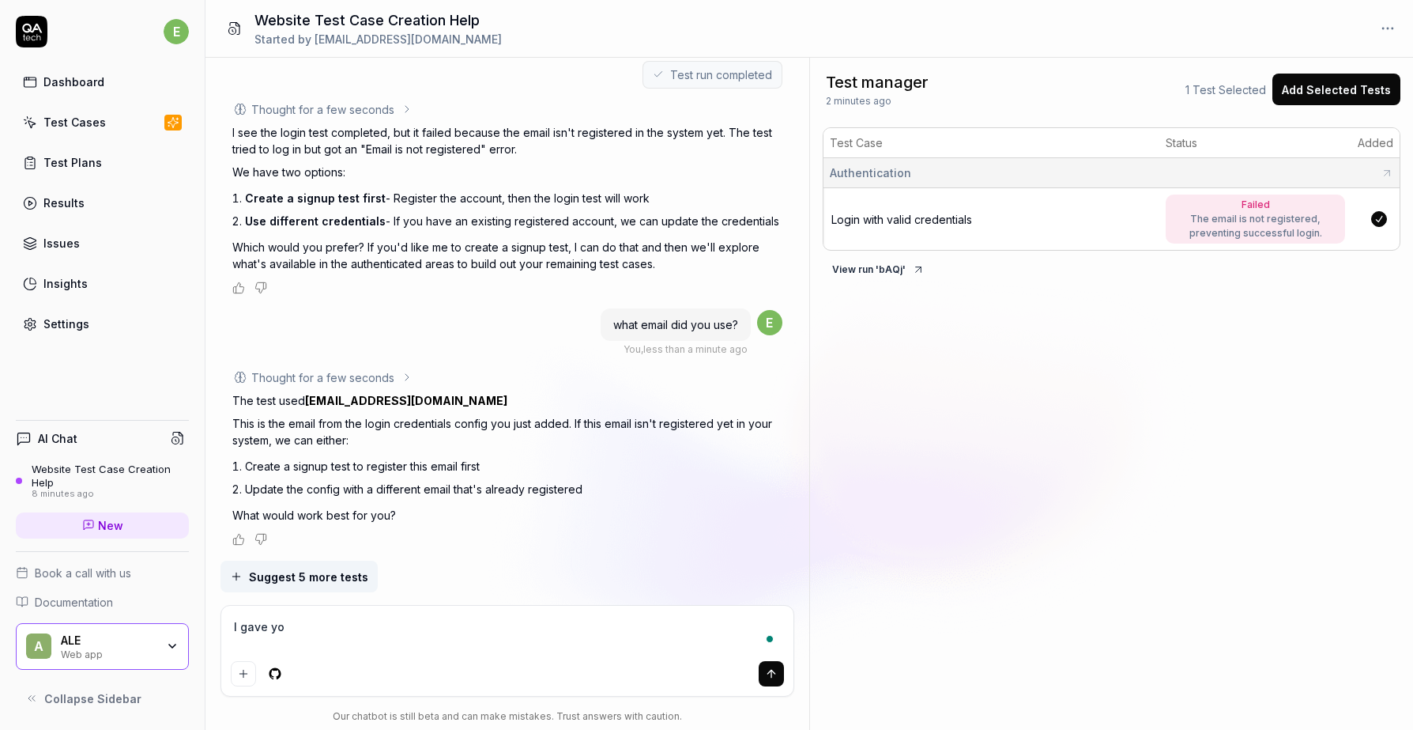
type textarea "*"
type textarea "I gave you"
type textarea "*"
type textarea "I gave you t"
type textarea "*"
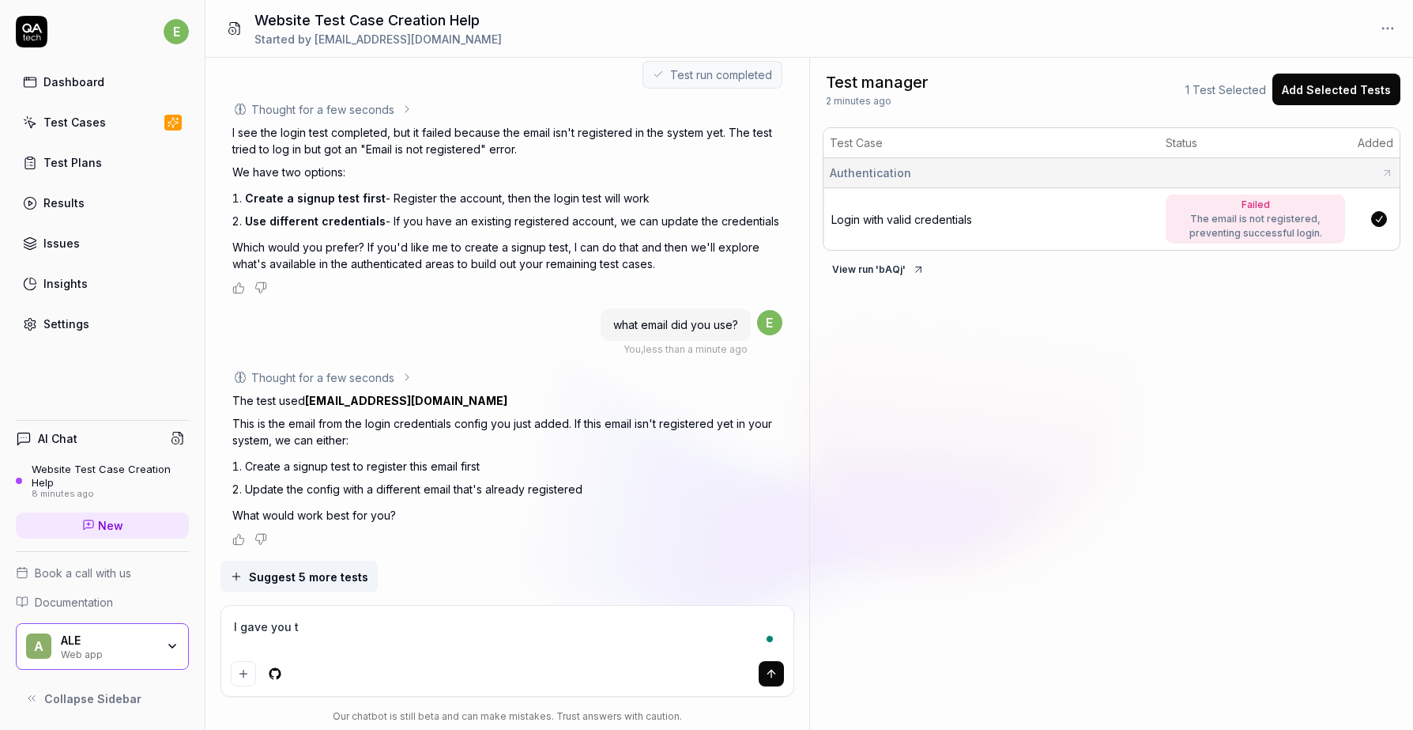
type textarea "I gave you th"
type textarea "*"
type textarea "I gave you thi"
type textarea "*"
type textarea "I gave you this"
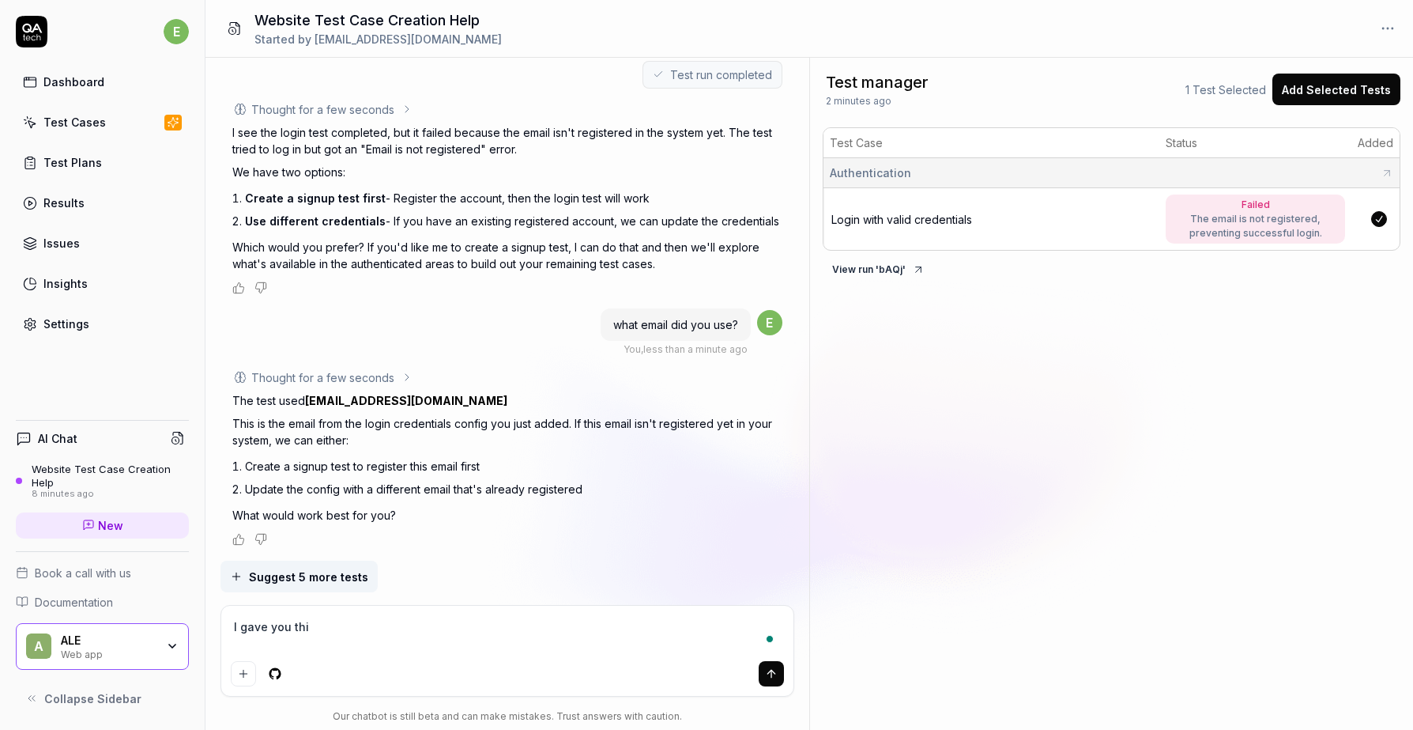
type textarea "*"
type textarea "I gave you this"
type textarea "*"
type textarea "I gave you this e"
type textarea "*"
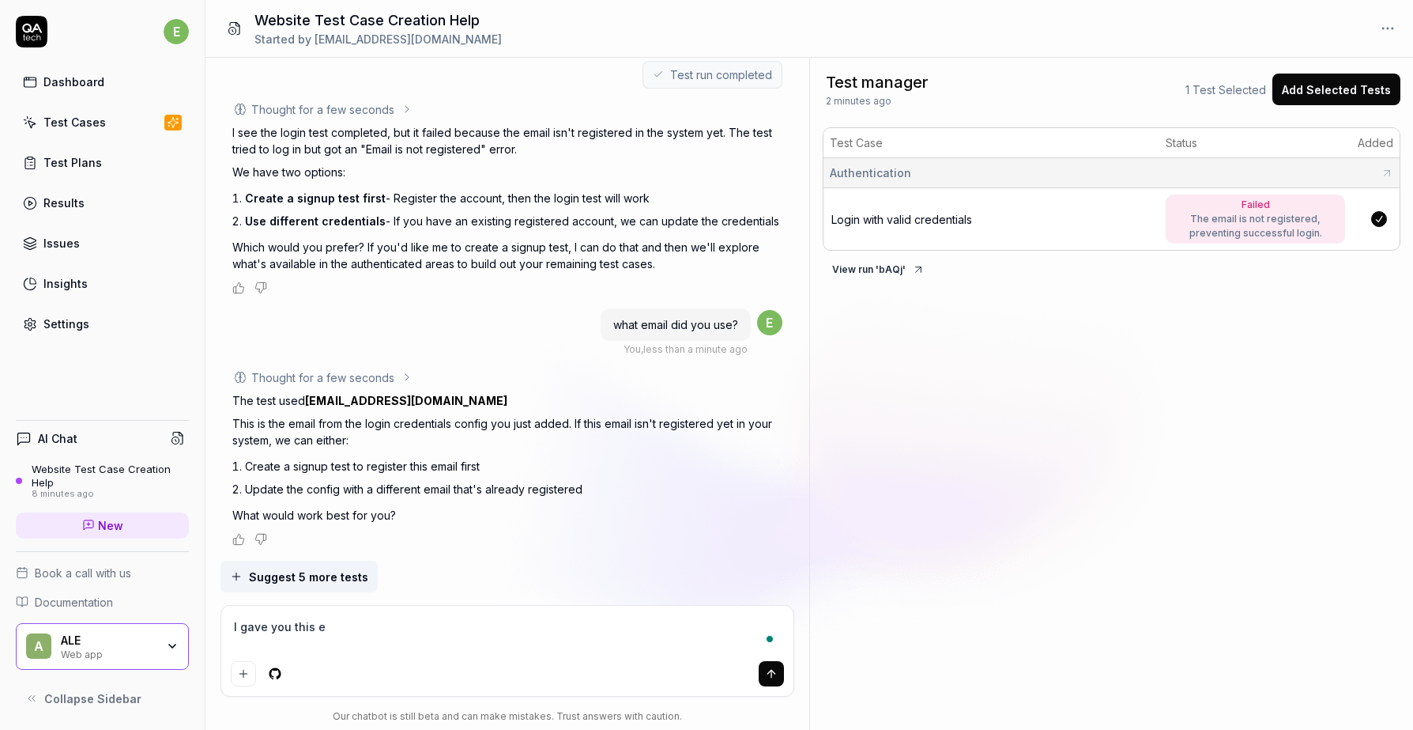
type textarea "I gave you this em"
type textarea "*"
type textarea "I gave you this ema"
type textarea "*"
type textarea "I gave you this emai"
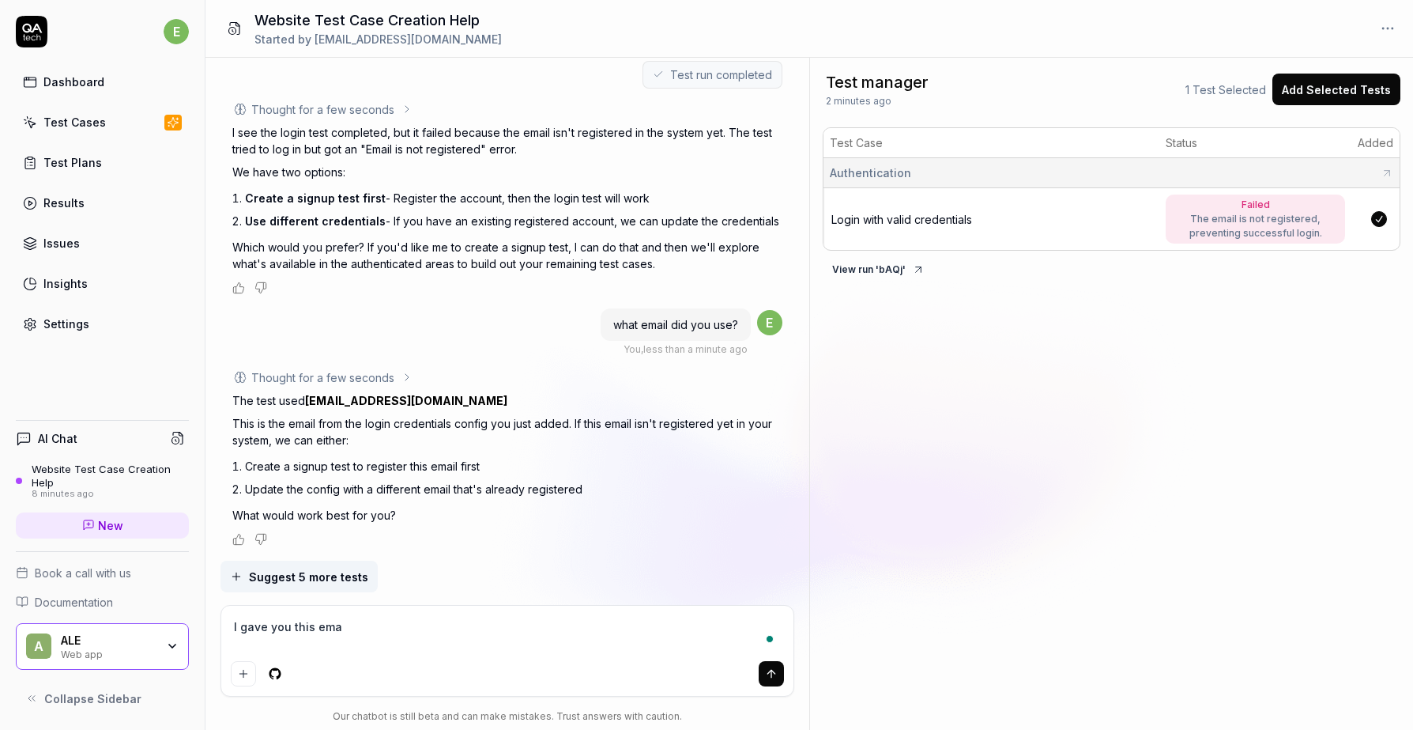
type textarea "*"
type textarea "I gave you this email"
type textarea "*"
type textarea "I gave you this email"
type textarea "*"
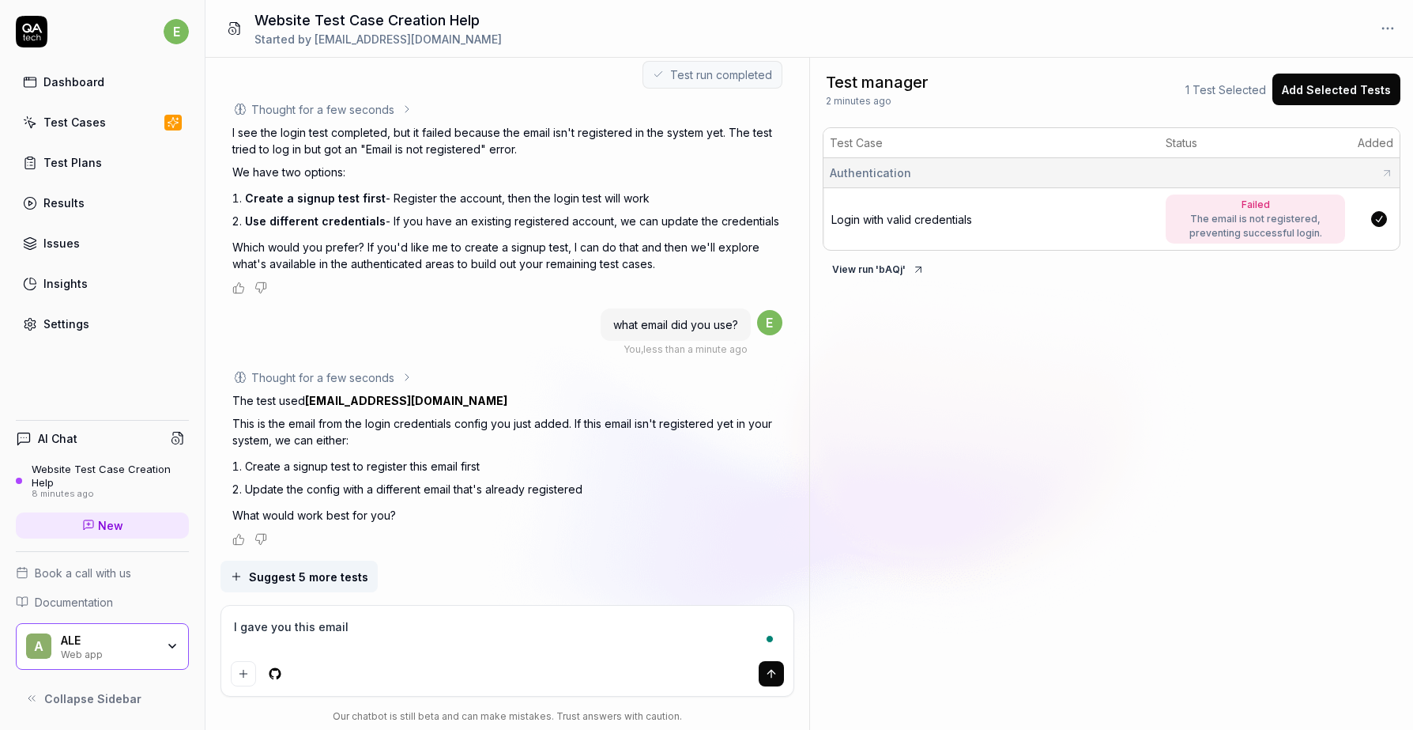
paste textarea "[EMAIL_ADDRESS][DOMAIN_NAME]"
type textarea "I gave you this email [EMAIL_ADDRESS][DOMAIN_NAME]"
type textarea "*"
type textarea "I gave you this email [EMAIL_ADDRESS][DOMAIN_NAME]"
type textarea "*"
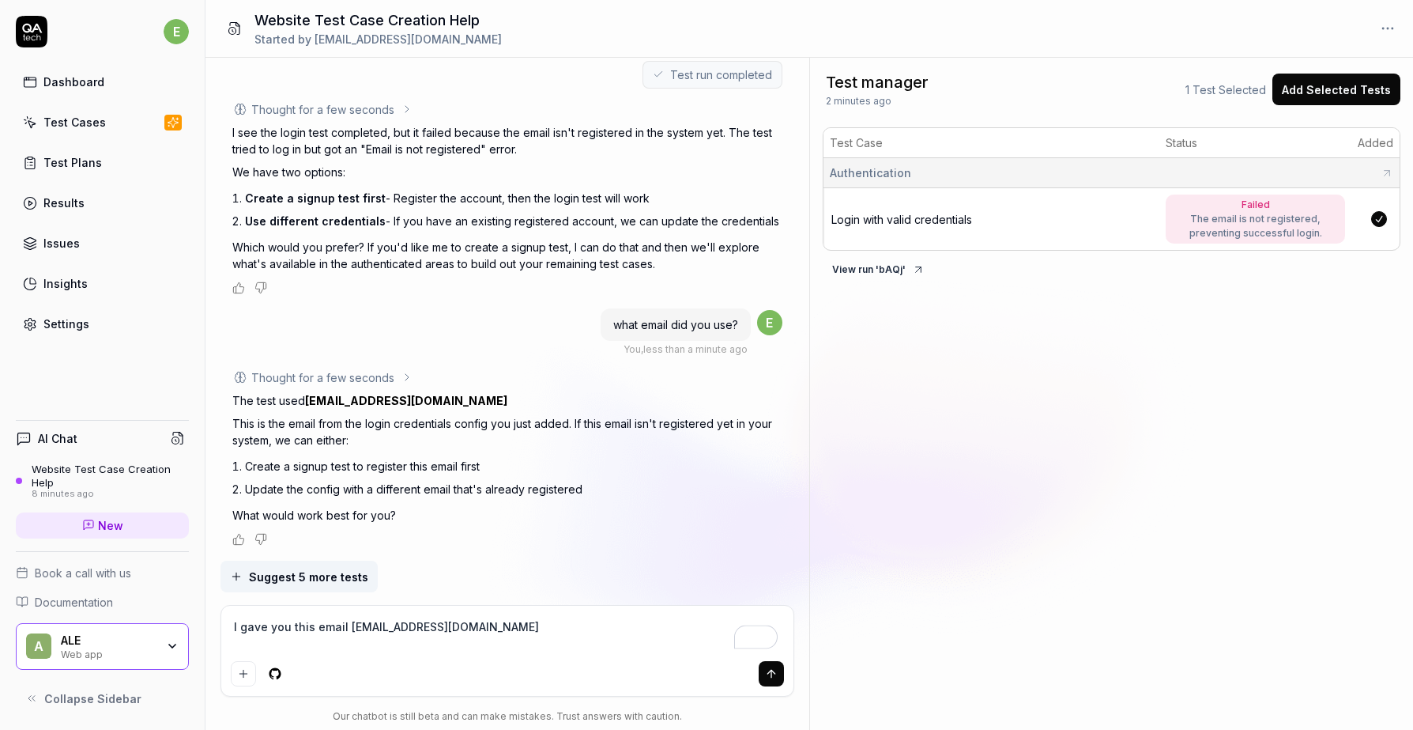
type textarea "I gave you this email [EMAIL_ADDRESS][DOMAIN_NAME] a"
type textarea "*"
type textarea "I gave you this email [EMAIL_ADDRESS][DOMAIN_NAME] adn"
type textarea "*"
type textarea "I gave you this email [EMAIL_ADDRESS][DOMAIN_NAME] adn"
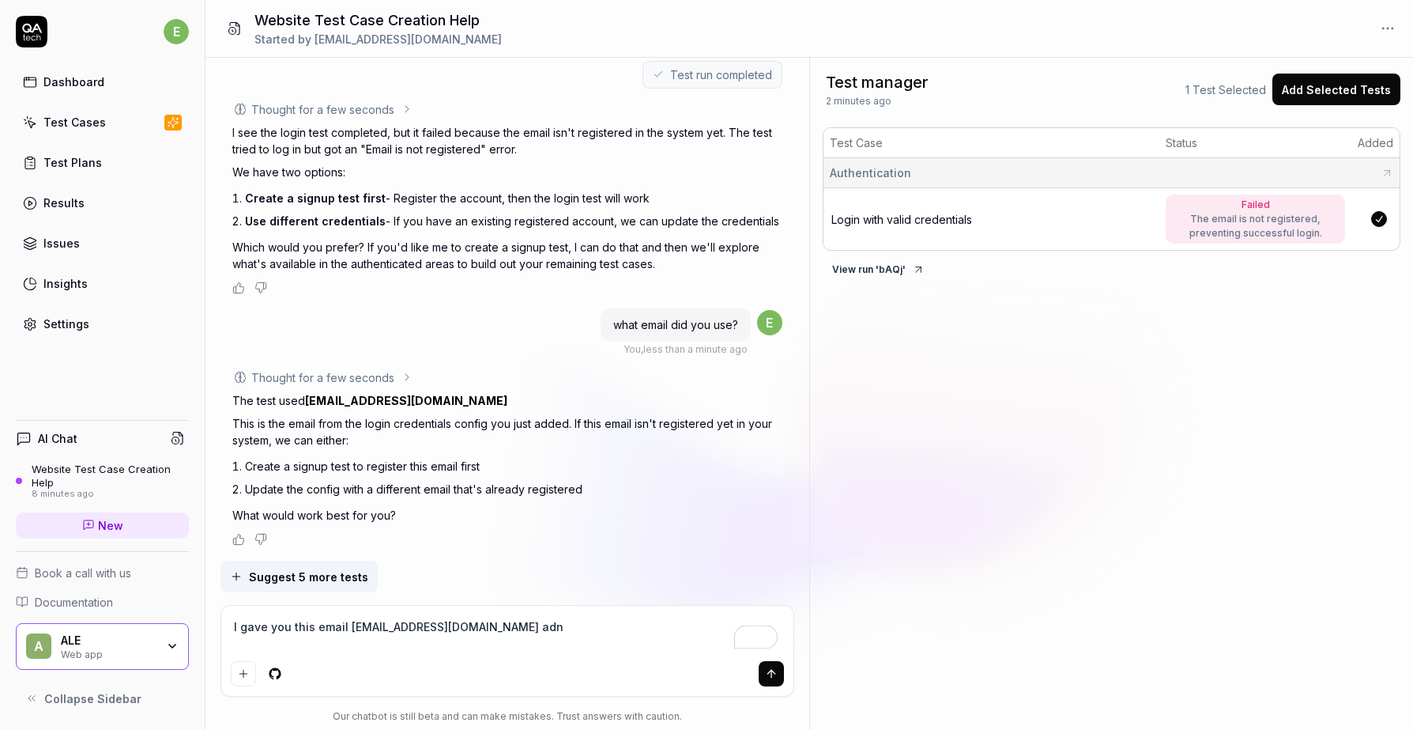
type textarea "*"
type textarea "I gave you this email [EMAIL_ADDRESS][DOMAIN_NAME] adn t"
type textarea "*"
type textarea "I gave you this email [EMAIL_ADDRESS][DOMAIN_NAME] adn th"
type textarea "*"
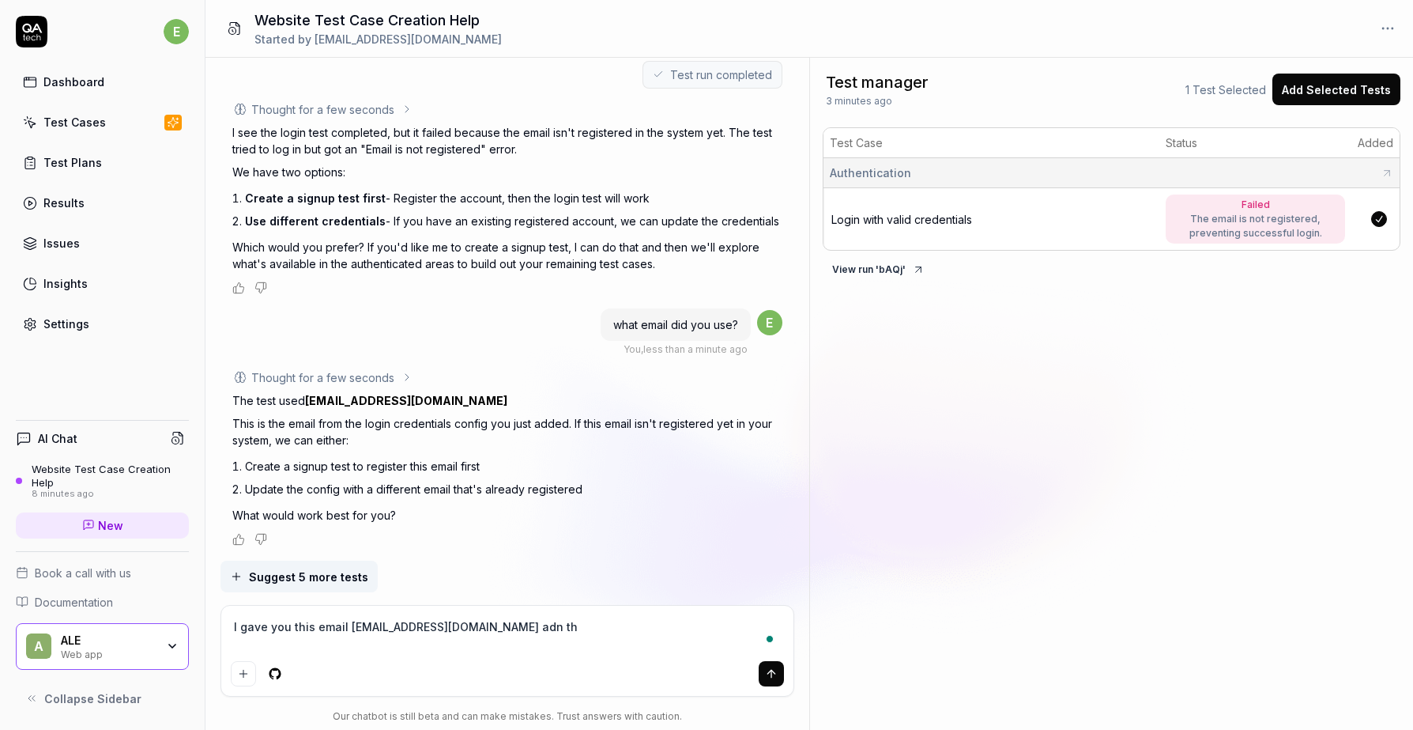
type textarea "I gave you this email [EMAIL_ADDRESS][DOMAIN_NAME] adn thi"
type textarea "*"
type textarea "I gave you this email [EMAIL_ADDRESS][DOMAIN_NAME] adn th"
type textarea "*"
type textarea "I gave you this email [EMAIL_ADDRESS][DOMAIN_NAME] adn t"
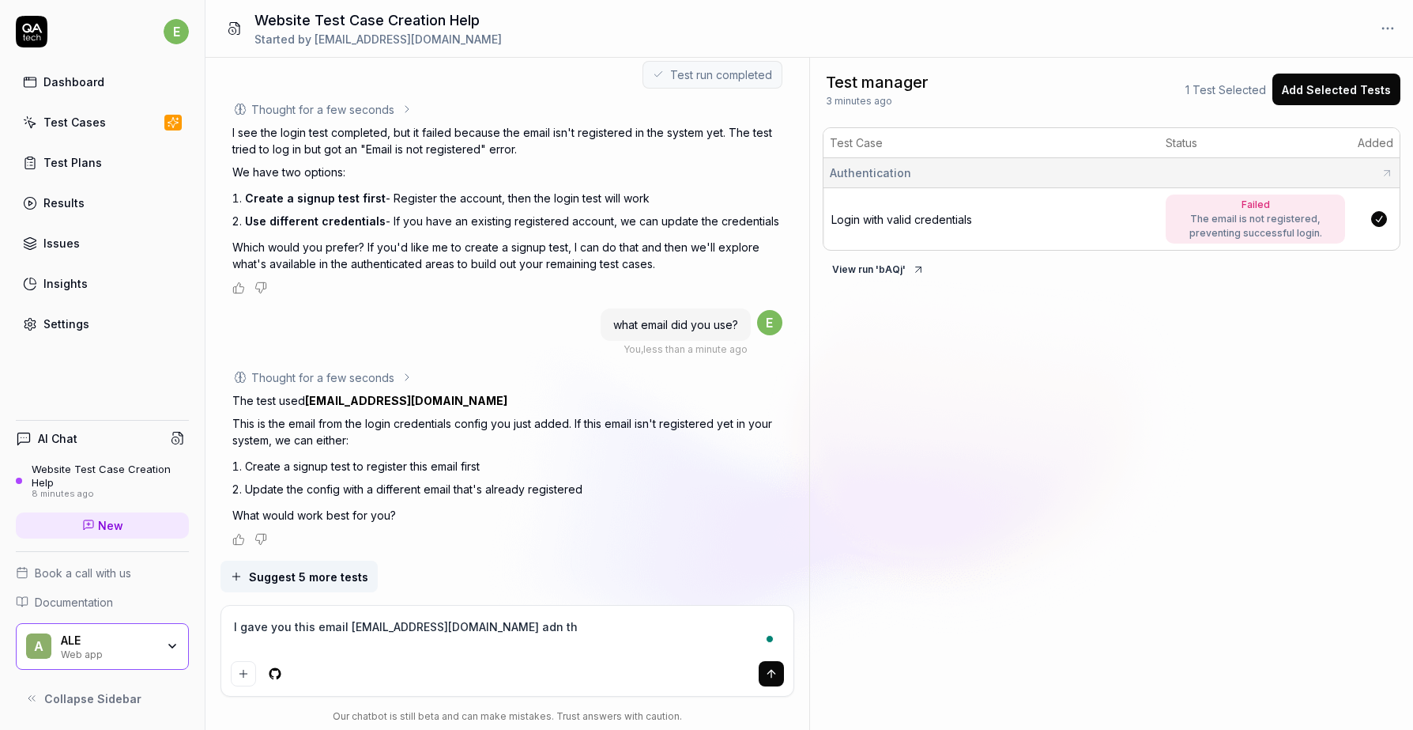
type textarea "*"
type textarea "I gave you this email [EMAIL_ADDRESS][DOMAIN_NAME] adn"
type textarea "*"
type textarea "I gave you this email [EMAIL_ADDRESS][DOMAIN_NAME] adn"
type textarea "*"
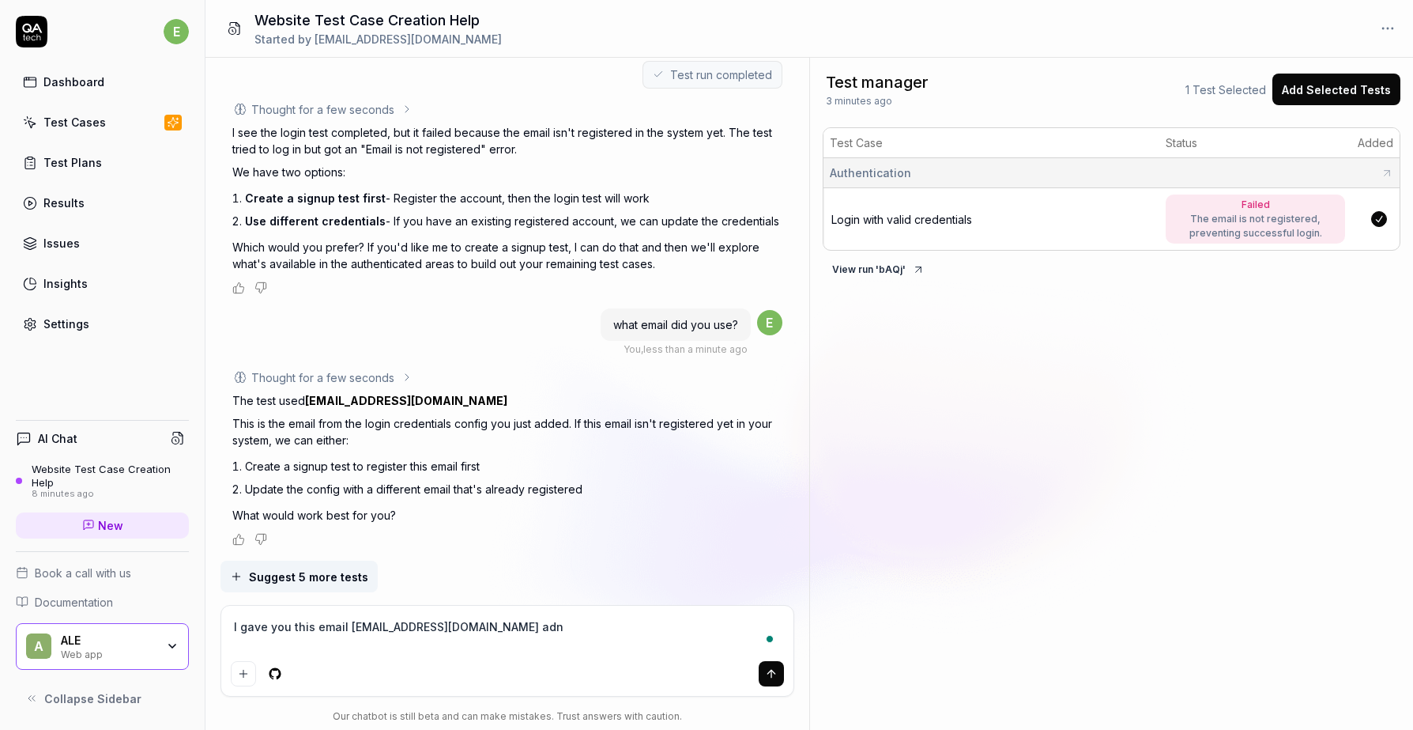
type textarea "I gave you this email [EMAIL_ADDRESS][DOMAIN_NAME] ad"
type textarea "*"
type textarea "I gave you this email [EMAIL_ADDRESS][DOMAIN_NAME] a"
type textarea "*"
type textarea "I gave you this email [EMAIL_ADDRESS][DOMAIN_NAME] an"
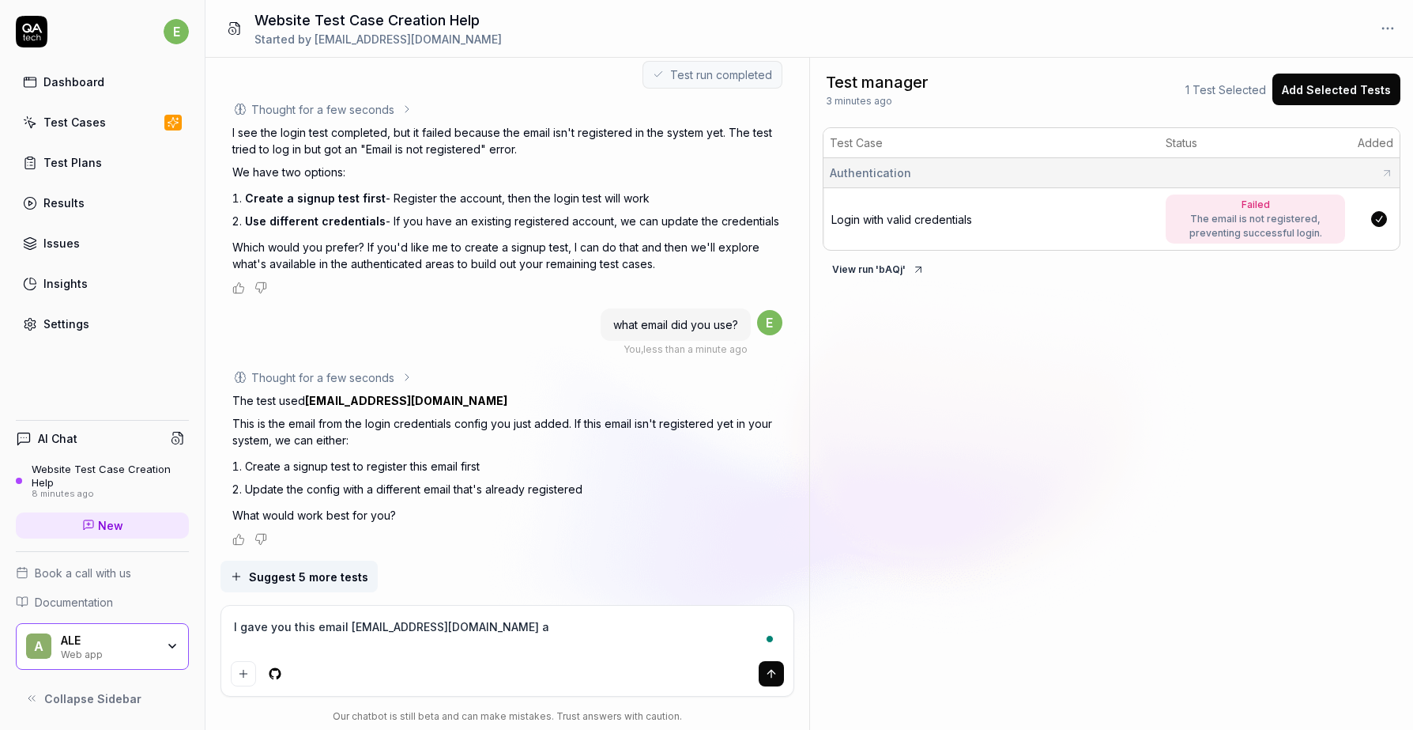
type textarea "*"
type textarea "I gave you this email [EMAIL_ADDRESS][DOMAIN_NAME] and"
type textarea "*"
type textarea "I gave you this email [EMAIL_ADDRESS][DOMAIN_NAME] and"
type textarea "*"
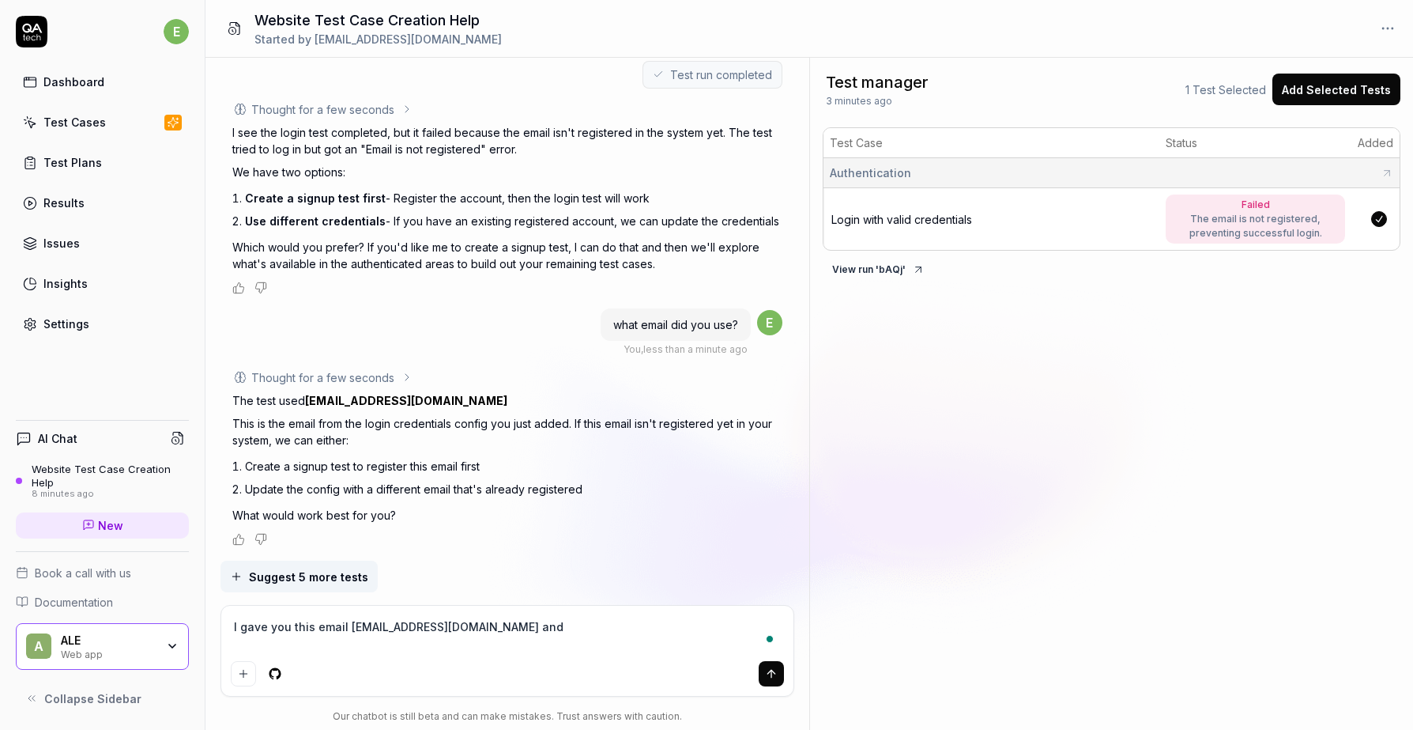
type textarea "I gave you this email [EMAIL_ADDRESS][DOMAIN_NAME] and t"
type textarea "*"
type textarea "I gave you this email [EMAIL_ADDRESS][DOMAIN_NAME] and ti"
type textarea "*"
type textarea "I gave you this email [EMAIL_ADDRESS][DOMAIN_NAME] and tis"
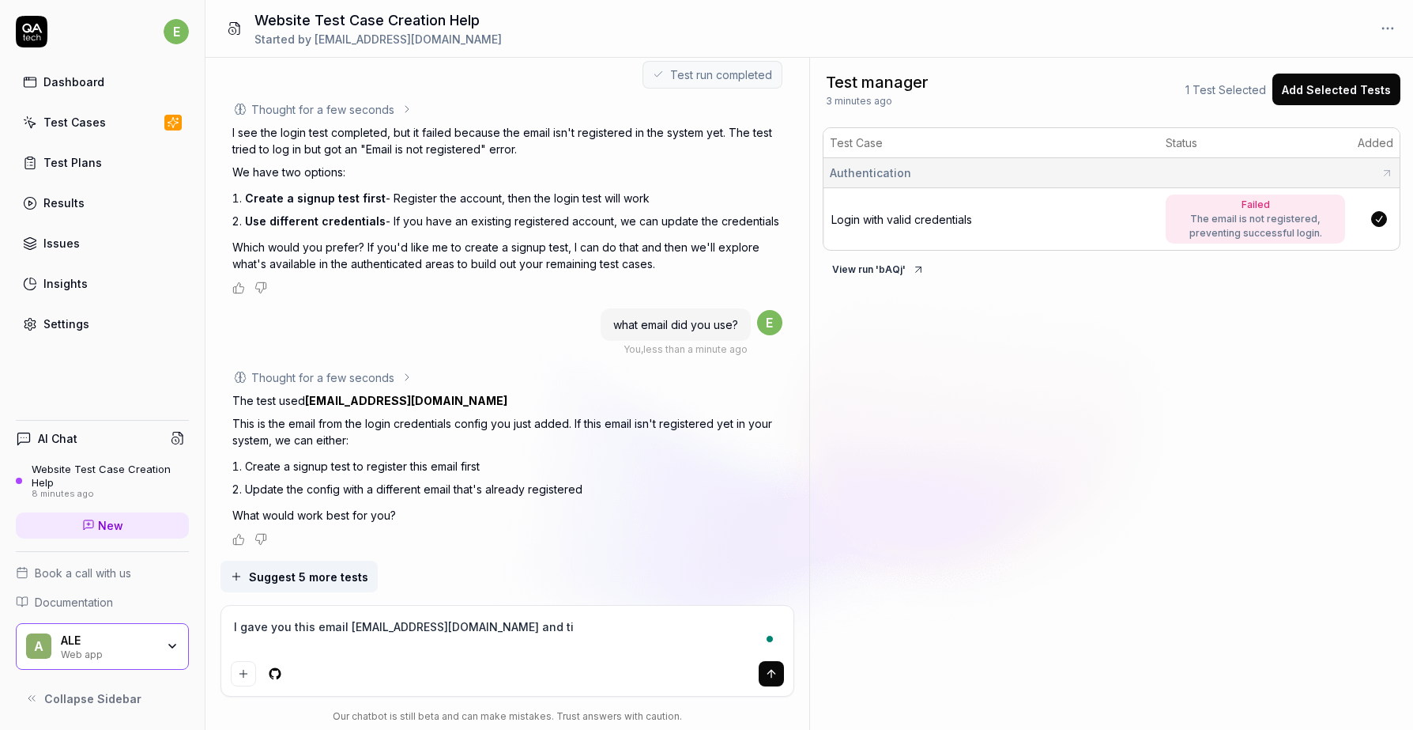
type textarea "*"
type textarea "I gave you this email [EMAIL_ADDRESS][DOMAIN_NAME] and ti"
type textarea "*"
type textarea "I gave you this email [EMAIL_ADDRESS][DOMAIN_NAME] and t"
type textarea "*"
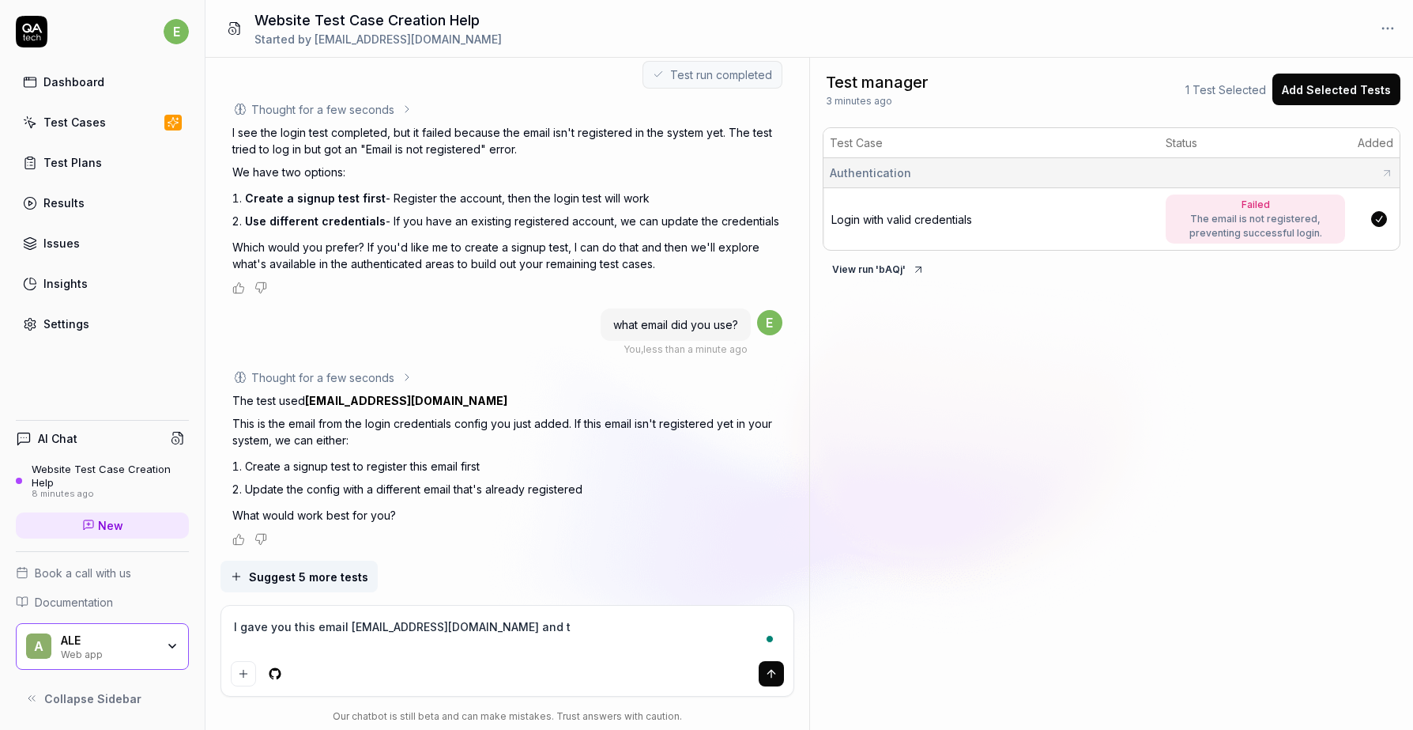
type textarea "I gave you this email [EMAIL_ADDRESS][DOMAIN_NAME] and th"
type textarea "*"
type textarea "I gave you this email [EMAIL_ADDRESS][DOMAIN_NAME] and thi"
type textarea "*"
type textarea "I gave you this email [EMAIL_ADDRESS][DOMAIN_NAME] and this"
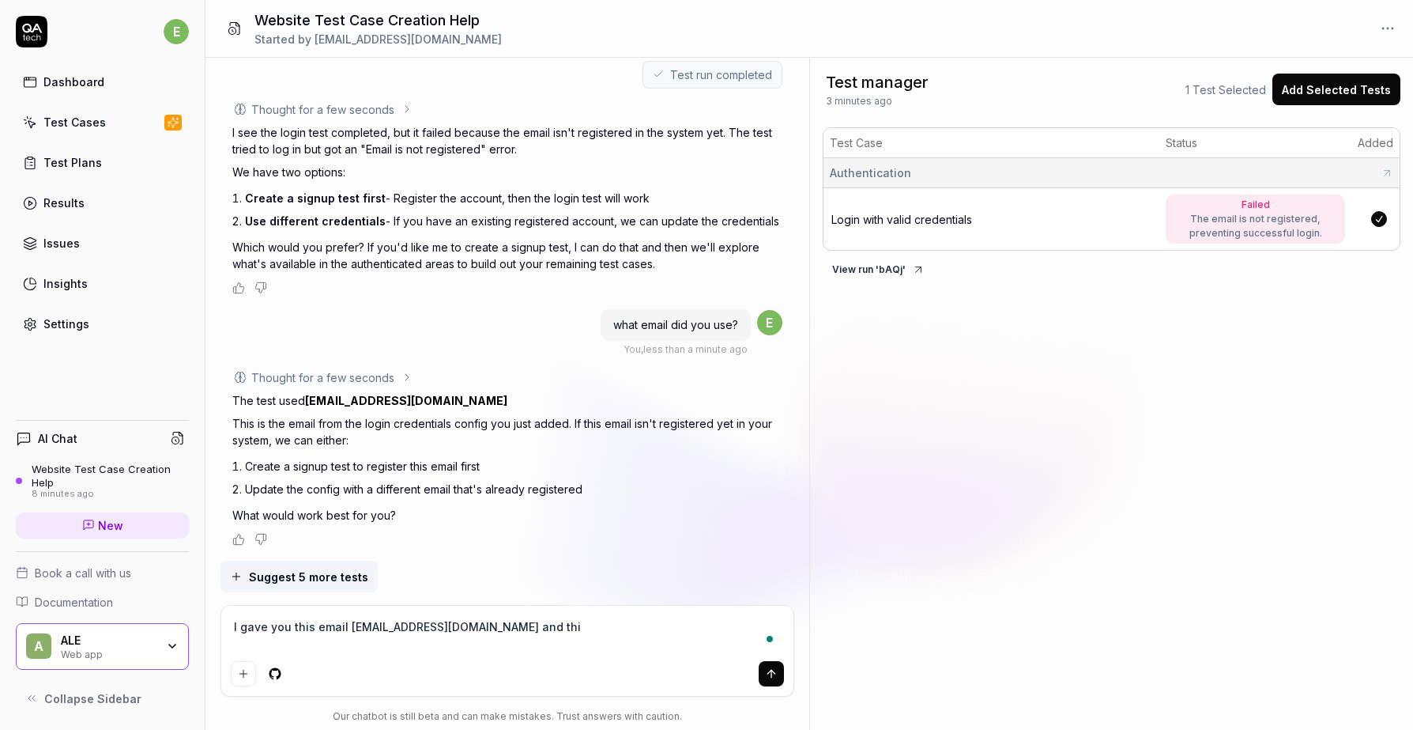
type textarea "*"
type textarea "I gave you this email [EMAIL_ADDRESS][DOMAIN_NAME] and this"
type textarea "*"
type textarea "I gave you this email [EMAIL_ADDRESS][DOMAIN_NAME] and this p"
type textarea "*"
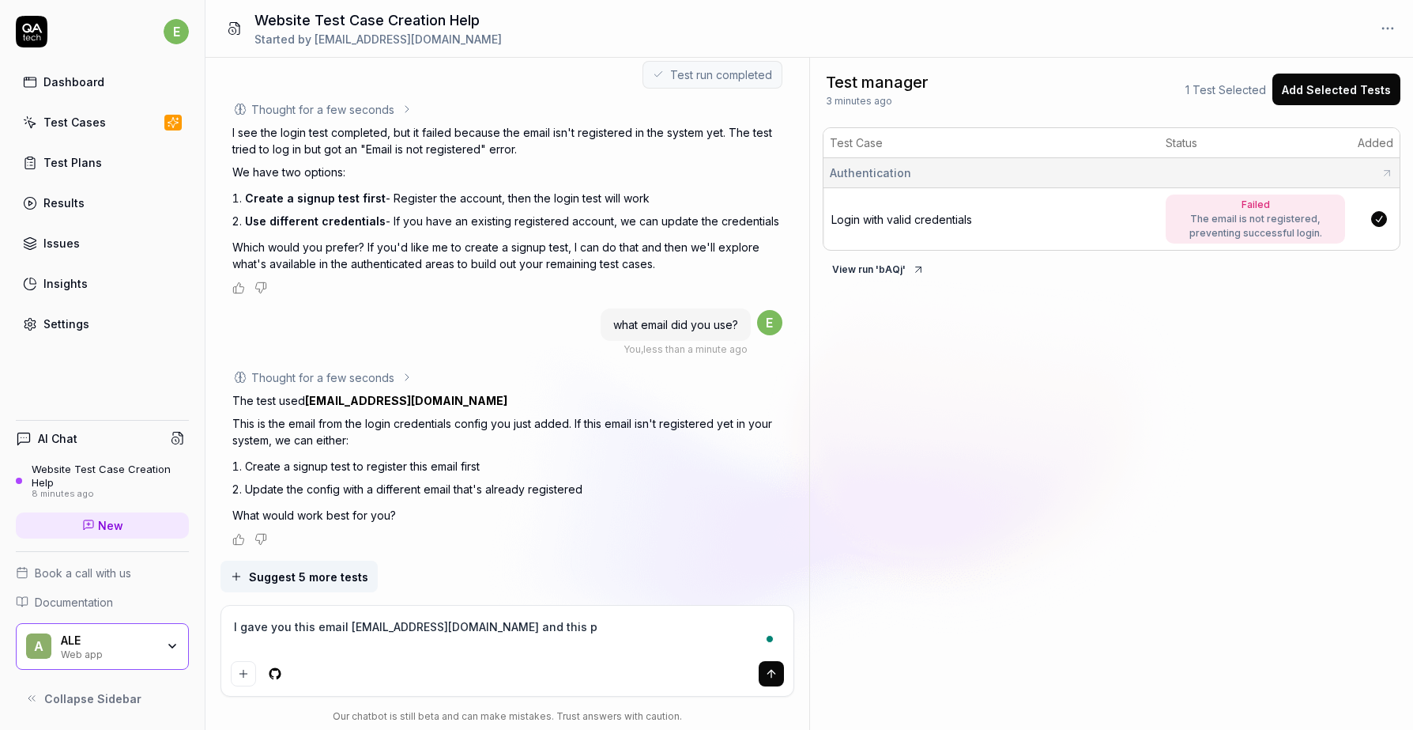
type textarea "I gave you this email [EMAIL_ADDRESS][DOMAIN_NAME] and this pa"
type textarea "*"
type textarea "I gave you this email [EMAIL_ADDRESS][DOMAIN_NAME] and this pas"
type textarea "*"
type textarea "I gave you this email [EMAIL_ADDRESS][DOMAIN_NAME] and this pass"
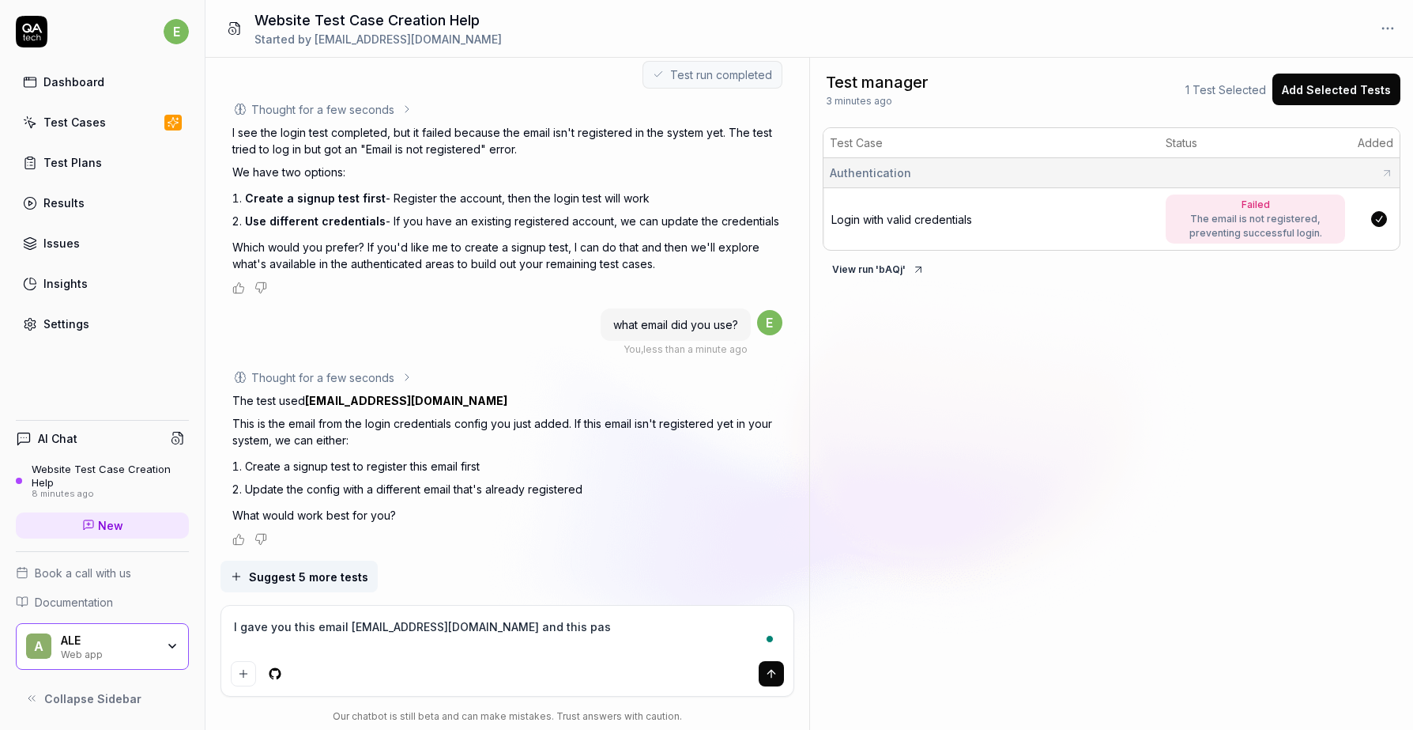
type textarea "*"
type textarea "I gave you this email [EMAIL_ADDRESS][DOMAIN_NAME] and this passw"
type textarea "*"
type textarea "I gave you this email [EMAIL_ADDRESS][DOMAIN_NAME] and this passwo"
type textarea "*"
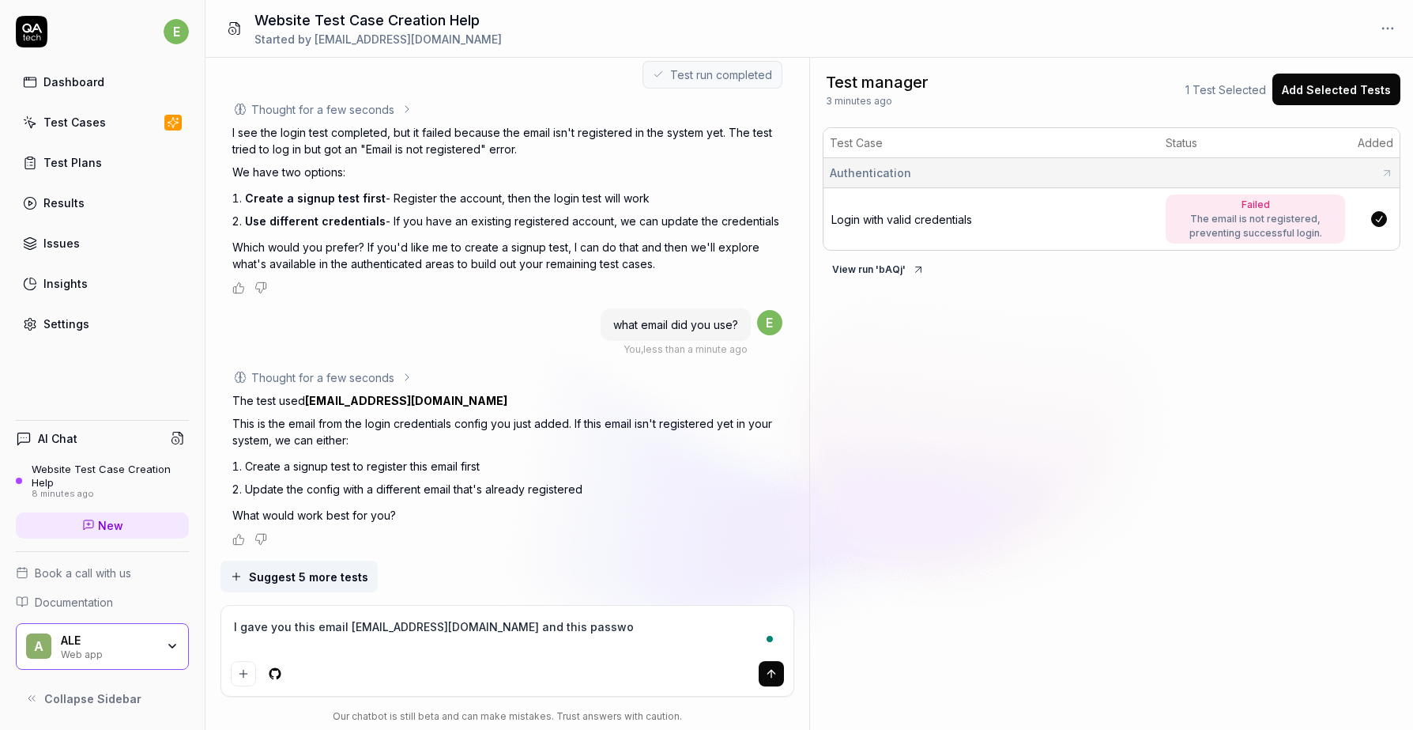
type textarea "I gave you this email [EMAIL_ADDRESS][DOMAIN_NAME] and this passwoa"
type textarea "*"
type textarea "I gave you this email [EMAIL_ADDRESS][DOMAIN_NAME] and this passwoar"
type textarea "*"
type textarea "I gave you this email [EMAIL_ADDRESS][DOMAIN_NAME] and this passwoard"
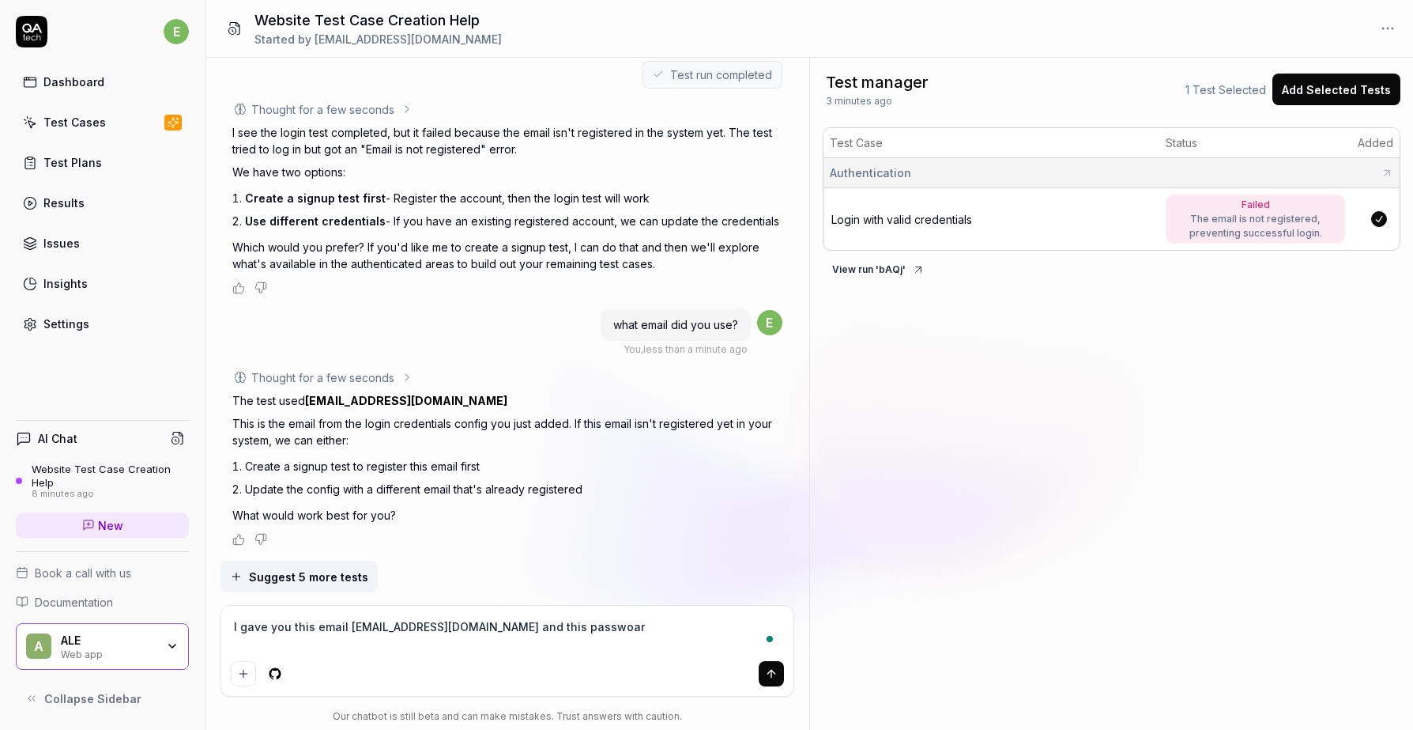
type textarea "*"
type textarea "I gave you this email [EMAIL_ADDRESS][DOMAIN_NAME] and this passwoard"
type textarea "*"
type textarea "I gave you this email [EMAIL_ADDRESS][DOMAIN_NAME] and this passwoard"
type textarea "*"
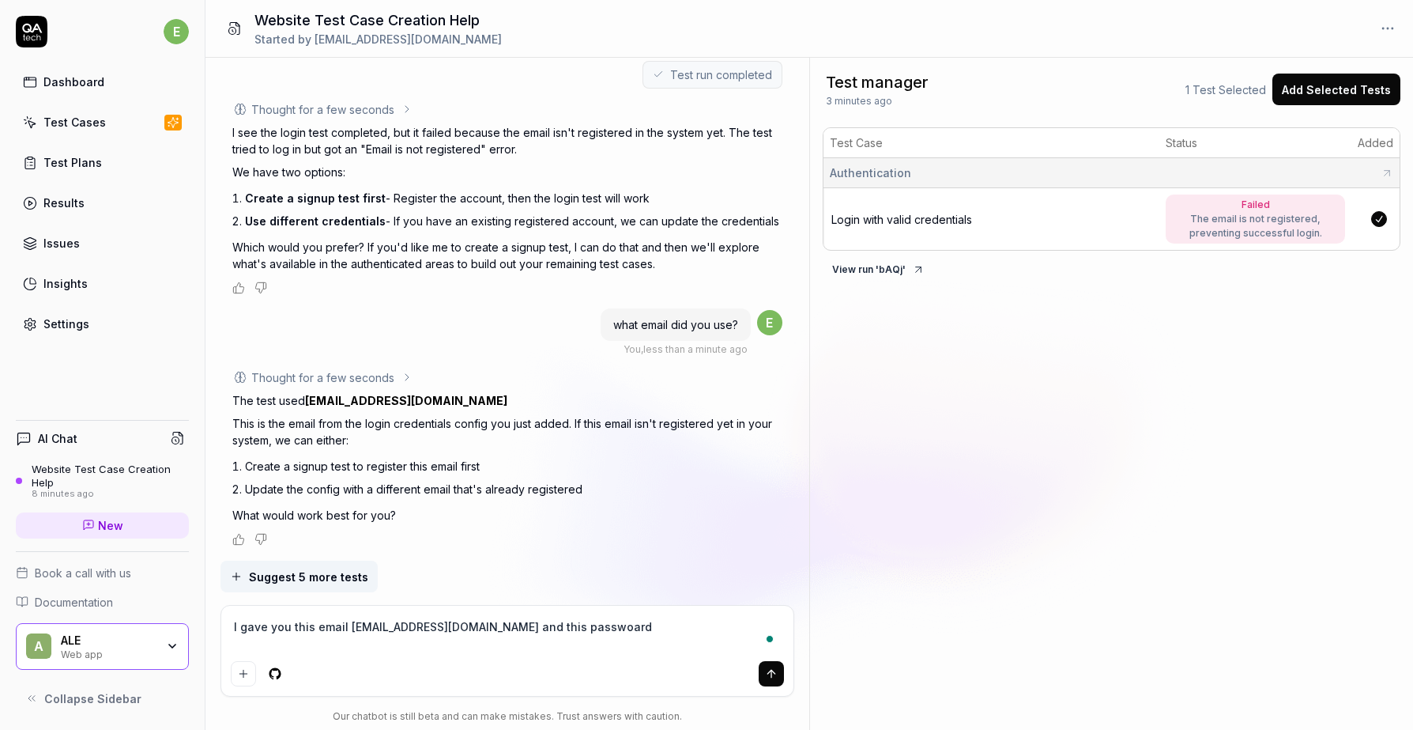
type textarea "I gave you this email [EMAIL_ADDRESS][DOMAIN_NAME] and this passwoar"
type textarea "*"
type textarea "I gave you this email [EMAIL_ADDRESS][DOMAIN_NAME] and this passwoa"
type textarea "*"
type textarea "I gave you this email [EMAIL_ADDRESS][DOMAIN_NAME] and this passwo"
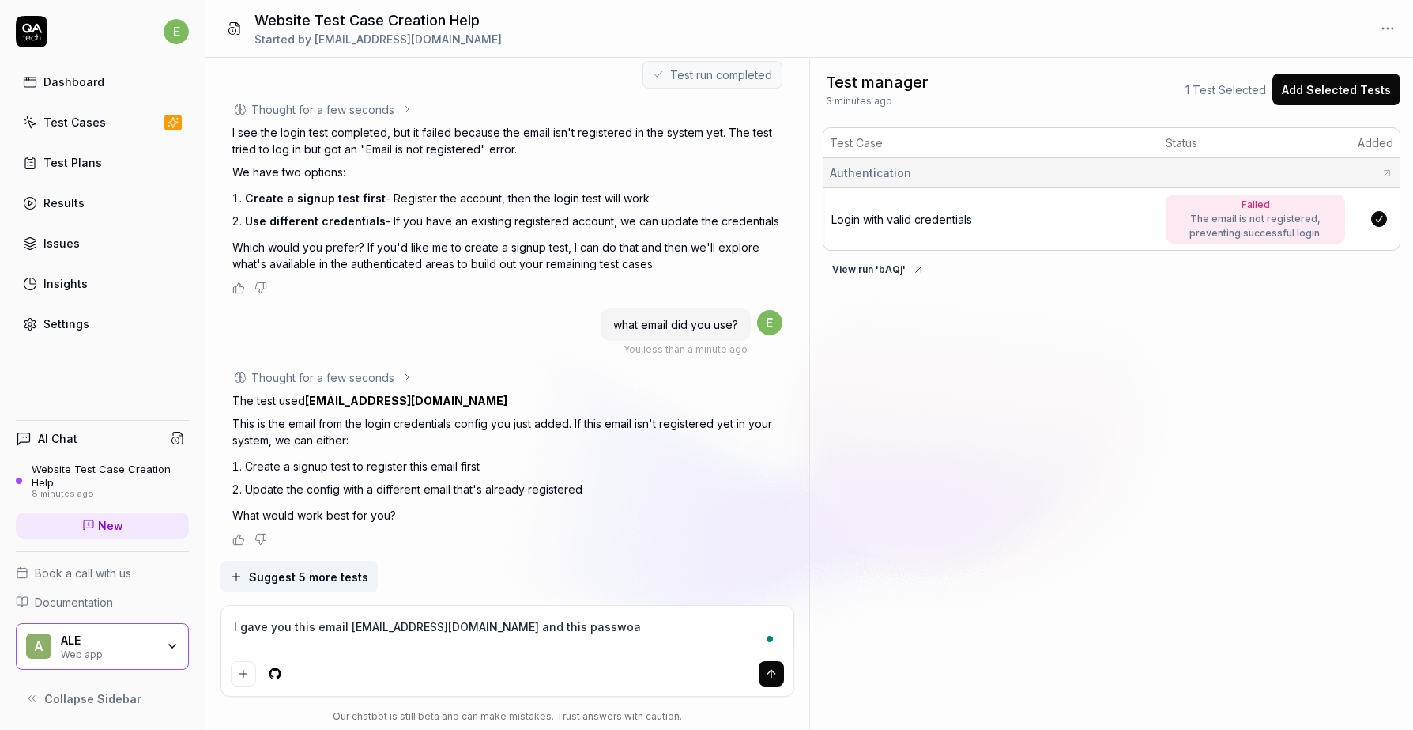
type textarea "*"
type textarea "I gave you this email [EMAIL_ADDRESS][DOMAIN_NAME] and this passw"
type textarea "*"
type textarea "I gave you this email [EMAIL_ADDRESS][DOMAIN_NAME] and this passwo"
type textarea "*"
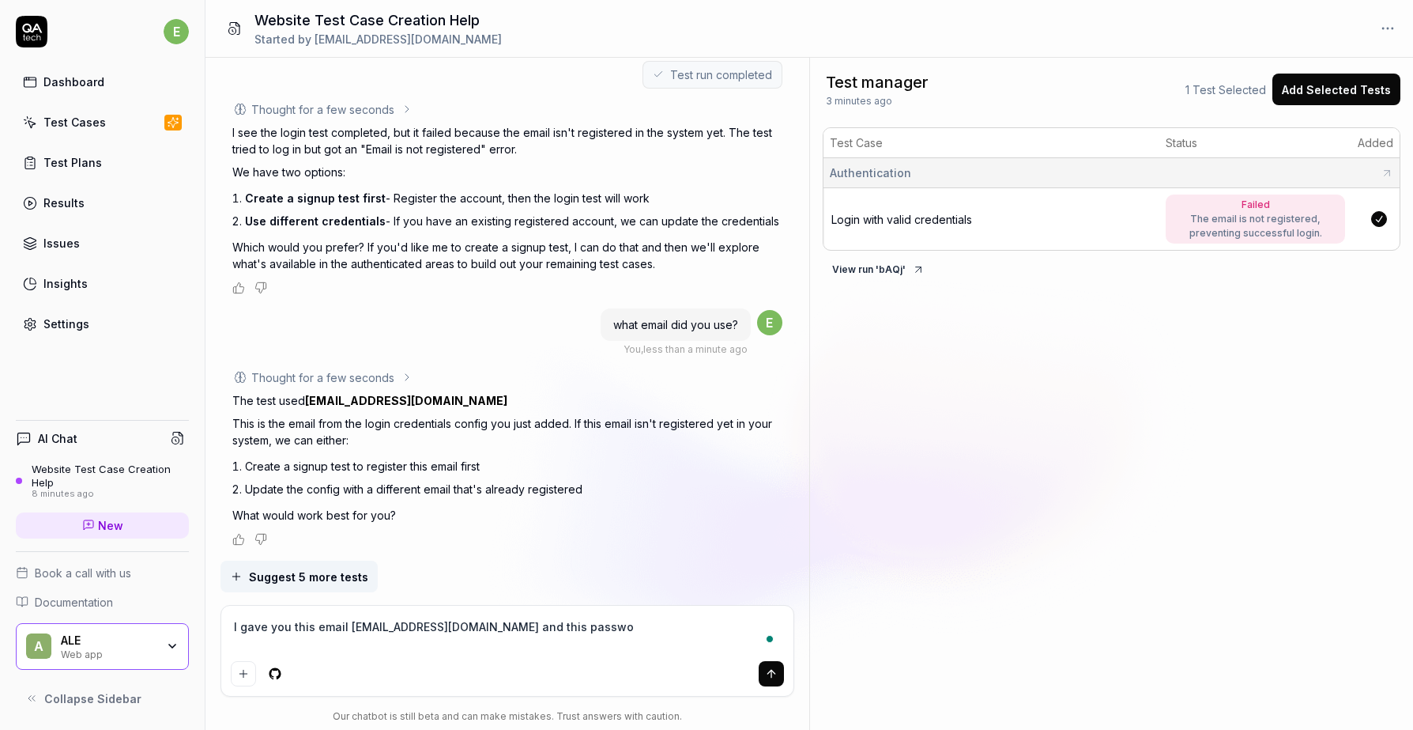
type textarea "I gave you this email [EMAIL_ADDRESS][DOMAIN_NAME] and this passwor"
type textarea "*"
type textarea "I gave you this email [EMAIL_ADDRESS][DOMAIN_NAME] and this password"
type textarea "*"
type textarea "I gave you this email [EMAIL_ADDRESS][DOMAIN_NAME] and this password"
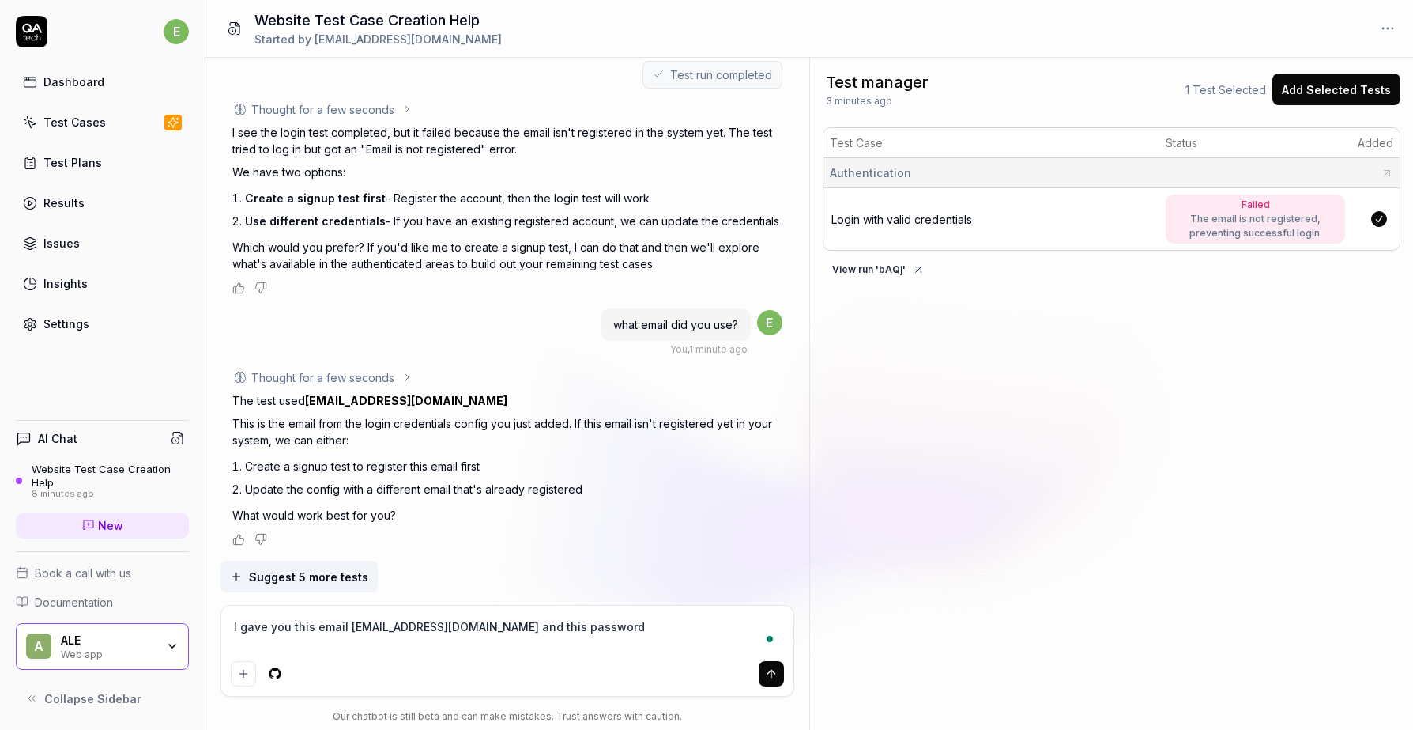
type textarea "*"
type textarea "I gave you this email [EMAIL_ADDRESS][DOMAIN_NAME] and this password T"
type textarea "*"
type textarea "I gave you this email [EMAIL_ADDRESS][DOMAIN_NAME] and this password Th"
click at [772, 674] on icon "submit" at bounding box center [771, 673] width 13 height 13
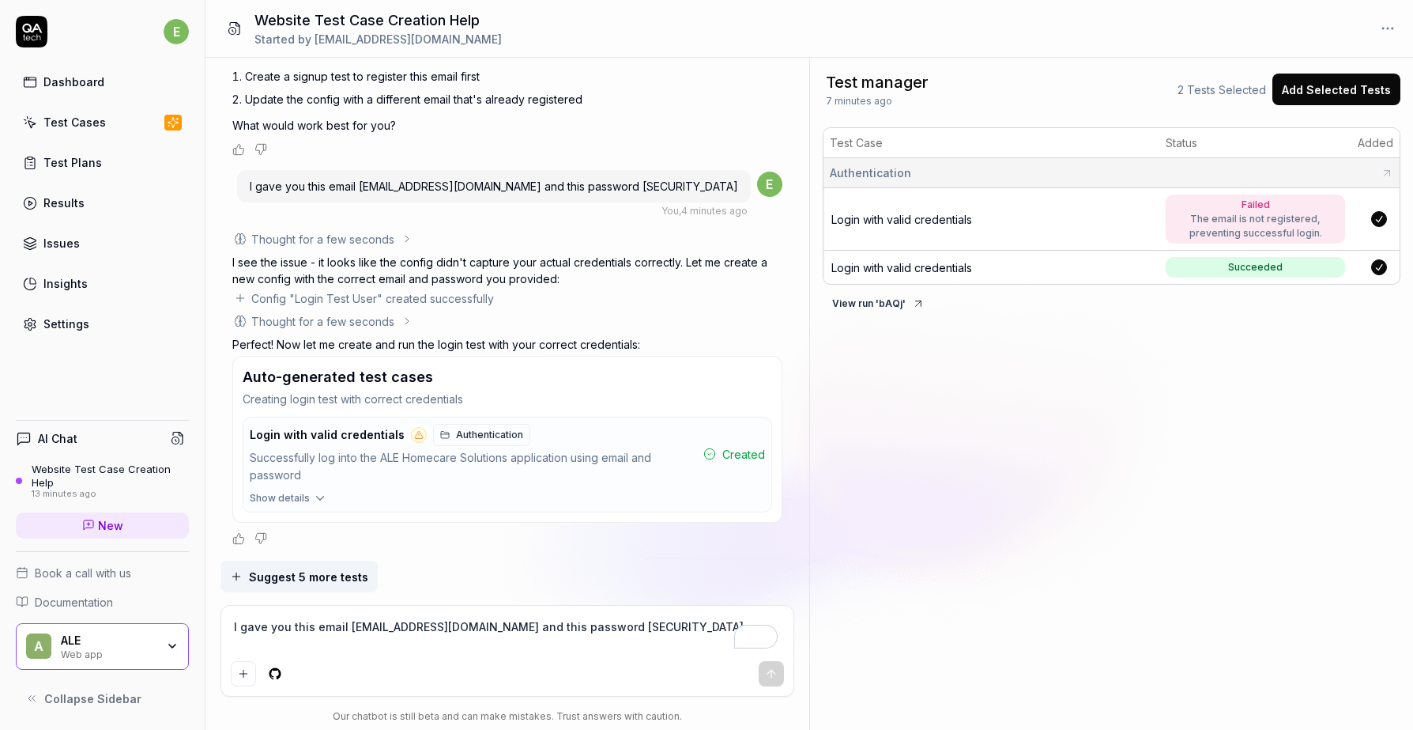
scroll to position [1675, 0]
